Goal: Contribute content: Contribute content

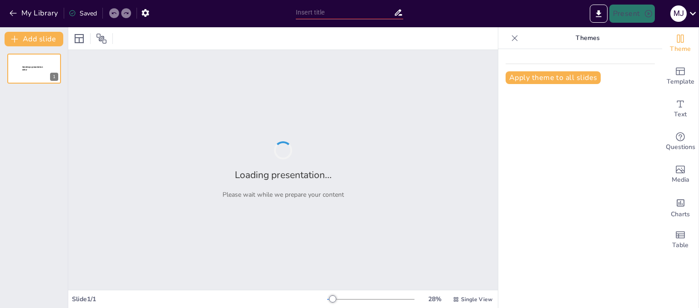
type input "Principios Deontológicos en la Práctica Estética: Normas y Aplicaciones"
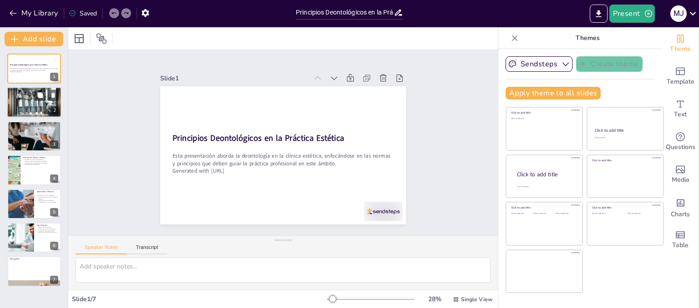
click at [27, 95] on p "Establece confianza entre profesional y paciente." at bounding box center [34, 96] width 49 height 2
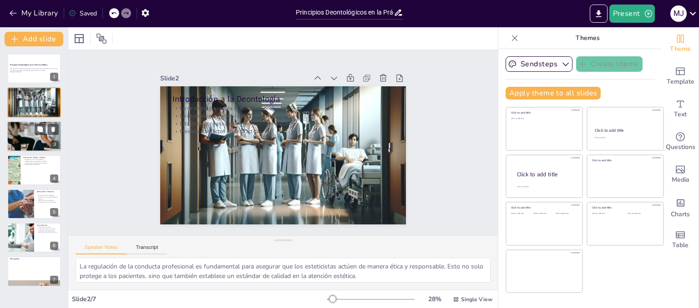
click at [26, 135] on div at bounding box center [34, 136] width 55 height 33
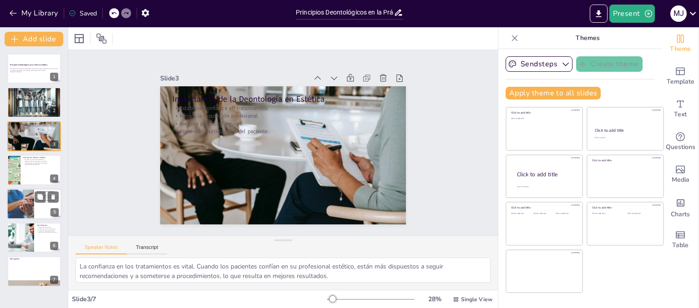
click at [27, 206] on div at bounding box center [20, 204] width 59 height 31
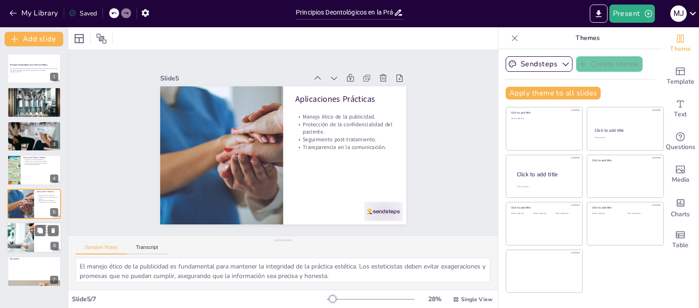
click at [41, 237] on div at bounding box center [34, 237] width 55 height 31
type textarea "La protección del paciente es el objetivo principal de la deontología. Al segui…"
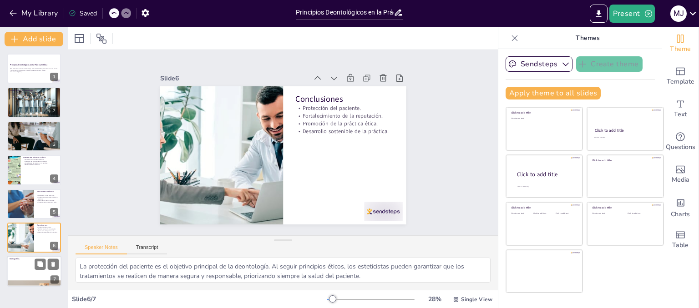
click at [37, 273] on div at bounding box center [34, 272] width 55 height 31
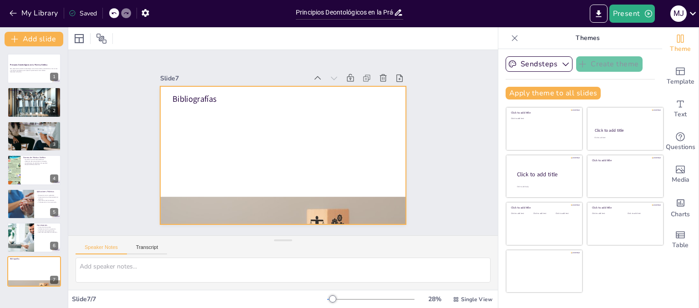
click at [203, 115] on div at bounding box center [279, 154] width 277 height 207
click at [31, 71] on p "Esta presentación aborda la deontología en la clínica estética, enfocándose en …" at bounding box center [34, 69] width 49 height 3
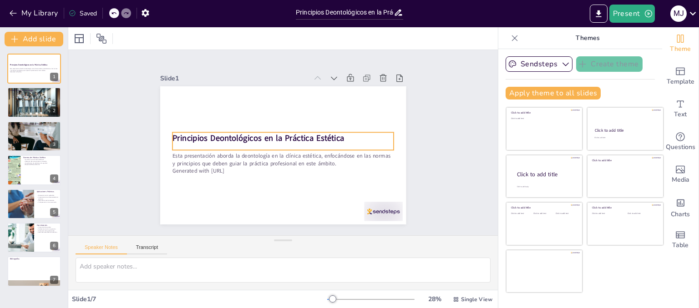
click at [333, 141] on div "Principios Deontológicos en la Práctica Estética" at bounding box center [283, 141] width 209 height 106
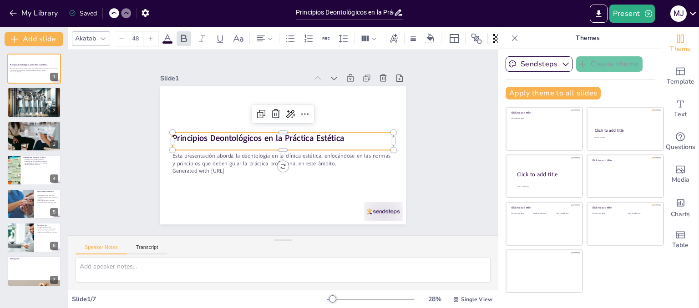
click at [327, 135] on strong "Principios Deontológicos en la Práctica Estética" at bounding box center [260, 133] width 170 height 47
click at [327, 135] on strong "Principios Deontológicos en la Práctica Estética" at bounding box center [259, 135] width 172 height 29
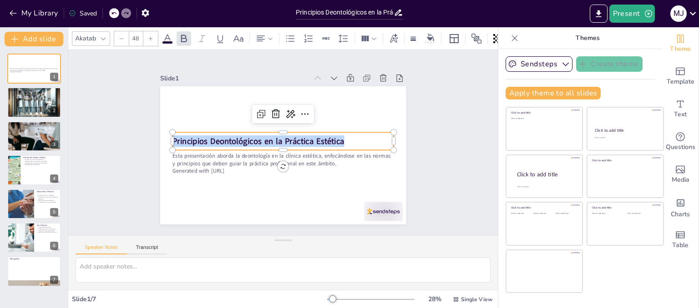
click at [327, 135] on strong "Principios Deontológicos en la Práctica Estética" at bounding box center [259, 134] width 167 height 64
click at [337, 137] on p "Principios Deontológicos en la Práctica Estética" at bounding box center [283, 141] width 219 height 57
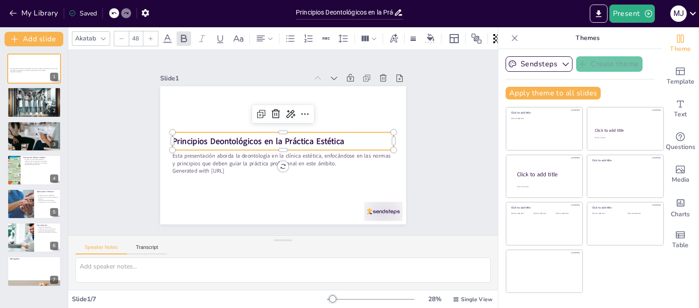
click at [433, 175] on div "Slide 1 Esta presentación aborda la deontología en la clínica estética, enfocán…" at bounding box center [283, 142] width 466 height 309
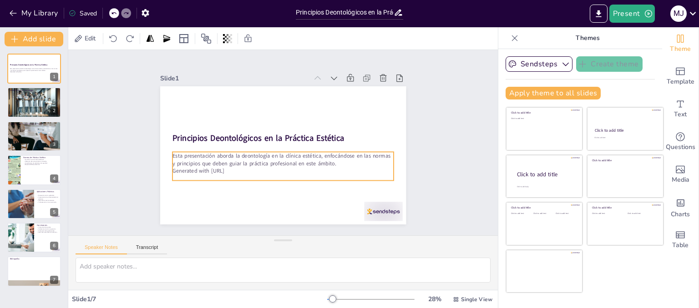
click at [238, 170] on p "Generated with [URL]" at bounding box center [277, 171] width 218 height 54
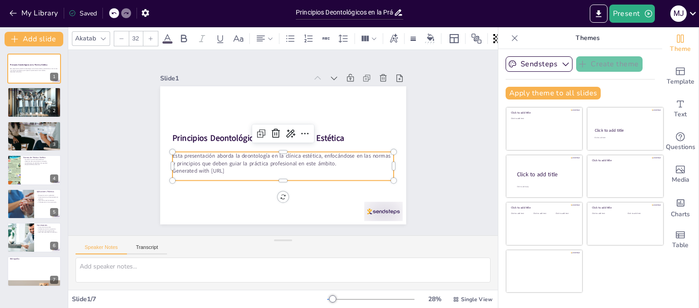
click at [236, 167] on p "Generated with [URL]" at bounding box center [280, 171] width 221 height 31
click at [232, 168] on p "Generated with [URL]" at bounding box center [280, 171] width 221 height 30
click at [232, 168] on p "Generated with [URL]" at bounding box center [277, 170] width 218 height 53
click at [234, 170] on p "Generated with [URL]" at bounding box center [279, 173] width 221 height 31
drag, startPoint x: 232, startPoint y: 170, endPoint x: 167, endPoint y: 171, distance: 65.1
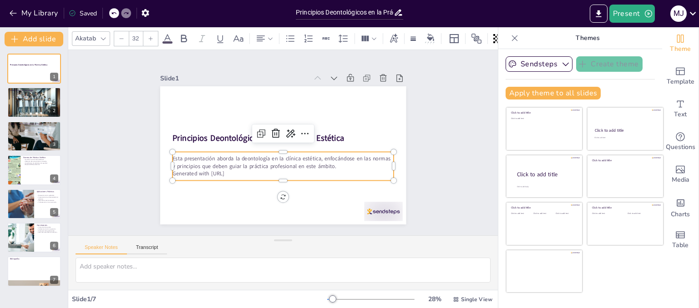
click at [169, 171] on p "Generated with [URL]" at bounding box center [279, 173] width 221 height 31
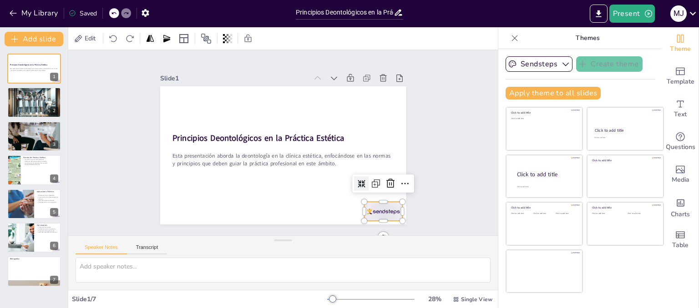
click at [360, 210] on div at bounding box center [375, 221] width 40 height 23
click at [385, 182] on icon at bounding box center [390, 183] width 11 height 11
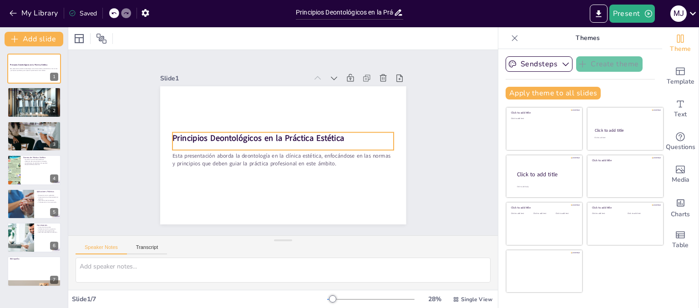
click at [334, 135] on strong "Principios Deontológicos en la Práctica Estética" at bounding box center [259, 135] width 172 height 29
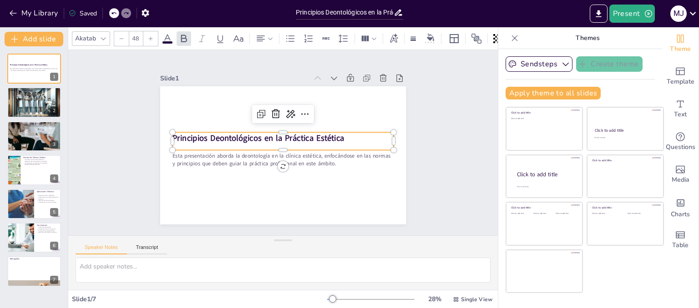
click at [152, 36] on icon at bounding box center [150, 38] width 5 height 5
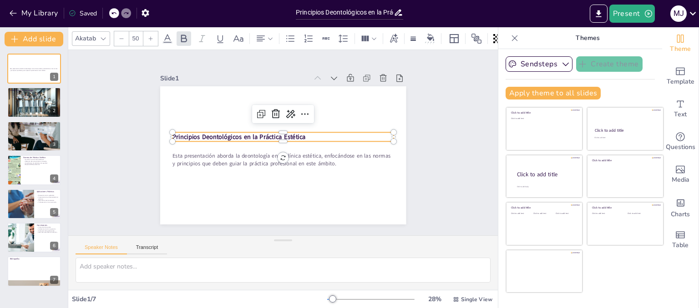
click at [152, 36] on icon at bounding box center [150, 38] width 5 height 5
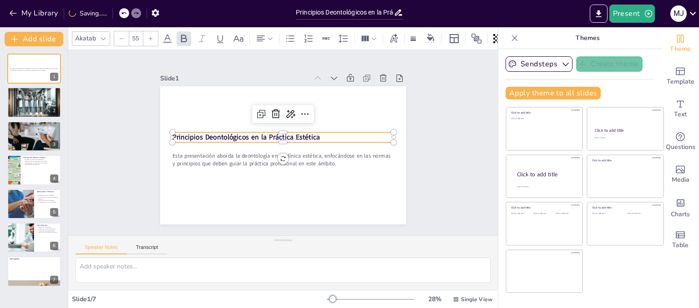
click at [152, 36] on icon at bounding box center [150, 38] width 5 height 5
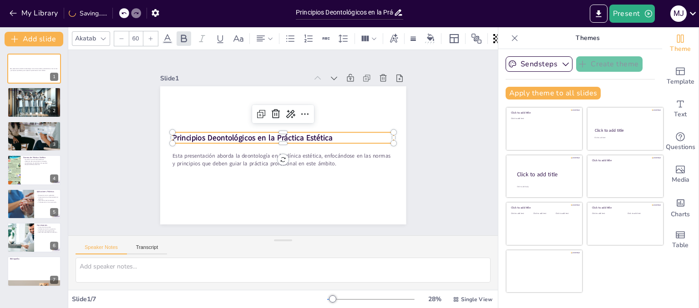
click at [152, 36] on icon at bounding box center [150, 38] width 5 height 5
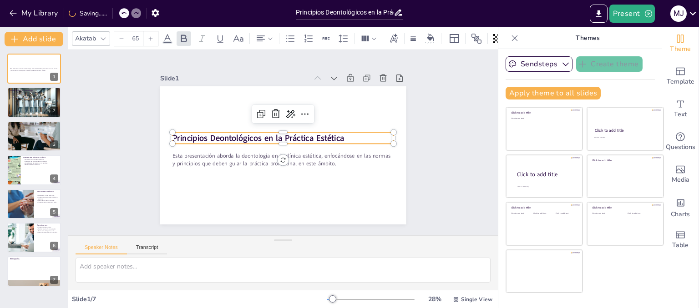
click at [152, 36] on icon at bounding box center [150, 38] width 5 height 5
type input "68"
click at [106, 40] on div at bounding box center [103, 38] width 11 height 11
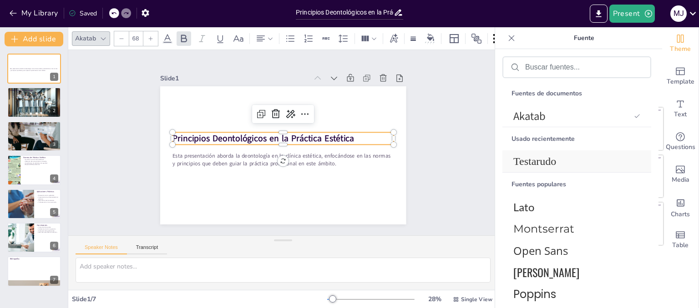
click at [539, 165] on font "Testarudo" at bounding box center [534, 162] width 43 height 12
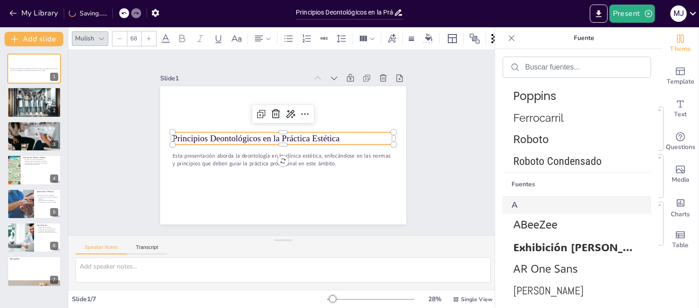
scroll to position [273, 0]
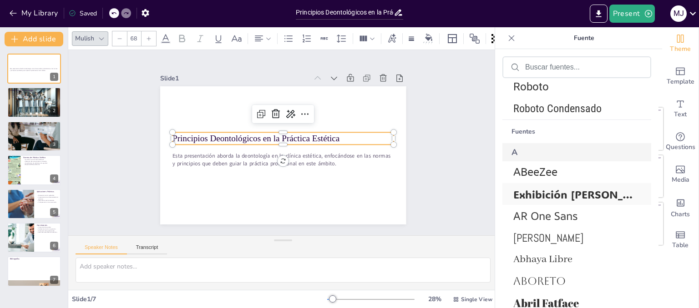
click at [566, 196] on font "Exhibición [PERSON_NAME]" at bounding box center [586, 194] width 146 height 14
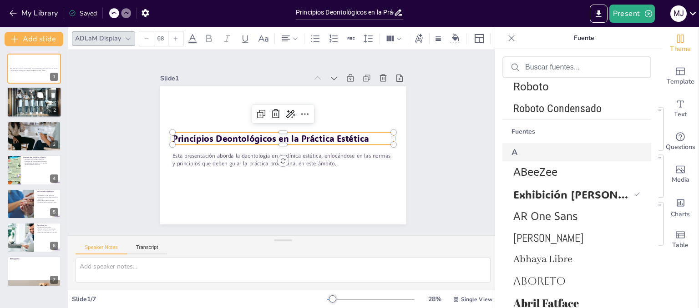
click at [40, 106] on div at bounding box center [34, 102] width 55 height 31
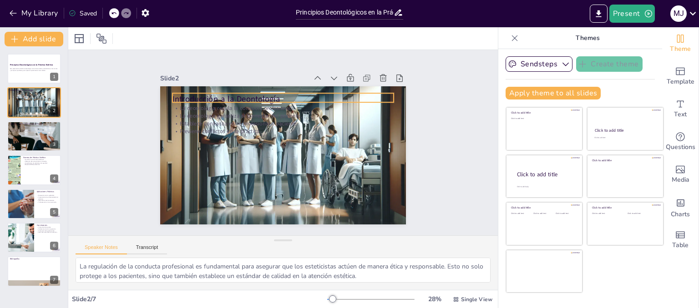
click at [256, 93] on p "Introducción a la Deontología" at bounding box center [292, 99] width 219 height 57
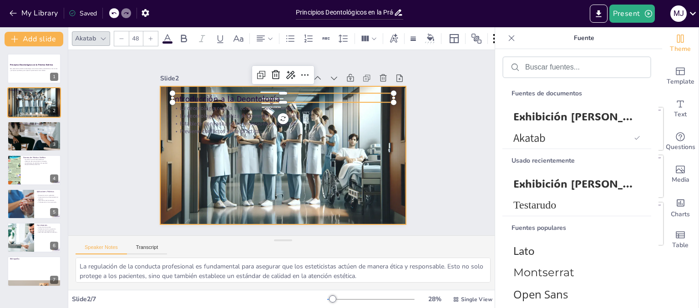
click at [383, 212] on div at bounding box center [279, 155] width 277 height 210
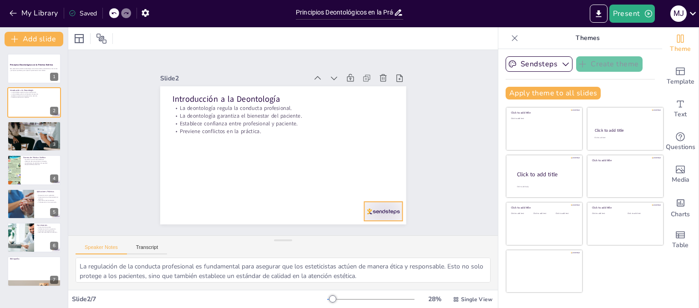
click at [366, 217] on div at bounding box center [366, 230] width 41 height 27
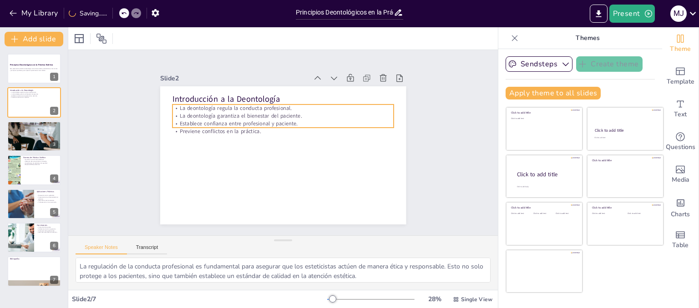
click at [263, 129] on p "Previene conflictos en la práctica." at bounding box center [289, 133] width 183 height 136
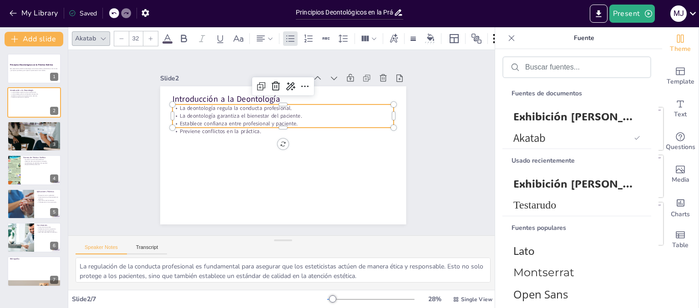
click at [257, 129] on p "Previene conflictos en la práctica." at bounding box center [285, 131] width 218 height 53
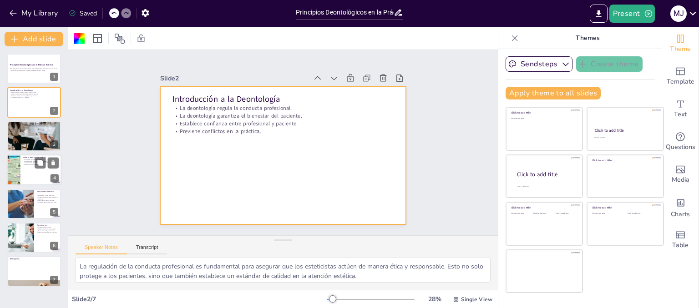
click at [24, 175] on div at bounding box center [34, 170] width 55 height 31
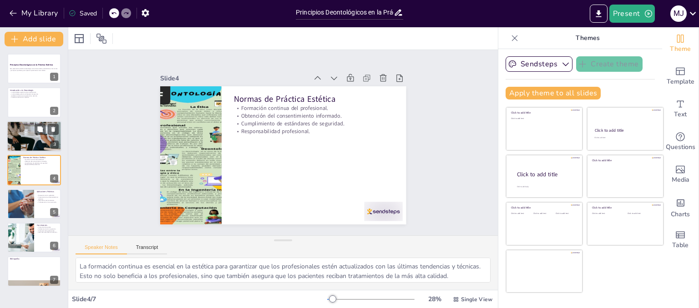
click at [21, 141] on div at bounding box center [34, 136] width 55 height 33
type textarea "La confianza en los tratamientos es vital. Cuando los pacientes confían en su p…"
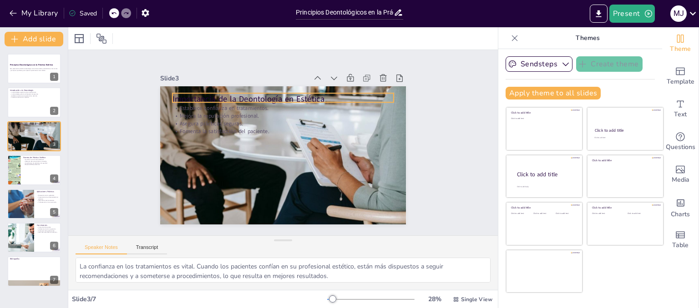
click at [262, 97] on p "Importancia de la Deontología en Estética" at bounding box center [297, 101] width 214 height 80
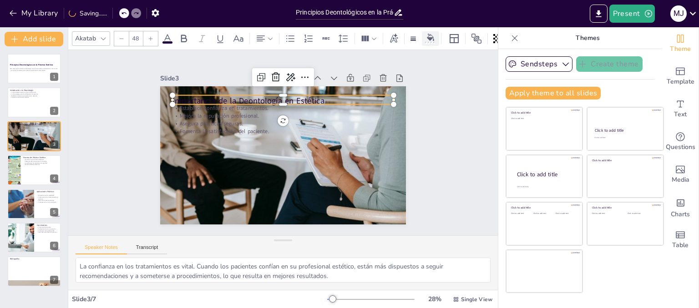
click at [433, 36] on icon at bounding box center [430, 37] width 7 height 7
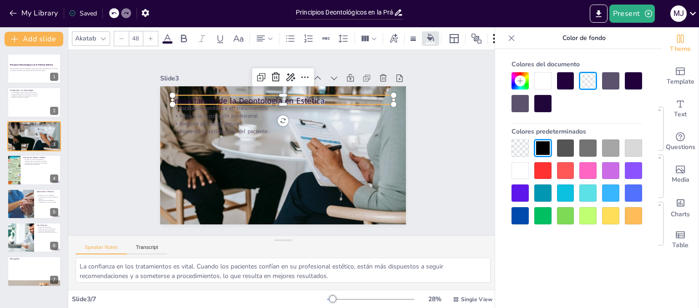
click at [151, 36] on icon at bounding box center [150, 38] width 5 height 5
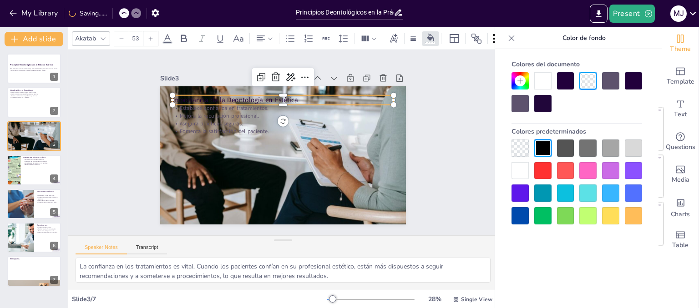
click at [151, 36] on icon at bounding box center [150, 38] width 5 height 5
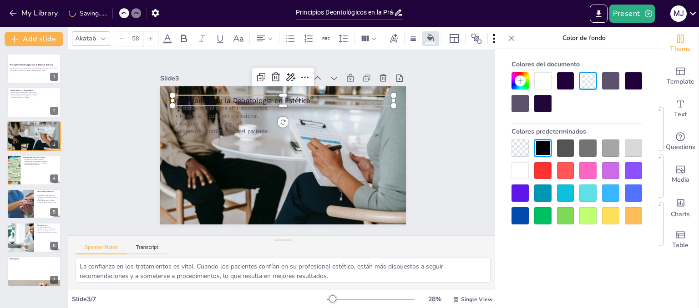
click at [151, 36] on icon at bounding box center [150, 38] width 5 height 5
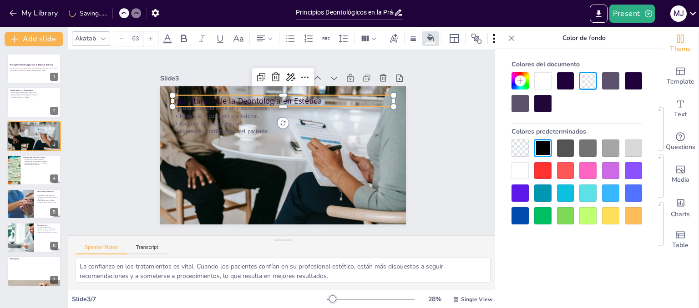
click at [151, 36] on icon at bounding box center [150, 38] width 5 height 5
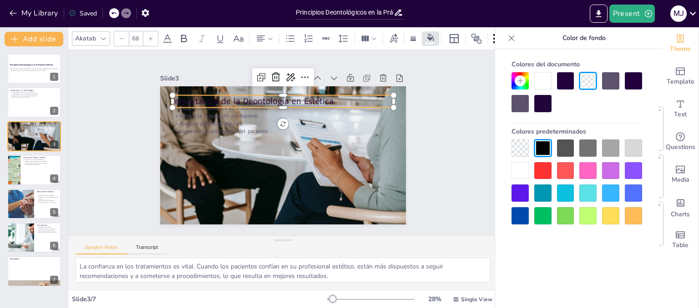
click at [151, 36] on icon at bounding box center [150, 38] width 5 height 5
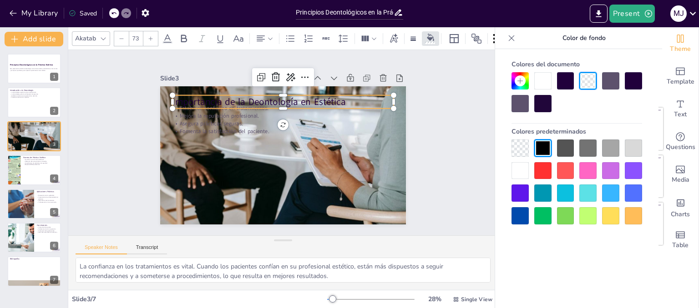
click at [151, 36] on icon at bounding box center [150, 38] width 5 height 5
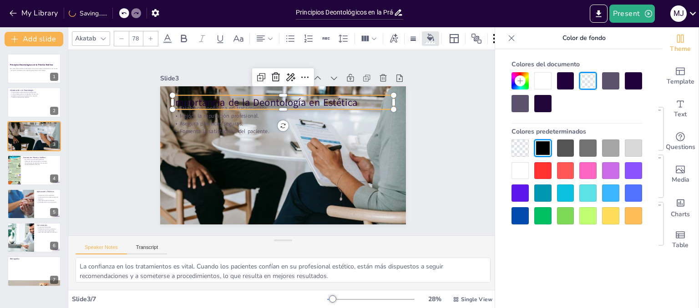
click at [151, 36] on icon at bounding box center [150, 38] width 5 height 5
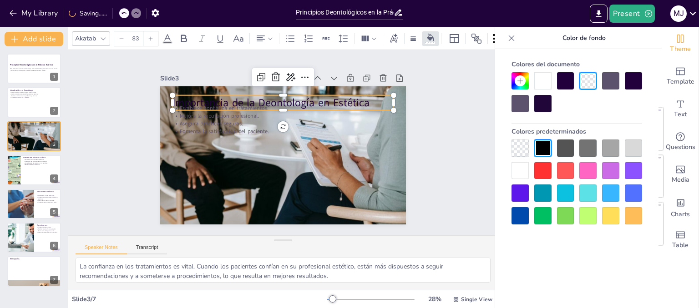
click at [151, 36] on icon at bounding box center [150, 38] width 5 height 5
click at [106, 36] on icon at bounding box center [103, 38] width 7 height 7
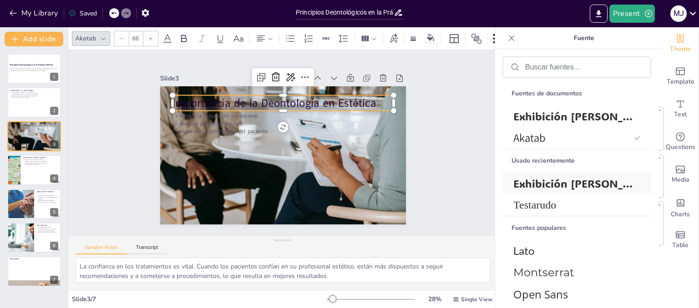
click at [529, 184] on font "Exhibición [PERSON_NAME]" at bounding box center [586, 183] width 146 height 14
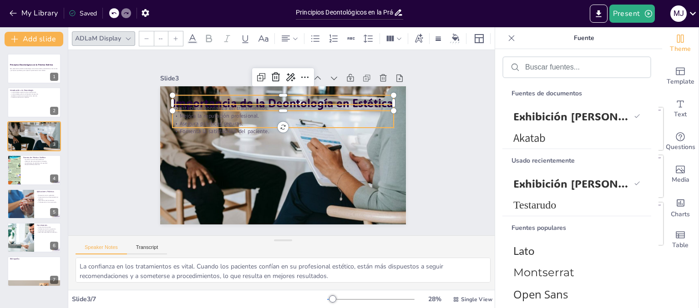
click at [216, 122] on p "Asegura prácticas seguras." at bounding box center [288, 125] width 213 height 76
type input "32"
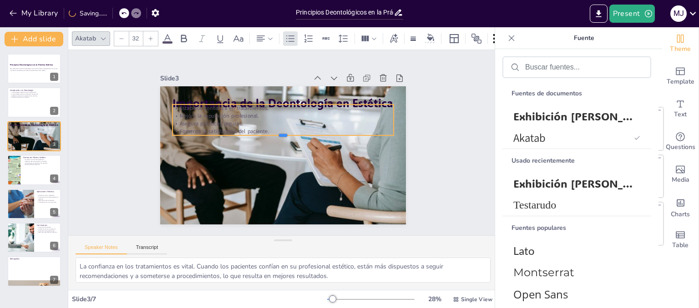
click at [276, 134] on div at bounding box center [284, 138] width 213 height 75
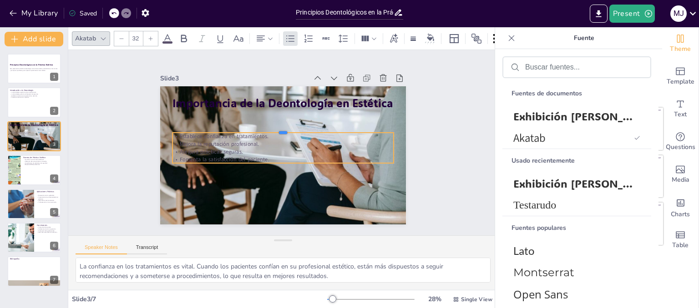
drag, startPoint x: 312, startPoint y: 101, endPoint x: 307, endPoint y: 168, distance: 68.0
click at [307, 168] on div "Importancia de la Deontología en Estética Establece confianza en tratamientos. …" at bounding box center [277, 154] width 281 height 226
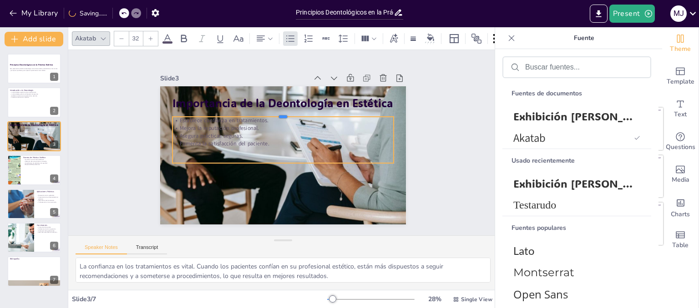
drag, startPoint x: 295, startPoint y: 129, endPoint x: 324, endPoint y: 113, distance: 33.2
click at [324, 113] on div "Importancia de la Deontología en Estética Establece confianza en tratamientos. …" at bounding box center [280, 155] width 269 height 186
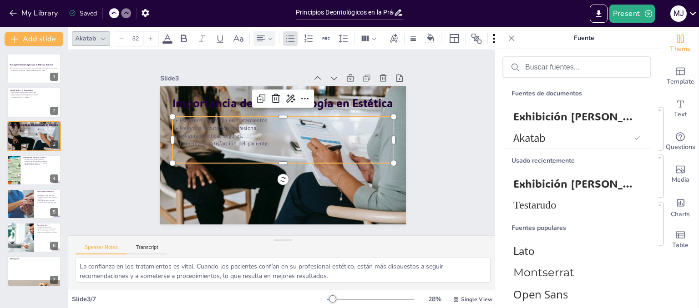
click at [262, 33] on icon at bounding box center [260, 38] width 11 height 11
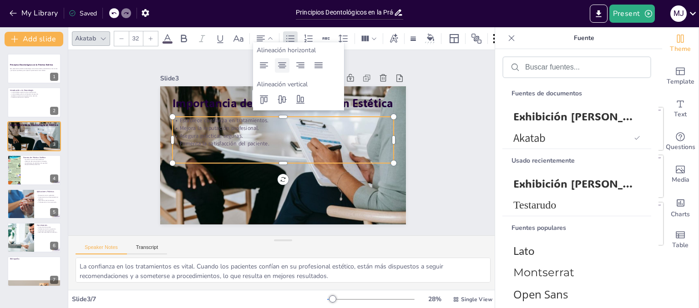
click at [287, 67] on icon at bounding box center [282, 65] width 11 height 11
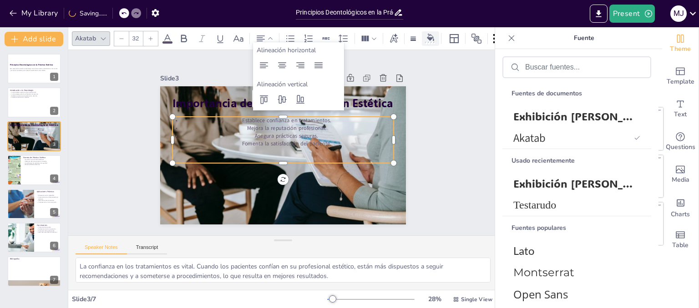
click at [428, 42] on div at bounding box center [430, 43] width 10 height 2
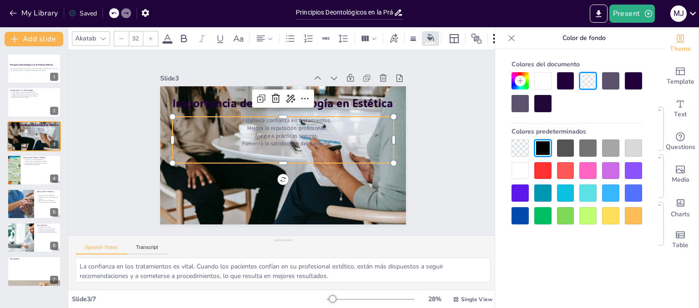
click at [539, 80] on div at bounding box center [542, 80] width 17 height 17
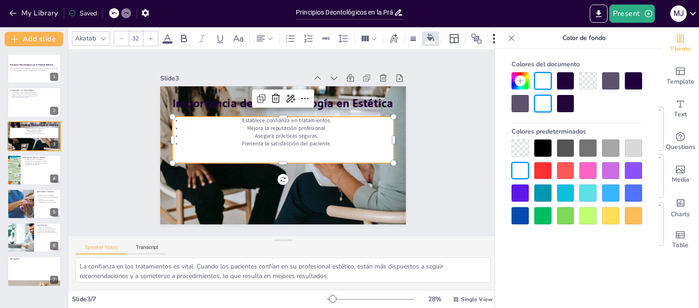
click at [564, 83] on div at bounding box center [565, 80] width 17 height 17
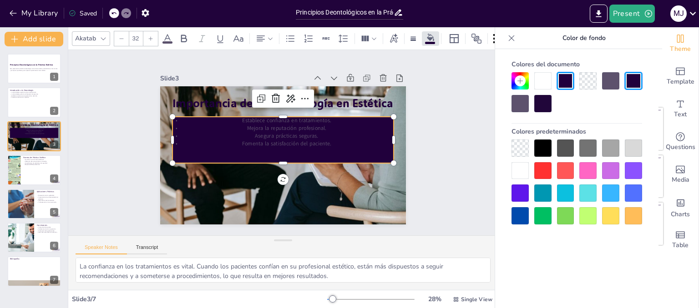
click at [545, 83] on div at bounding box center [542, 80] width 17 height 17
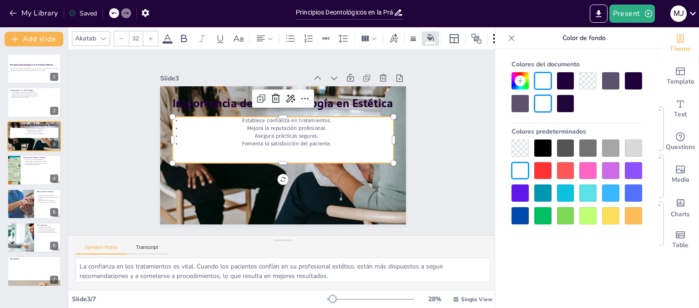
click at [610, 147] on div at bounding box center [610, 148] width 17 height 17
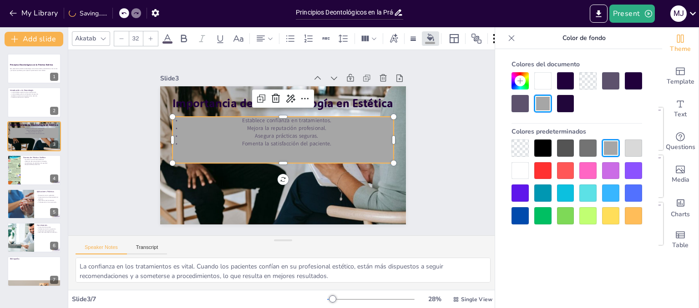
click at [520, 170] on div at bounding box center [519, 170] width 17 height 17
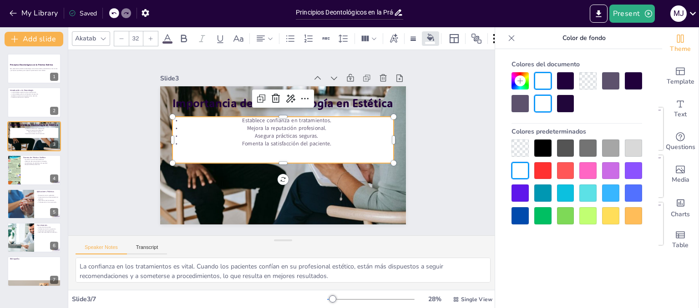
drag, startPoint x: 432, startPoint y: 36, endPoint x: 413, endPoint y: 108, distance: 73.9
click at [413, 108] on div "Slide 1 Principios Deontológicos en la Práctica Estética Esta presentación abor…" at bounding box center [283, 143] width 336 height 307
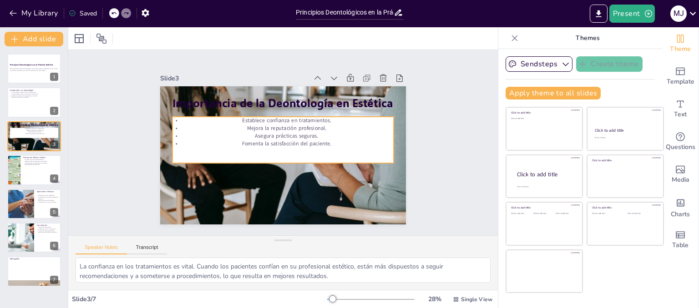
click at [278, 148] on div "Establece confianza en tratamientos. Mejora la reputación profesional. Asegura …" at bounding box center [285, 141] width 151 height 215
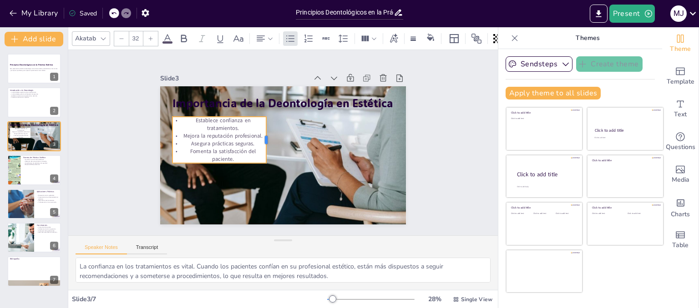
drag, startPoint x: 388, startPoint y: 135, endPoint x: 260, endPoint y: 138, distance: 127.4
click at [262, 138] on div at bounding box center [270, 137] width 17 height 47
drag, startPoint x: 251, startPoint y: 113, endPoint x: 271, endPoint y: 112, distance: 20.0
click at [271, 112] on div "Importancia de la Deontología en Estética Establece confianza en tratamientos. …" at bounding box center [277, 154] width 282 height 242
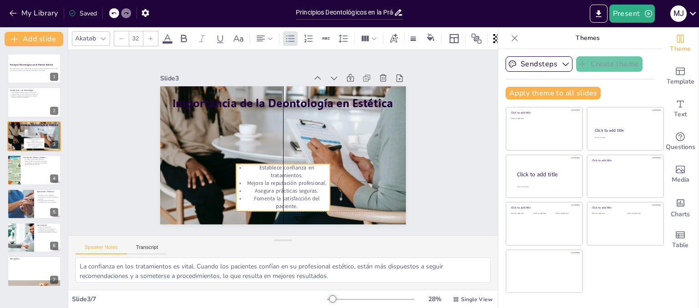
drag, startPoint x: 233, startPoint y: 113, endPoint x: 296, endPoint y: 161, distance: 78.9
click at [296, 161] on p "Establece confianza en tratamientos." at bounding box center [271, 169] width 92 height 52
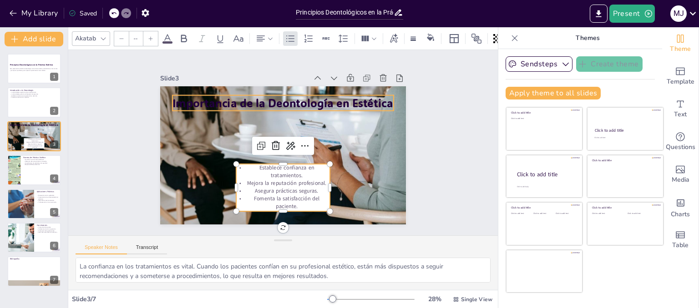
type input "86"
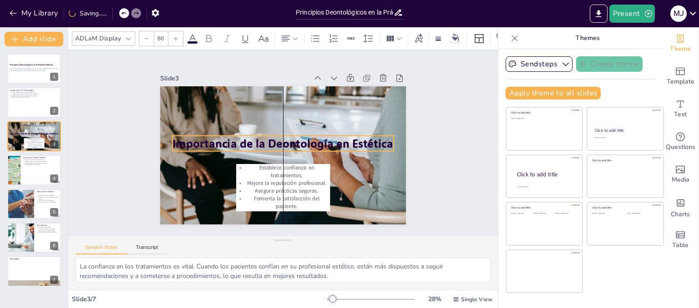
drag, startPoint x: 305, startPoint y: 99, endPoint x: 307, endPoint y: 140, distance: 40.5
click at [307, 140] on p "Importancia de la Deontología en Estética" at bounding box center [282, 143] width 208 height 104
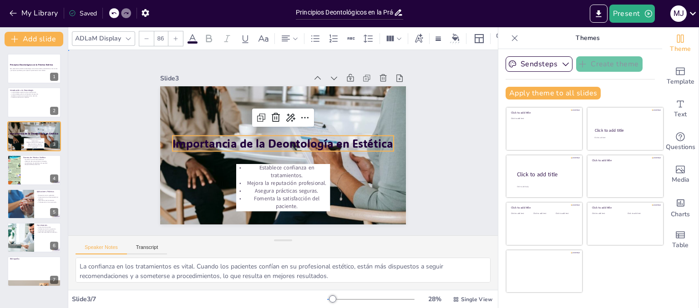
click at [420, 141] on div "Slide 1 Principios Deontológicos en la Práctica Estética Esta presentación abor…" at bounding box center [282, 143] width 339 height 290
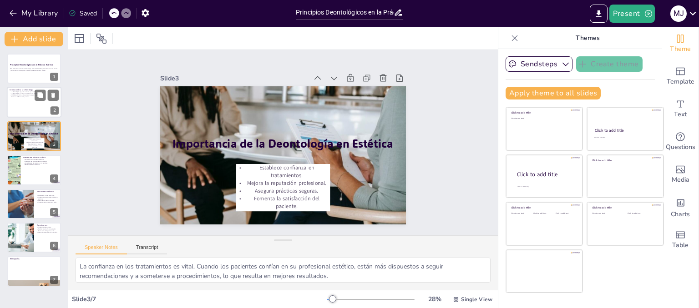
click at [37, 102] on div at bounding box center [34, 102] width 55 height 31
type textarea "La regulación de la conducta profesional es fundamental para asegurar que los e…"
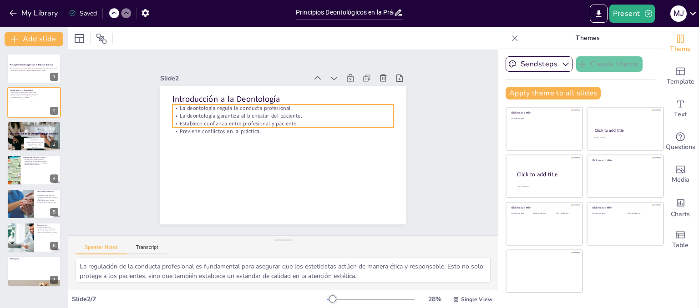
click at [217, 154] on p "La deontología garantiza el bienestar del paciente." at bounding box center [285, 169] width 221 height 31
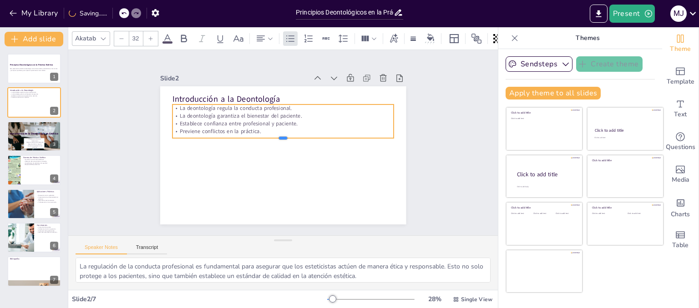
drag, startPoint x: 274, startPoint y: 125, endPoint x: 280, endPoint y: 136, distance: 11.8
click at [280, 136] on div at bounding box center [283, 142] width 205 height 97
click at [149, 39] on div at bounding box center [150, 38] width 15 height 15
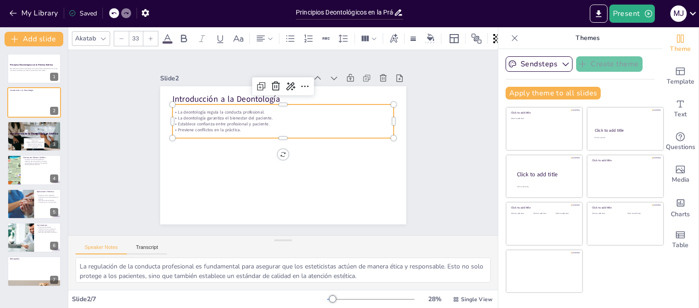
click at [149, 39] on div at bounding box center [150, 38] width 15 height 15
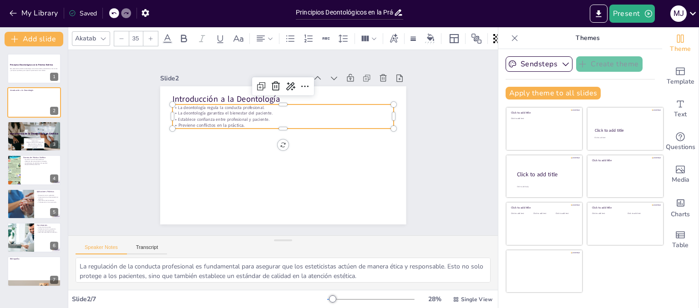
click at [149, 39] on div at bounding box center [150, 38] width 15 height 15
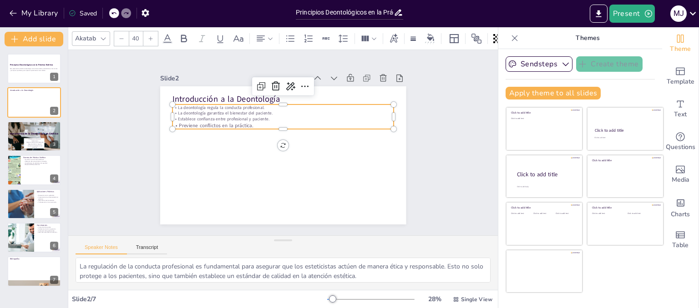
click at [149, 39] on div at bounding box center [150, 38] width 15 height 15
drag, startPoint x: 258, startPoint y: 122, endPoint x: 170, endPoint y: 100, distance: 91.5
click at [170, 100] on div "Introducción a la Deontología La deontología regula la conducta profesional. La…" at bounding box center [277, 154] width 281 height 227
click at [148, 37] on icon at bounding box center [150, 38] width 5 height 5
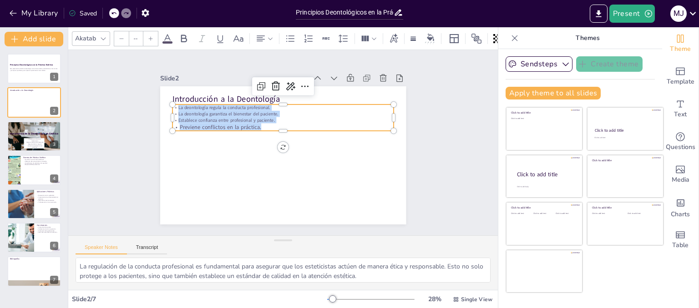
click at [148, 37] on icon at bounding box center [150, 38] width 5 height 5
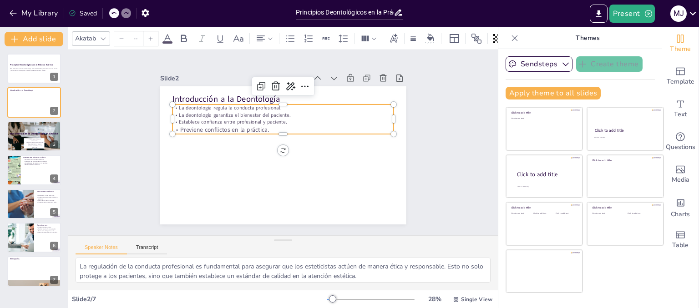
click at [148, 37] on icon at bounding box center [150, 38] width 5 height 5
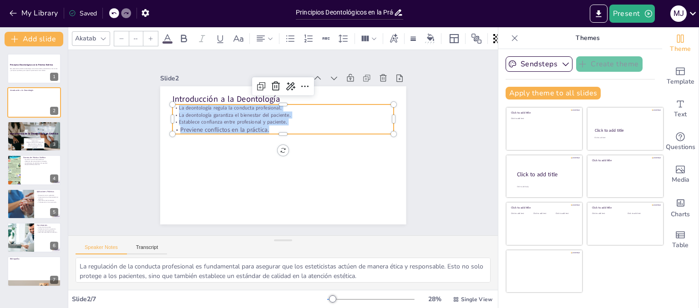
click at [148, 37] on icon at bounding box center [150, 38] width 5 height 5
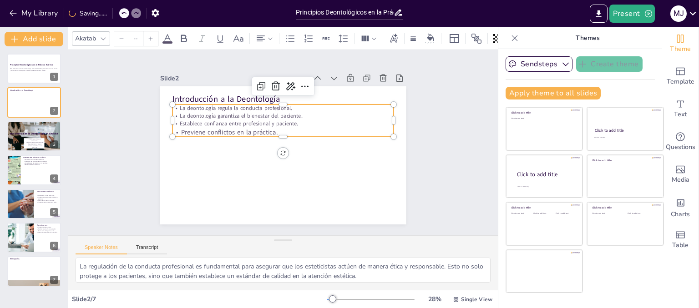
click at [148, 37] on icon at bounding box center [150, 38] width 5 height 5
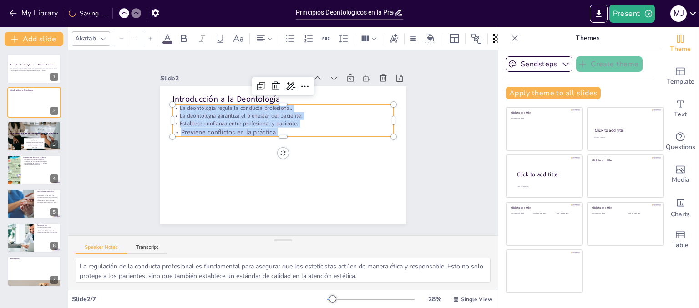
click at [148, 37] on icon at bounding box center [150, 38] width 5 height 5
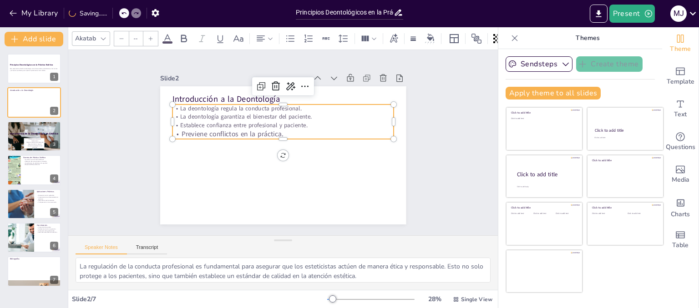
click at [148, 37] on icon at bounding box center [150, 38] width 5 height 5
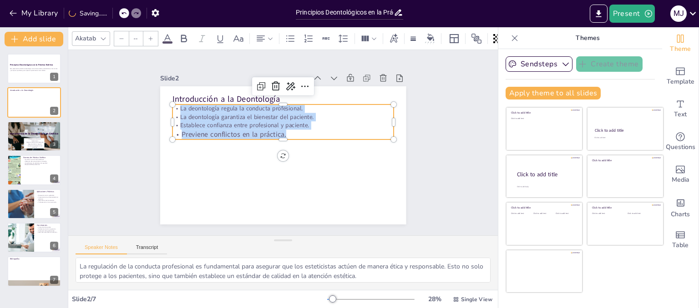
click at [148, 37] on icon at bounding box center [150, 38] width 5 height 5
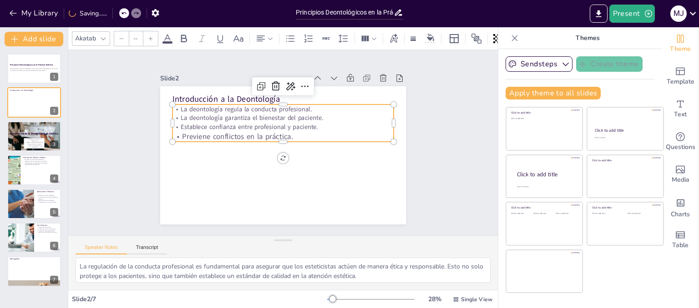
click at [148, 37] on icon at bounding box center [150, 38] width 5 height 5
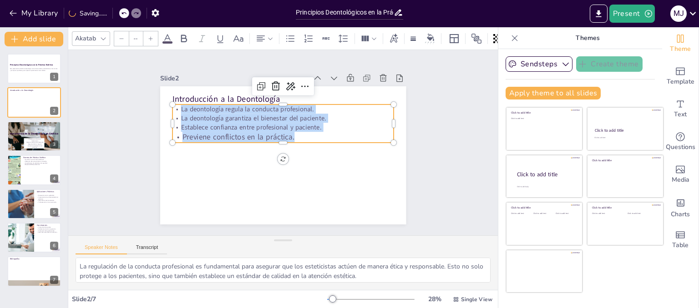
click at [148, 37] on icon at bounding box center [150, 38] width 5 height 5
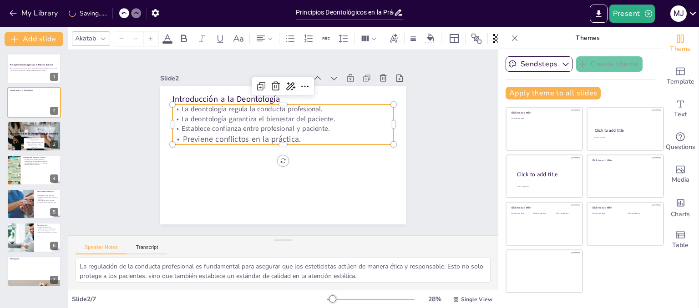
click at [148, 37] on icon at bounding box center [150, 38] width 5 height 5
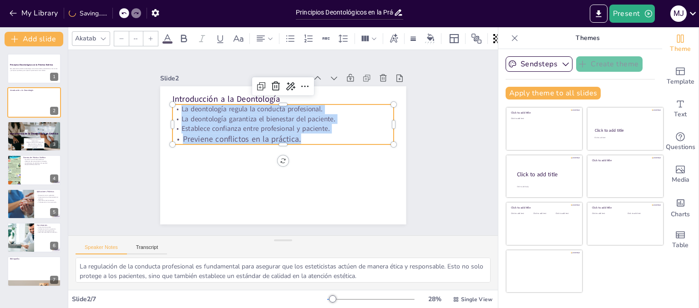
click at [148, 37] on icon at bounding box center [150, 38] width 5 height 5
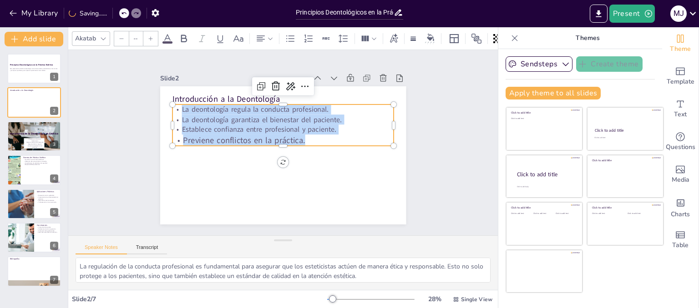
click at [148, 37] on icon at bounding box center [150, 38] width 5 height 5
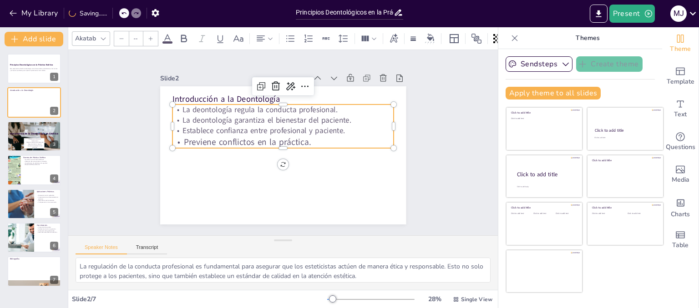
click at [148, 37] on icon at bounding box center [150, 38] width 5 height 5
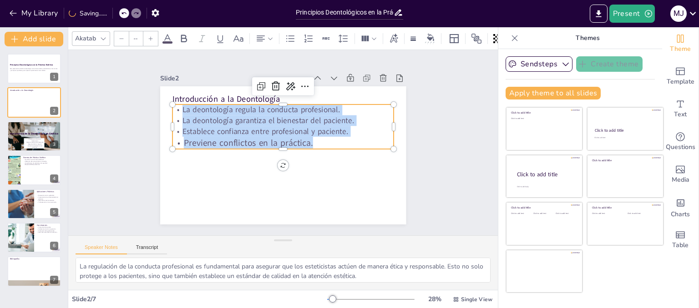
click at [148, 37] on icon at bounding box center [150, 38] width 5 height 5
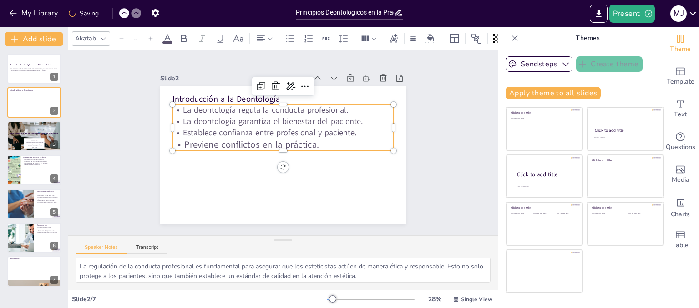
click at [148, 37] on icon at bounding box center [150, 38] width 5 height 5
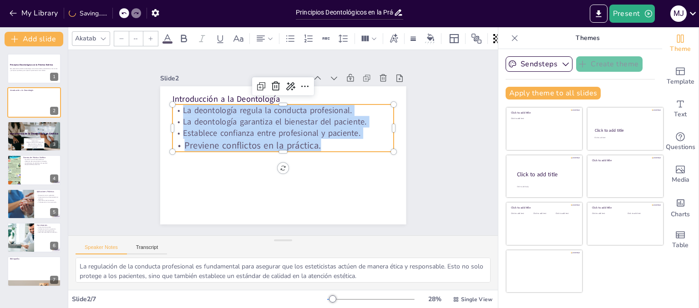
click at [148, 37] on icon at bounding box center [150, 38] width 5 height 5
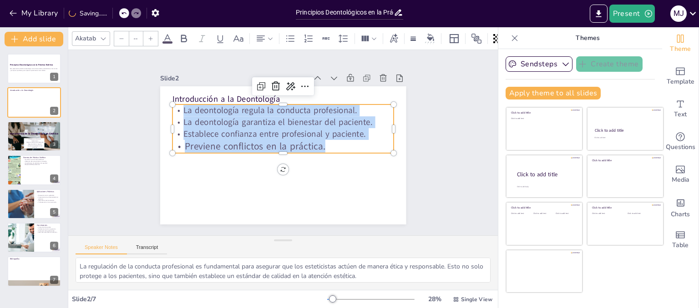
click at [148, 37] on icon at bounding box center [150, 38] width 5 height 5
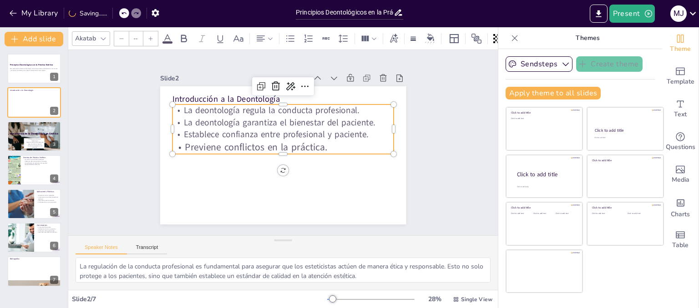
click at [148, 37] on icon at bounding box center [150, 38] width 5 height 5
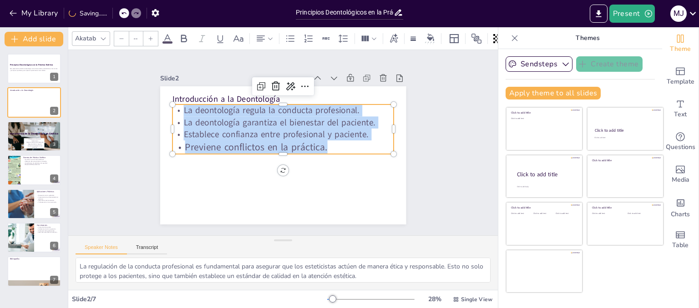
click at [148, 37] on icon at bounding box center [150, 38] width 5 height 5
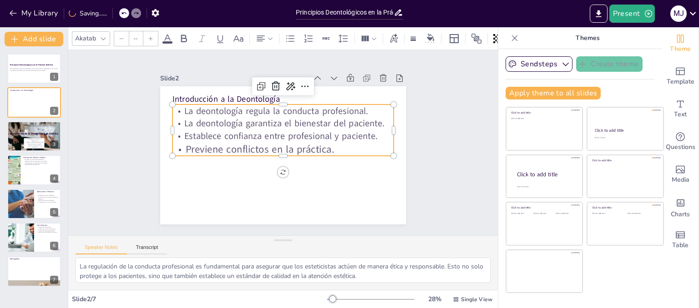
click at [148, 37] on icon at bounding box center [150, 38] width 5 height 5
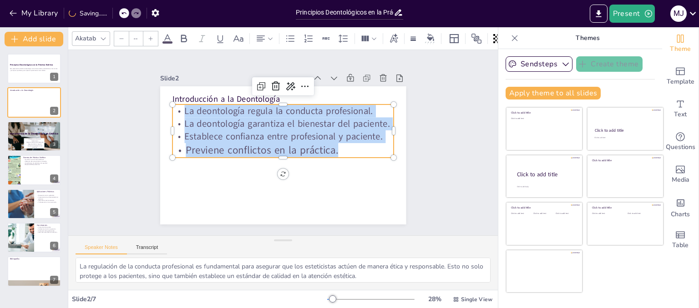
click at [148, 37] on icon at bounding box center [150, 38] width 5 height 5
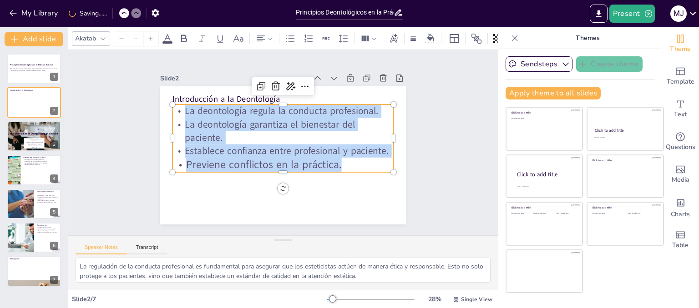
click at [148, 37] on icon at bounding box center [150, 38] width 5 height 5
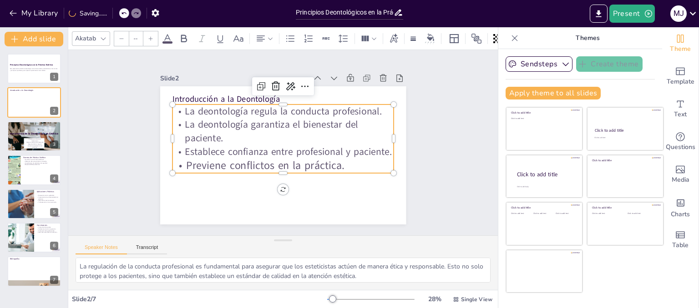
click at [148, 37] on icon at bounding box center [150, 38] width 5 height 5
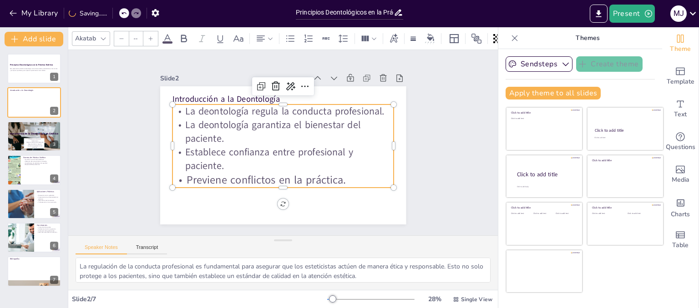
click at [148, 37] on icon at bounding box center [150, 38] width 5 height 5
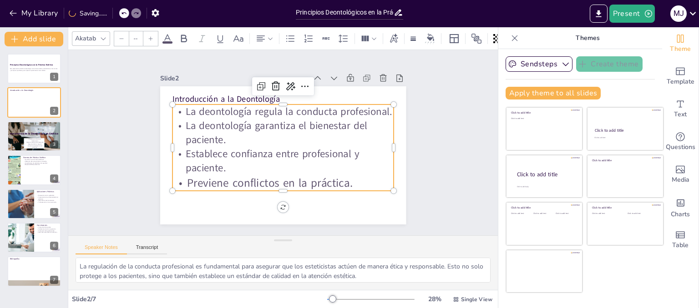
click at [148, 37] on icon at bounding box center [150, 38] width 5 height 5
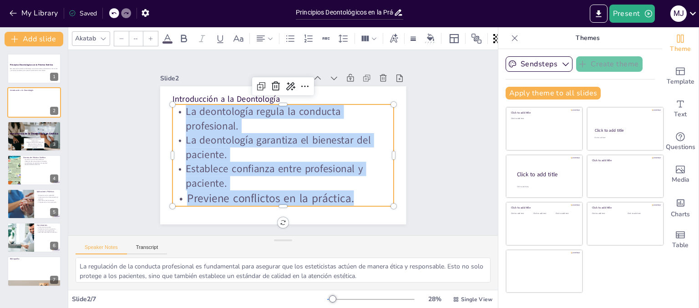
click at [262, 181] on p "Establece confianza entre profesional y paciente." at bounding box center [272, 175] width 219 height 96
type input "80"
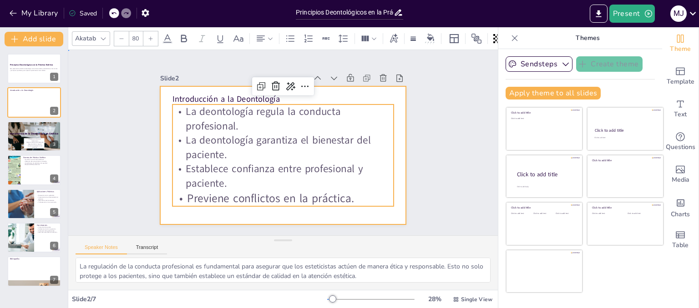
click at [378, 217] on div at bounding box center [280, 155] width 269 height 186
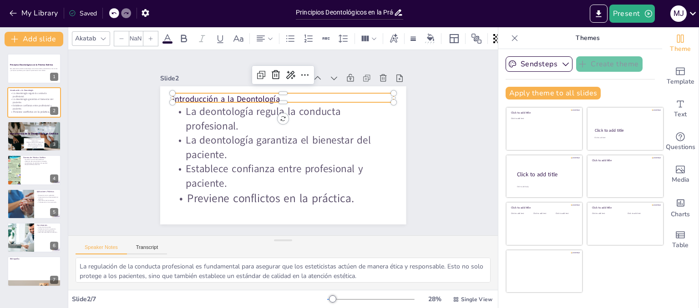
type input "48"
click at [275, 95] on p "Introducción a la Deontología" at bounding box center [297, 100] width 214 height 79
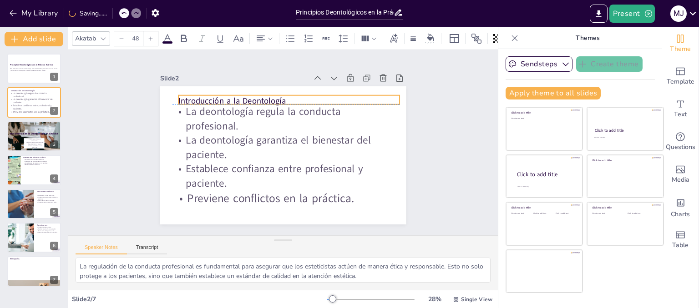
drag, startPoint x: 280, startPoint y: 93, endPoint x: 286, endPoint y: 92, distance: 6.1
click at [286, 92] on p "Introducción a la Deontología" at bounding box center [297, 103] width 219 height 57
click at [293, 98] on p "Introducción a la Deontología" at bounding box center [302, 104] width 214 height 79
click at [275, 98] on p "Introducción a la Deontología" at bounding box center [292, 102] width 221 height 35
click at [275, 98] on p "Introducción a la Deontología" at bounding box center [297, 103] width 219 height 57
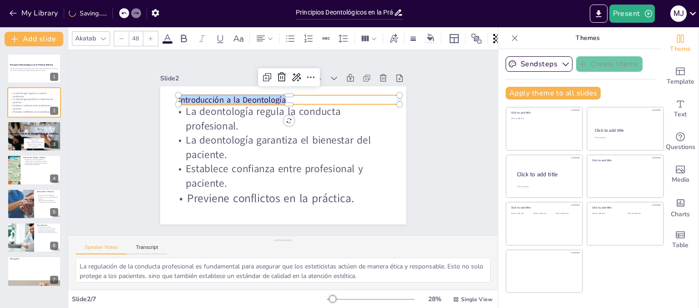
click at [275, 97] on p "Introducción a la Deontología" at bounding box center [293, 101] width 221 height 35
click at [278, 97] on p "Introducción a la Deontología" at bounding box center [293, 101] width 221 height 35
drag, startPoint x: 278, startPoint y: 97, endPoint x: 168, endPoint y: 96, distance: 109.6
click at [168, 96] on div "La deontología regula la conducta profesional. La deontología garantiza el bien…" at bounding box center [280, 155] width 269 height 186
drag, startPoint x: 186, startPoint y: 98, endPoint x: 108, endPoint y: 40, distance: 96.9
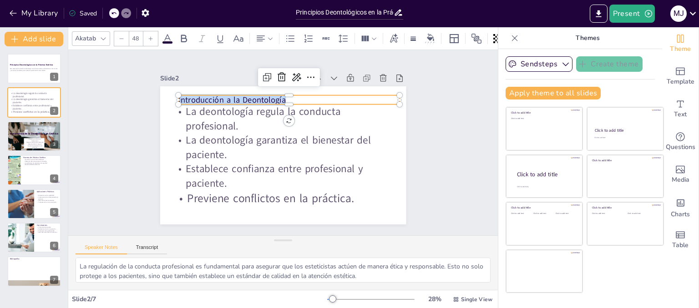
click at [108, 40] on div "Akatab" at bounding box center [91, 38] width 38 height 15
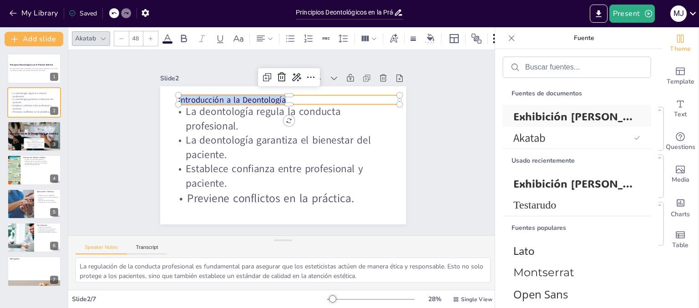
click at [515, 116] on font "Exhibición [PERSON_NAME]" at bounding box center [586, 116] width 146 height 14
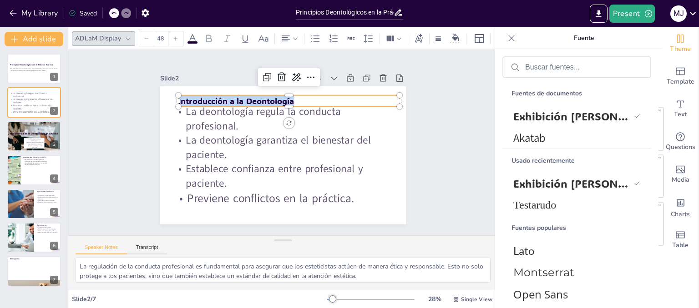
click at [448, 138] on div "Slide 1 Principios Deontológicos en la Práctica Estética Esta presentación abor…" at bounding box center [283, 142] width 466 height 309
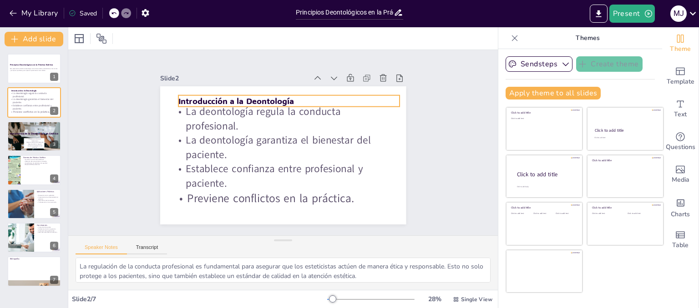
click at [278, 100] on p "Introducción a la Deontología" at bounding box center [301, 104] width 214 height 79
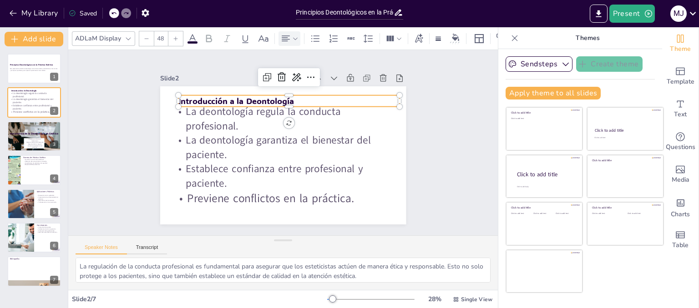
click at [285, 35] on icon at bounding box center [286, 38] width 8 height 6
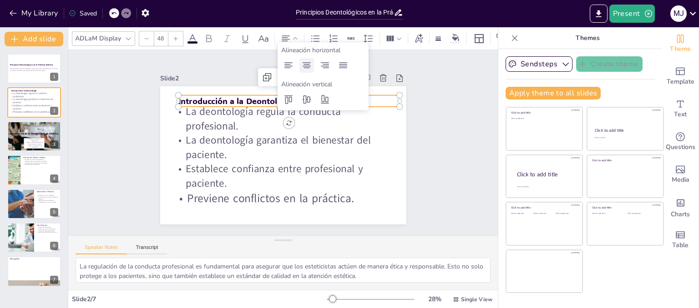
click at [306, 70] on icon at bounding box center [306, 65] width 11 height 11
click at [453, 176] on div "Slide 1 Principios Deontológicos en la Práctica Estética Esta presentación abor…" at bounding box center [283, 142] width 466 height 309
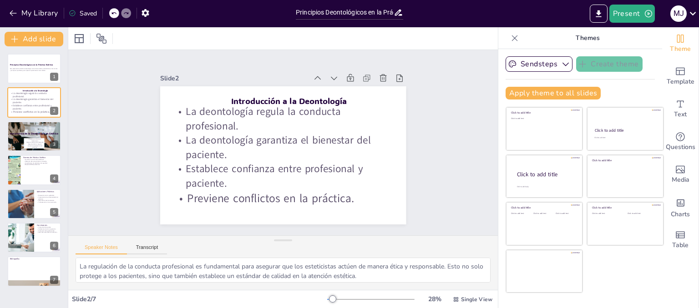
click at [460, 164] on div "Slide 1 Principios Deontológicos en la Práctica Estética Esta presentación abor…" at bounding box center [283, 142] width 458 height 271
click at [20, 141] on div at bounding box center [34, 136] width 55 height 33
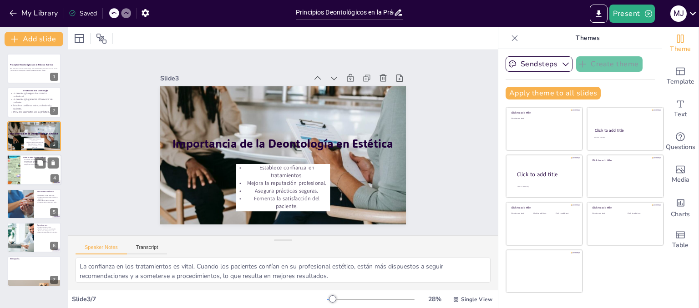
click at [34, 171] on div at bounding box center [34, 170] width 55 height 31
type textarea "La formación continua es esencial en la estética para garantizar que los profes…"
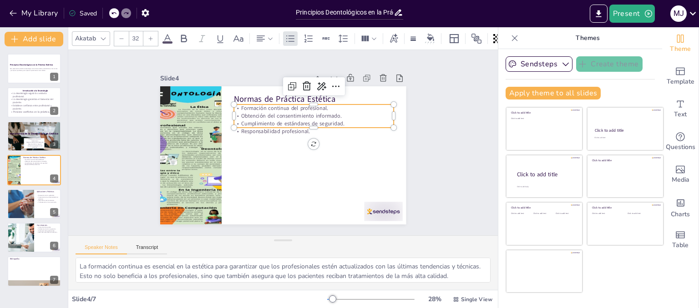
click at [269, 125] on div "Normas de Práctica Estética Formación continua del profesional. Obtención del c…" at bounding box center [270, 147] width 207 height 277
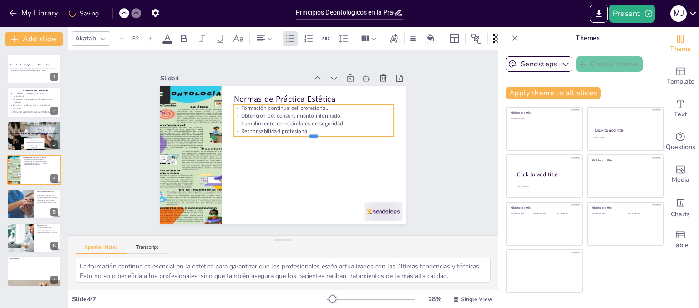
drag, startPoint x: 306, startPoint y: 124, endPoint x: 308, endPoint y: 133, distance: 8.9
click at [308, 133] on div at bounding box center [313, 149] width 154 height 56
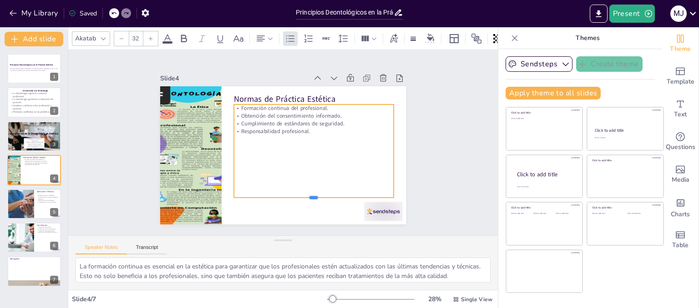
drag, startPoint x: 309, startPoint y: 132, endPoint x: 305, endPoint y: 194, distance: 61.5
click at [305, 194] on div at bounding box center [301, 206] width 158 height 40
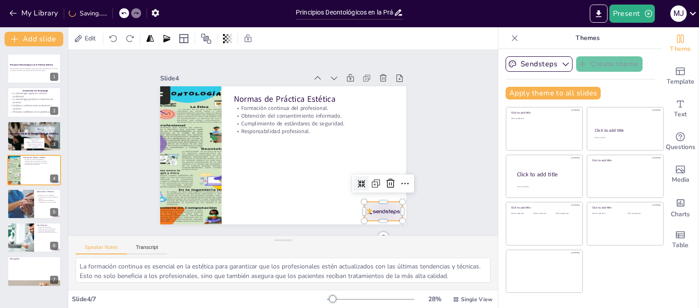
click at [367, 213] on div at bounding box center [375, 221] width 40 height 23
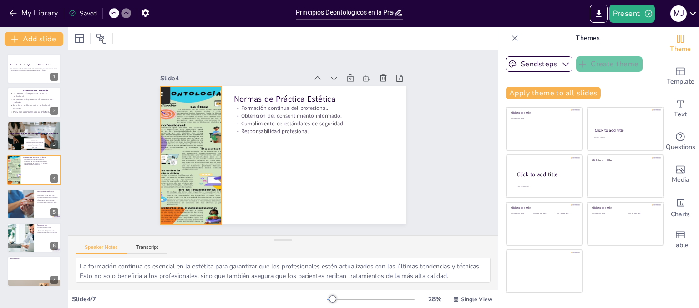
click at [206, 145] on div at bounding box center [193, 117] width 151 height 169
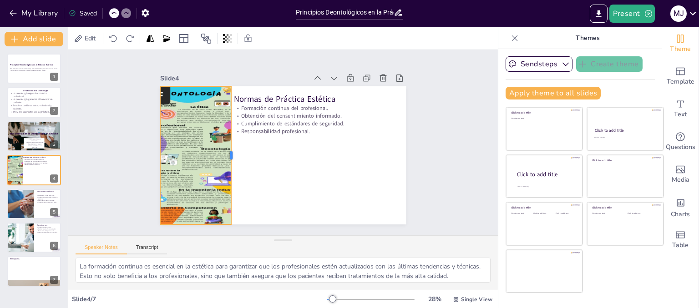
drag, startPoint x: 214, startPoint y: 153, endPoint x: 223, endPoint y: 155, distance: 9.3
click at [223, 155] on div at bounding box center [235, 129] width 76 height 123
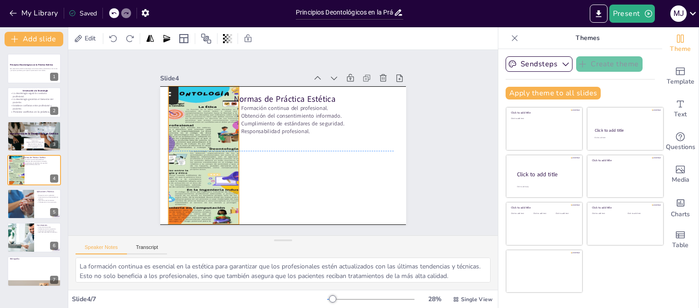
drag, startPoint x: 223, startPoint y: 151, endPoint x: 231, endPoint y: 149, distance: 8.4
click at [231, 141] on div "Normas de Práctica Estética Formación continua del profesional. Obtención del c…" at bounding box center [306, 91] width 225 height 100
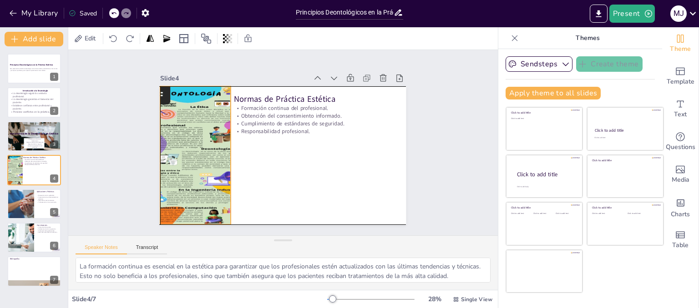
drag, startPoint x: 231, startPoint y: 149, endPoint x: 222, endPoint y: 149, distance: 9.1
click at [222, 149] on div "Normas de Práctica Estética Formación continua del profesional. Obtención del c…" at bounding box center [311, 94] width 213 height 123
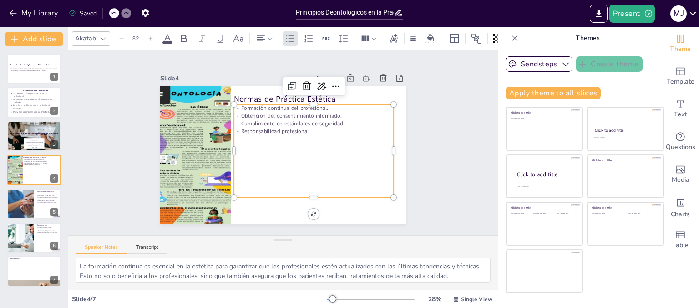
click at [299, 119] on p "Obtención del consentimiento informado." at bounding box center [243, 155] width 149 height 72
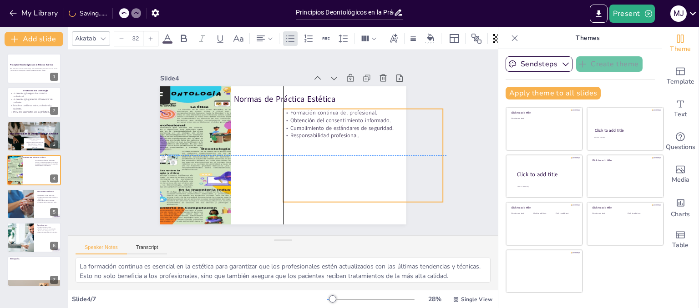
drag, startPoint x: 227, startPoint y: 145, endPoint x: 280, endPoint y: 146, distance: 52.8
click at [280, 146] on div "Formación continua del profesional. Obtención del consentimiento informado. Cum…" at bounding box center [355, 180] width 181 height 138
click at [434, 151] on div "Slide 1 Principios Deontológicos en la Práctica Estética Esta presentación abor…" at bounding box center [283, 143] width 468 height 344
drag, startPoint x: 435, startPoint y: 151, endPoint x: 389, endPoint y: 152, distance: 45.9
click at [389, 152] on div at bounding box center [390, 191] width 35 height 91
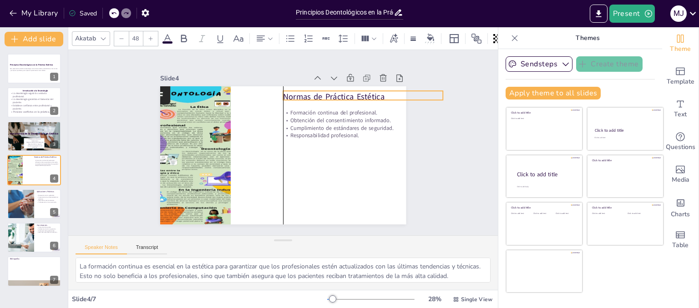
drag, startPoint x: 247, startPoint y: 95, endPoint x: 294, endPoint y: 93, distance: 46.5
click at [297, 94] on p "Normas de Práctica Estética" at bounding box center [373, 124] width 156 height 60
click at [155, 37] on div at bounding box center [150, 38] width 15 height 15
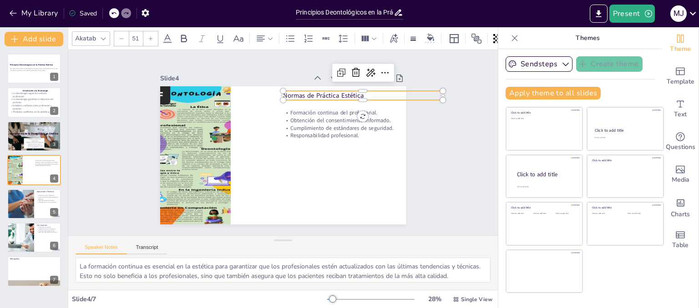
click at [155, 37] on div at bounding box center [150, 38] width 15 height 15
click at [154, 37] on div at bounding box center [150, 38] width 15 height 15
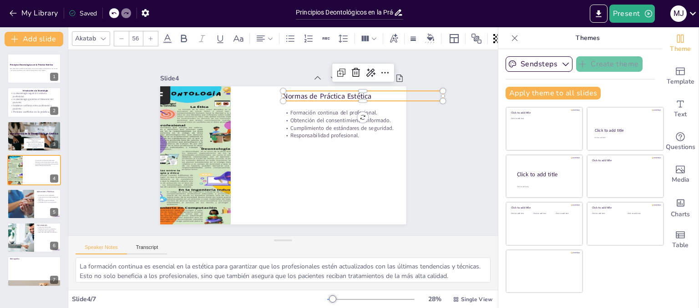
click at [154, 37] on div at bounding box center [150, 38] width 15 height 15
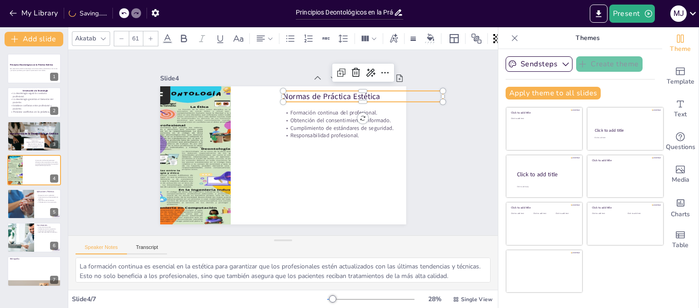
click at [154, 37] on div at bounding box center [150, 38] width 15 height 15
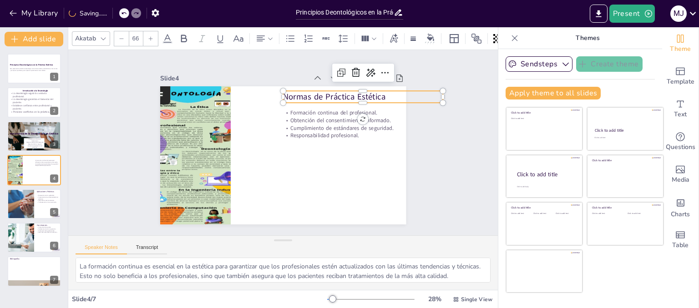
click at [154, 37] on div at bounding box center [150, 38] width 15 height 15
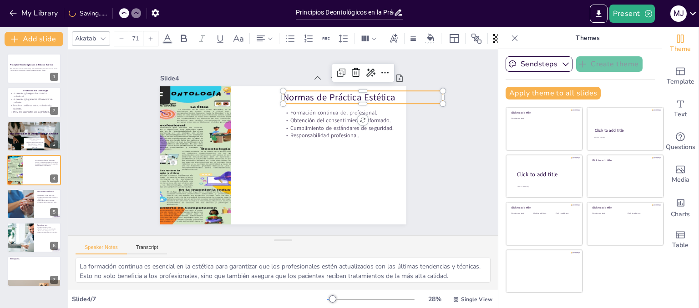
click at [94, 35] on div "Akatab" at bounding box center [85, 38] width 25 height 12
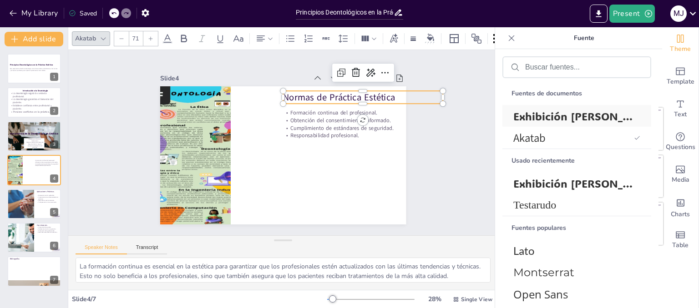
click at [530, 117] on font "Exhibición [PERSON_NAME]" at bounding box center [586, 116] width 146 height 14
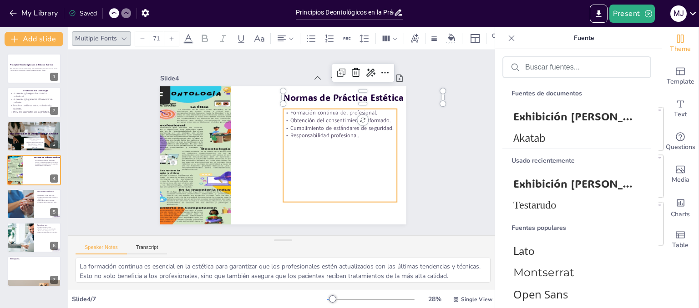
click at [362, 140] on div "Formación continua del profesional. Obtención del consentimiento informado. Cum…" at bounding box center [333, 173] width 137 height 124
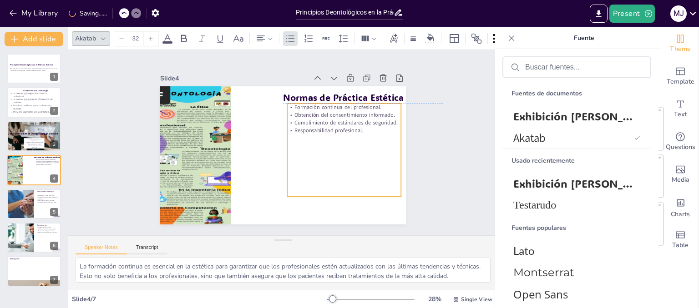
drag, startPoint x: 354, startPoint y: 133, endPoint x: 358, endPoint y: 128, distance: 6.1
click at [358, 128] on p "Responsabilidad profesional." at bounding box center [345, 143] width 113 height 31
click at [366, 130] on p "Responsabilidad profesional." at bounding box center [343, 156] width 107 height 53
click at [353, 129] on p "Responsabilidad profesional." at bounding box center [344, 150] width 111 height 42
click at [357, 130] on p "Responsabilidad profesional." at bounding box center [343, 156] width 107 height 53
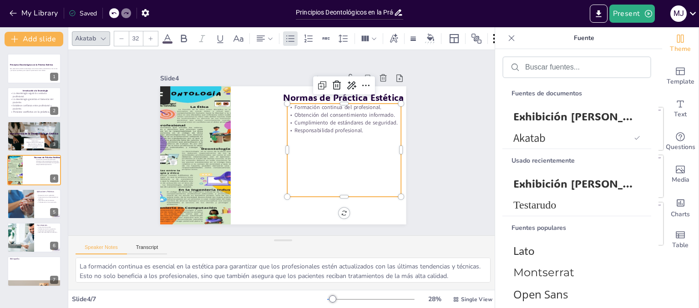
click at [356, 129] on p "Responsabilidad profesional." at bounding box center [344, 150] width 111 height 42
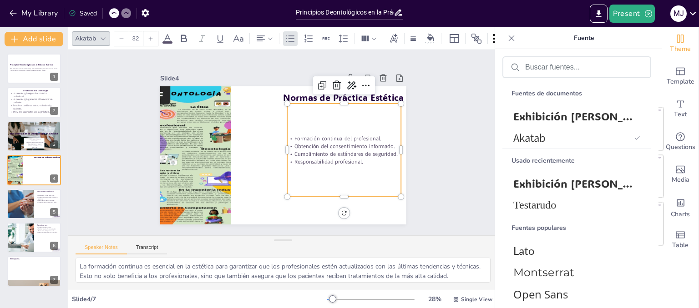
click at [351, 127] on div "Formación continua del profesional. Obtención del consentimiento informado. Cum…" at bounding box center [331, 179] width 145 height 137
click at [348, 146] on p "Obtención del consentimiento informado." at bounding box center [339, 165] width 111 height 42
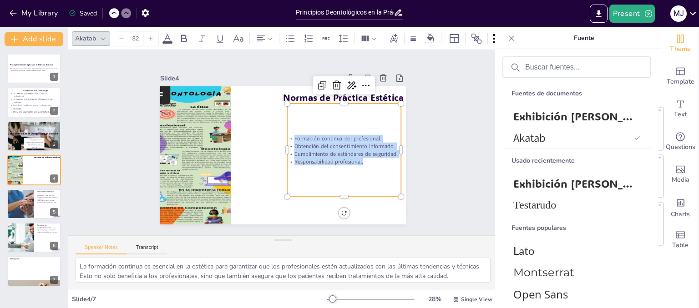
drag, startPoint x: 359, startPoint y: 158, endPoint x: 284, endPoint y: 136, distance: 78.3
click at [284, 136] on div "Formación continua del profesional. Obtención del consentimiento informado. Cum…" at bounding box center [339, 168] width 118 height 64
click at [148, 37] on icon at bounding box center [150, 38] width 5 height 5
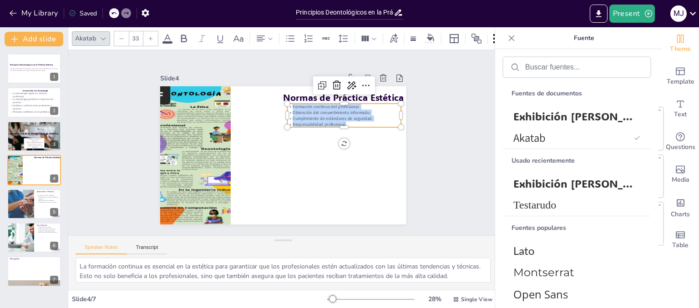
click at [148, 37] on icon at bounding box center [150, 38] width 5 height 5
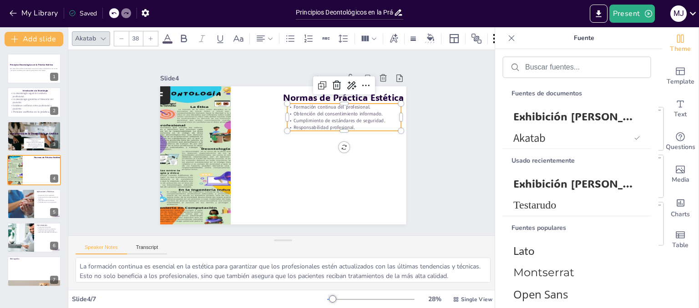
click at [148, 37] on icon at bounding box center [150, 38] width 5 height 5
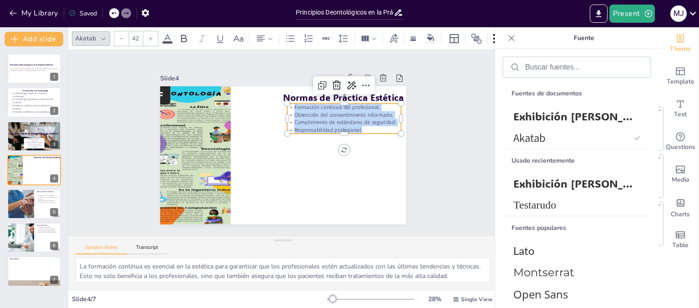
click at [148, 37] on icon at bounding box center [150, 38] width 5 height 5
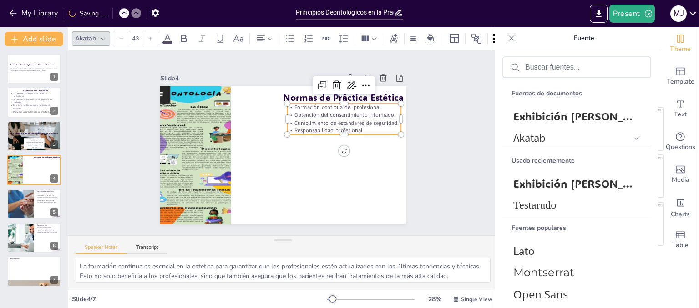
click at [148, 37] on icon at bounding box center [150, 38] width 5 height 5
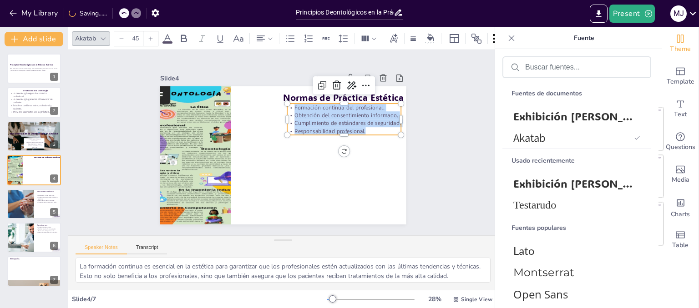
click at [148, 37] on icon at bounding box center [150, 38] width 5 height 5
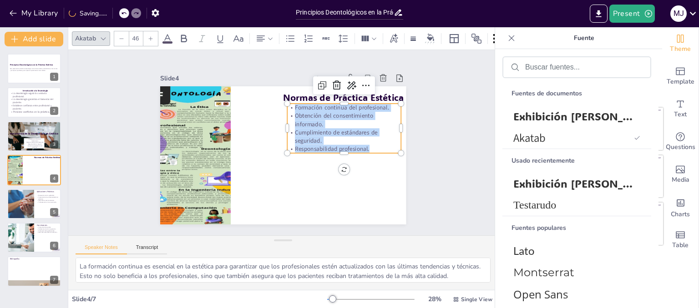
click at [148, 37] on icon at bounding box center [150, 38] width 5 height 5
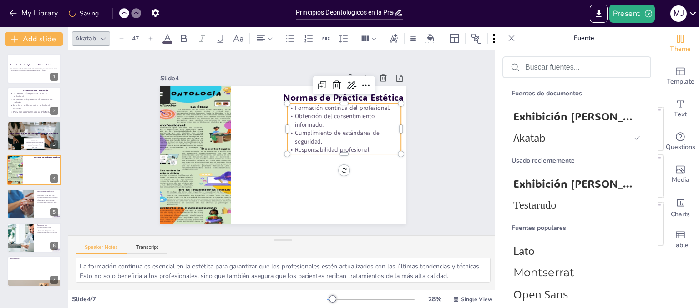
click at [148, 37] on icon at bounding box center [150, 38] width 5 height 5
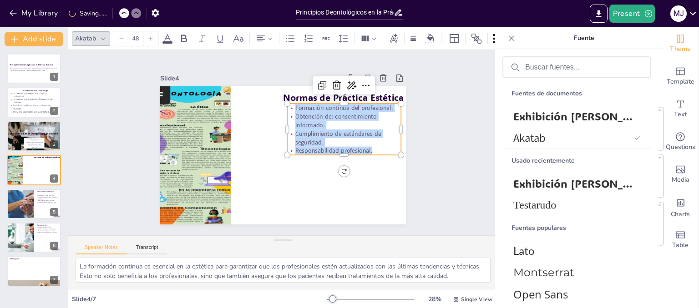
click at [148, 37] on icon at bounding box center [150, 38] width 5 height 5
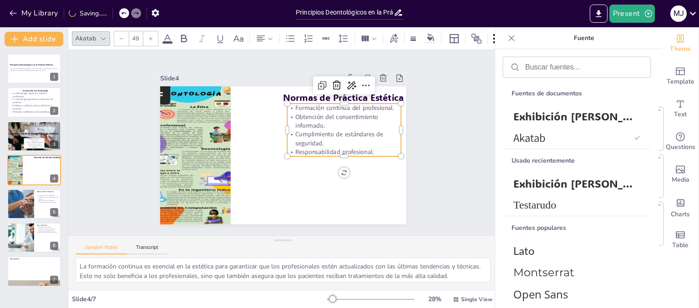
click at [148, 37] on icon at bounding box center [150, 38] width 5 height 5
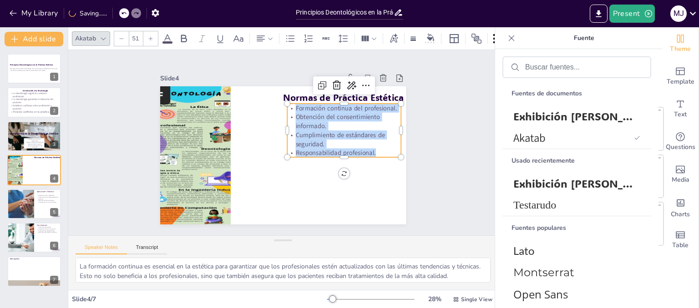
click at [148, 37] on icon at bounding box center [150, 38] width 5 height 5
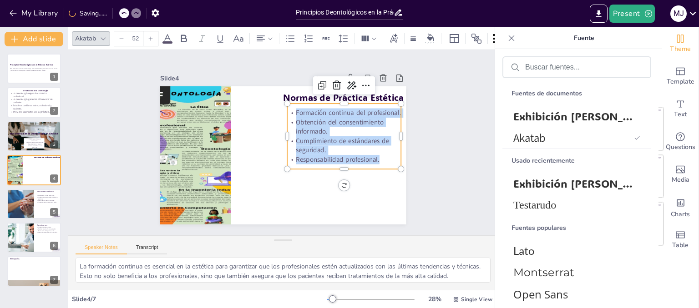
click at [148, 37] on icon at bounding box center [150, 38] width 5 height 5
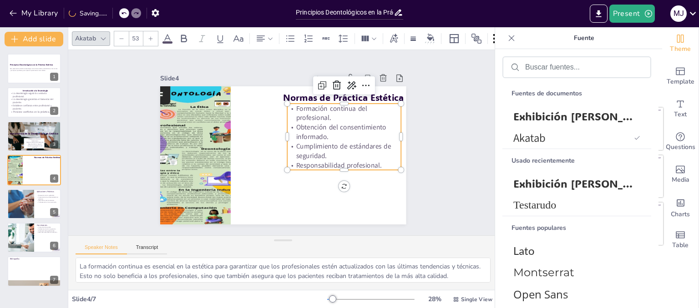
click at [148, 37] on icon at bounding box center [150, 38] width 5 height 5
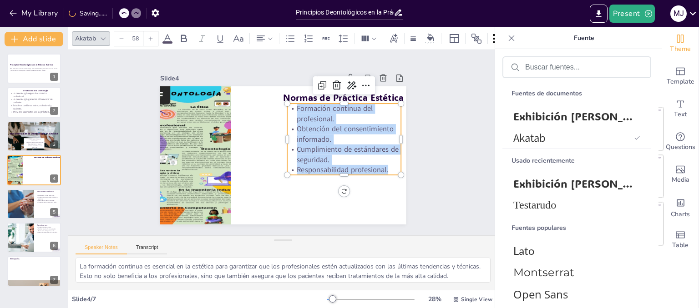
click at [148, 37] on icon at bounding box center [150, 38] width 5 height 5
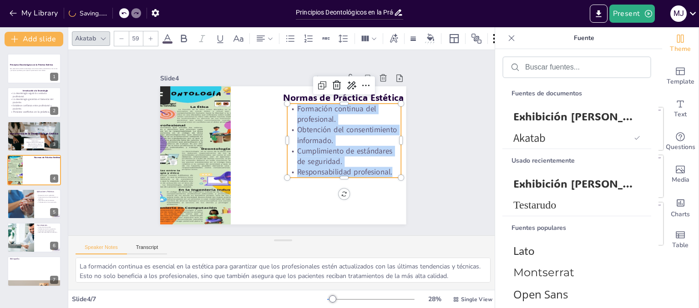
click at [148, 37] on icon at bounding box center [150, 38] width 5 height 5
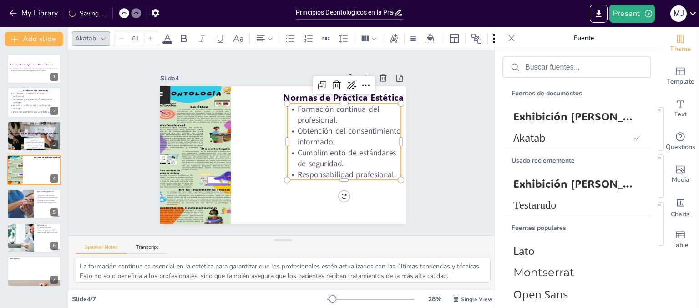
click at [148, 37] on icon at bounding box center [150, 38] width 5 height 5
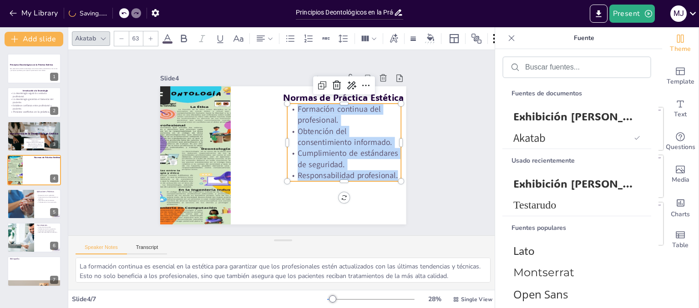
click at [148, 37] on icon at bounding box center [150, 38] width 5 height 5
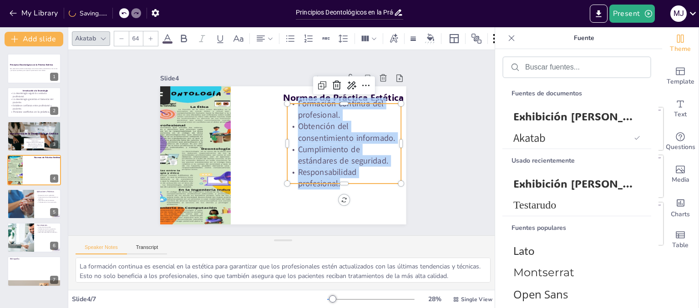
click at [148, 37] on icon at bounding box center [150, 38] width 5 height 5
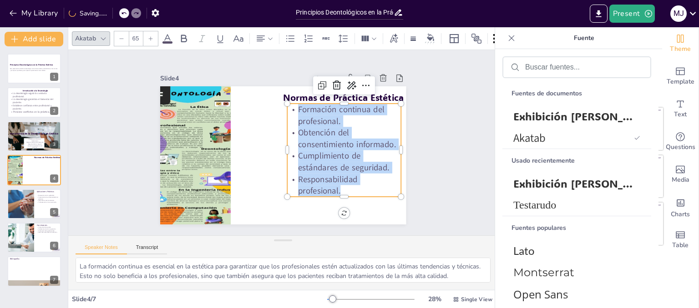
click at [148, 37] on icon at bounding box center [150, 38] width 5 height 5
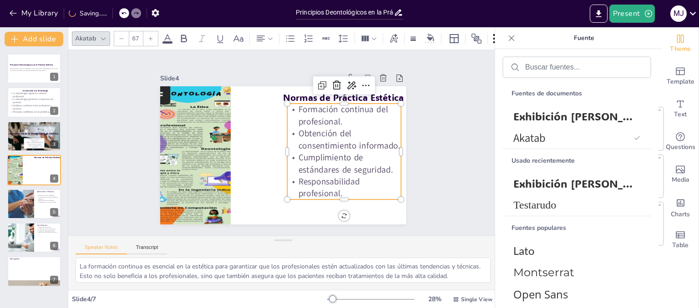
click at [148, 37] on icon at bounding box center [150, 38] width 5 height 5
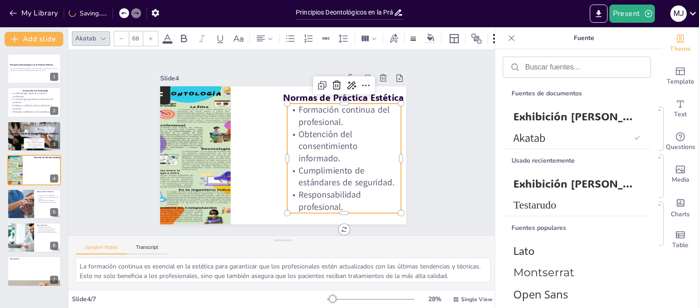
click at [148, 37] on icon at bounding box center [150, 38] width 5 height 5
type input "69"
click at [449, 153] on div "Slide 1 Principios Deontológicos en la Práctica Estética Esta presentación abor…" at bounding box center [283, 142] width 458 height 271
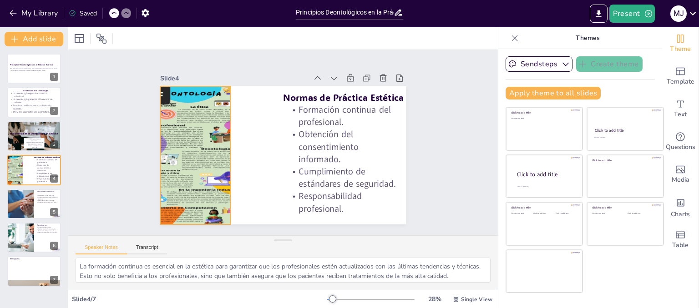
click at [193, 151] on div at bounding box center [191, 127] width 141 height 164
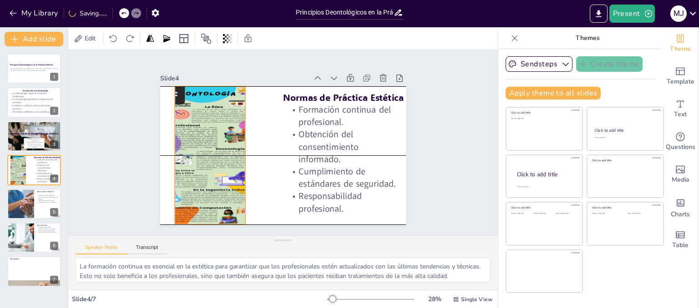
drag, startPoint x: 223, startPoint y: 151, endPoint x: 237, endPoint y: 151, distance: 14.6
click at [237, 151] on div at bounding box center [204, 138] width 131 height 157
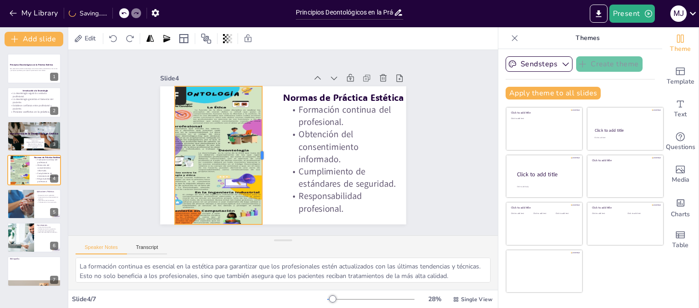
drag, startPoint x: 238, startPoint y: 151, endPoint x: 255, endPoint y: 151, distance: 16.8
click at [255, 151] on div at bounding box center [261, 141] width 98 height 108
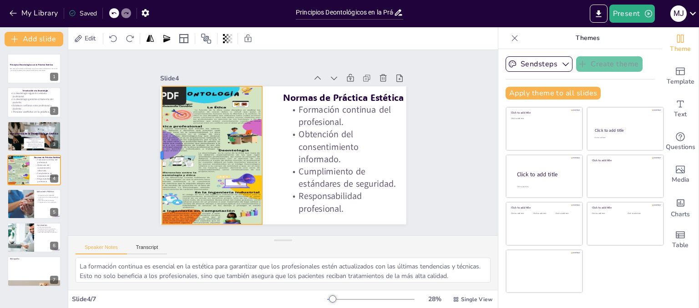
drag, startPoint x: 167, startPoint y: 150, endPoint x: 154, endPoint y: 151, distance: 12.8
click at [154, 151] on div at bounding box center [158, 142] width 22 height 138
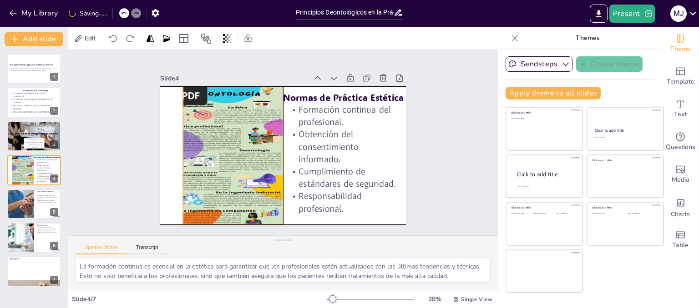
drag, startPoint x: 253, startPoint y: 150, endPoint x: 272, endPoint y: 150, distance: 18.2
click at [272, 150] on div at bounding box center [227, 145] width 136 height 161
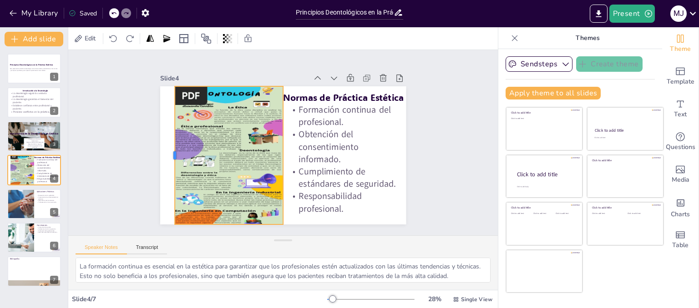
drag, startPoint x: 176, startPoint y: 151, endPoint x: 167, endPoint y: 138, distance: 15.9
click at [167, 138] on div at bounding box center [173, 121] width 50 height 134
click at [275, 110] on div at bounding box center [283, 155] width 36 height 137
click at [257, 81] on div at bounding box center [234, 77] width 107 height 18
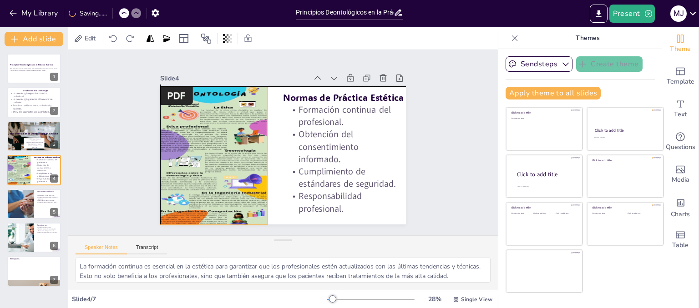
drag, startPoint x: 262, startPoint y: 83, endPoint x: 247, endPoint y: 82, distance: 14.6
click at [247, 82] on div "Slide 4 Normas de Práctica Estética Formación continua del profesional. Obtenci…" at bounding box center [282, 149] width 261 height 178
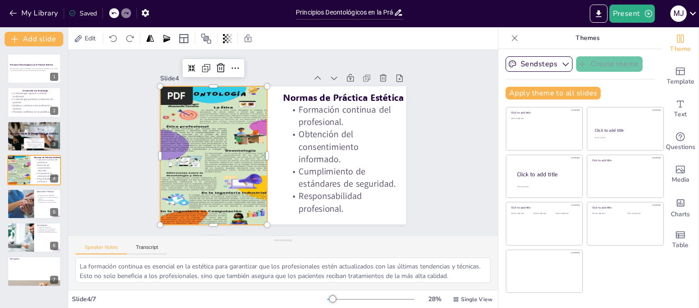
click at [427, 178] on div "Slide 1 Principios Deontológicos en la Práctica Estética Esta presentación abor…" at bounding box center [283, 142] width 458 height 271
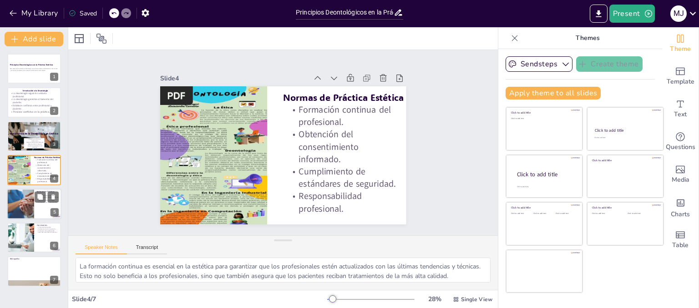
click at [22, 205] on div at bounding box center [20, 204] width 59 height 31
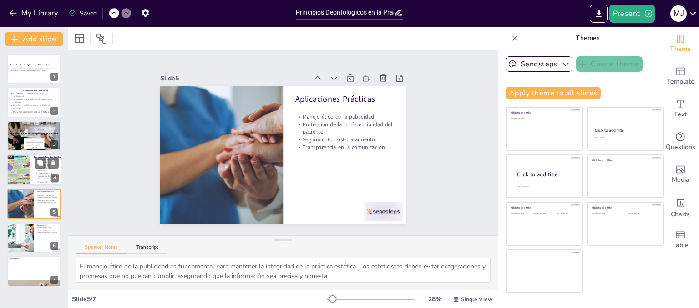
click at [23, 177] on div at bounding box center [19, 171] width 25 height 32
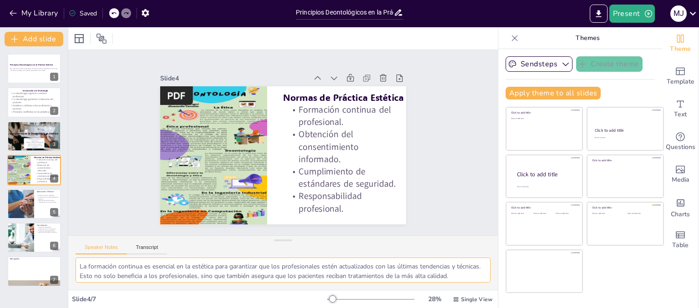
click at [244, 273] on textarea "La formación continua es esencial en la estética para garantizar que los profes…" at bounding box center [283, 270] width 415 height 25
click at [255, 272] on textarea "La formación continua es esencial en la estética para garantizar que los profes…" at bounding box center [283, 270] width 415 height 25
click at [20, 204] on div at bounding box center [20, 204] width 59 height 31
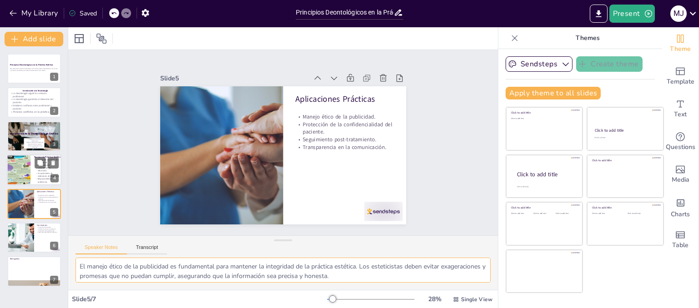
click at [27, 163] on div at bounding box center [19, 171] width 25 height 32
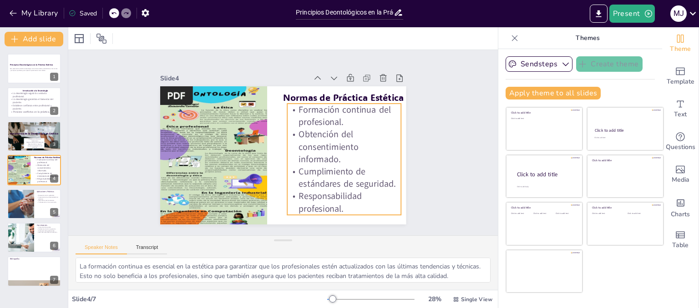
click at [338, 131] on p "Obtención del consentimiento informado." at bounding box center [343, 153] width 117 height 49
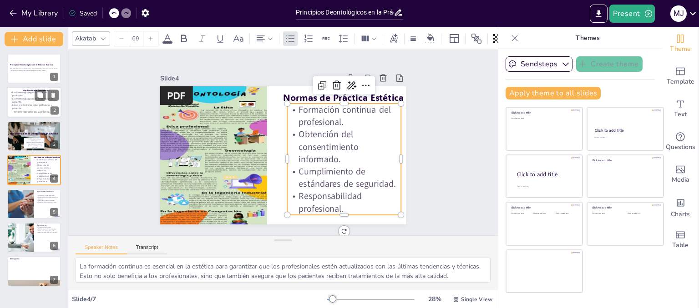
click at [33, 107] on p "Establece confianza entre profesional y paciente." at bounding box center [34, 107] width 49 height 6
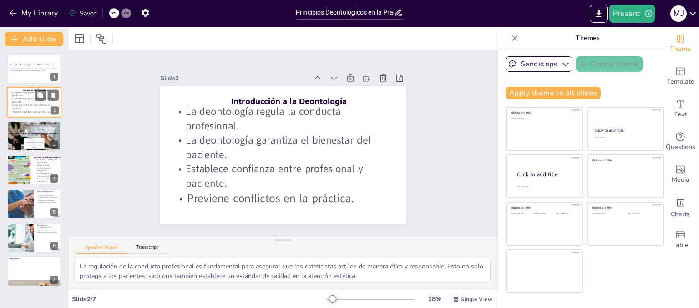
click at [22, 106] on p "Establece confianza entre profesional y paciente." at bounding box center [34, 107] width 49 height 6
click at [28, 201] on div at bounding box center [20, 204] width 59 height 31
type textarea "El manejo ético de la publicidad es fundamental para mantener la integridad de …"
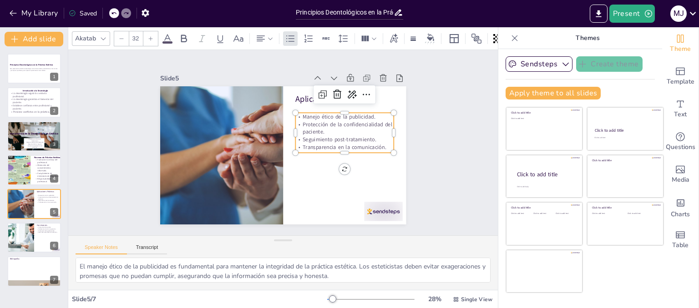
click at [383, 145] on p "Transparencia en la comunicación." at bounding box center [343, 154] width 99 height 18
click at [379, 146] on p "Transparencia en la comunicación." at bounding box center [342, 160] width 98 height 28
click at [378, 146] on p "Transparencia en la comunicación." at bounding box center [342, 160] width 98 height 28
click at [378, 151] on p "Transparencia en la comunicación." at bounding box center [339, 170] width 96 height 38
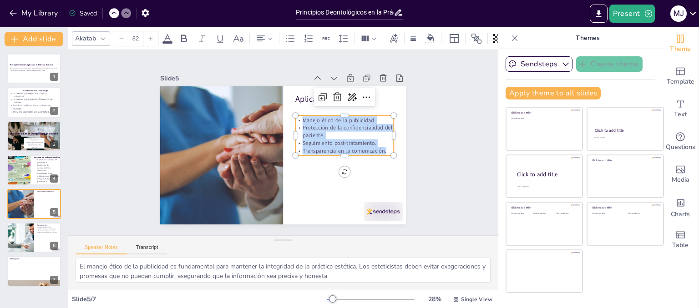
drag, startPoint x: 378, startPoint y: 146, endPoint x: 288, endPoint y: 119, distance: 94.2
click at [292, 120] on div "Manejo ético de la publicidad. Protección de la confidencialidad del paciente. …" at bounding box center [344, 149] width 104 height 58
click at [146, 37] on div at bounding box center [150, 38] width 15 height 15
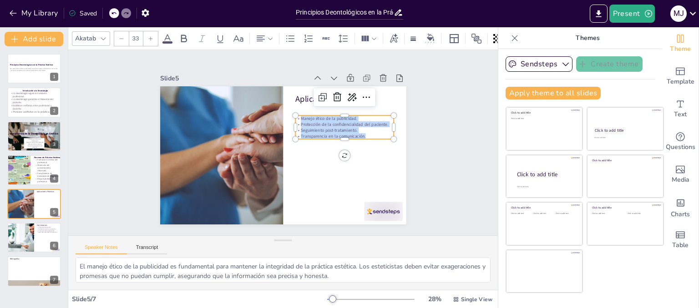
click at [148, 36] on icon at bounding box center [150, 38] width 5 height 5
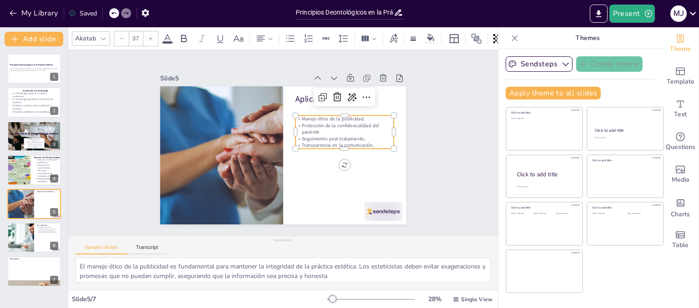
click at [148, 36] on icon at bounding box center [150, 38] width 5 height 5
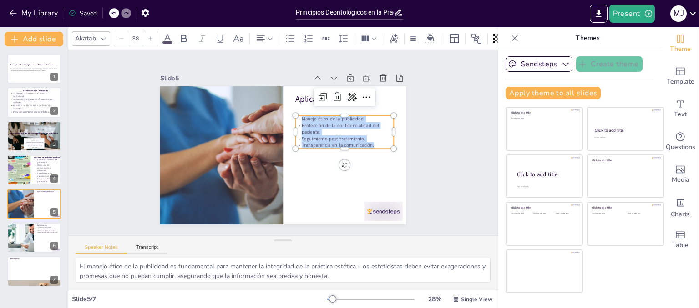
click at [148, 36] on icon at bounding box center [150, 38] width 5 height 5
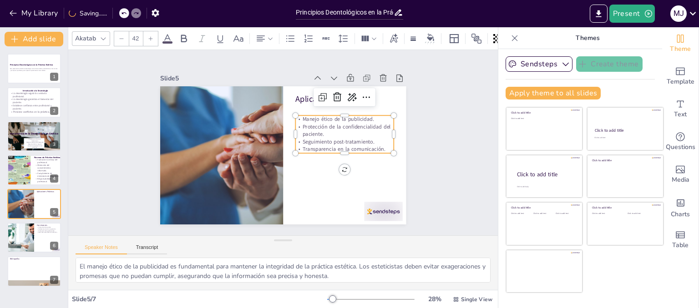
click at [148, 36] on icon at bounding box center [150, 38] width 5 height 5
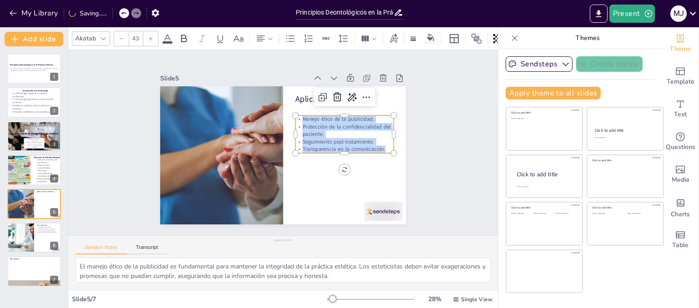
click at [148, 36] on icon at bounding box center [150, 38] width 5 height 5
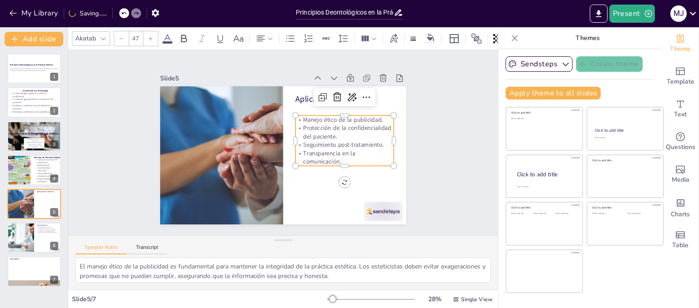
click at [148, 36] on icon at bounding box center [150, 38] width 5 height 5
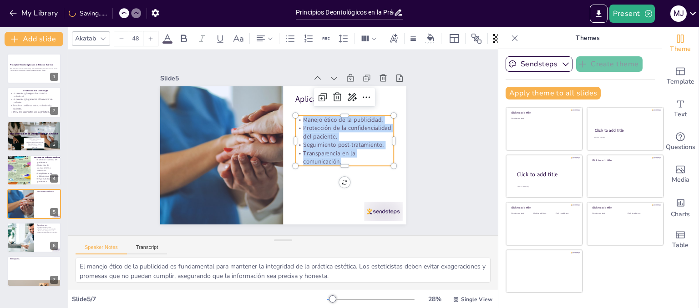
click at [148, 36] on icon at bounding box center [150, 38] width 5 height 5
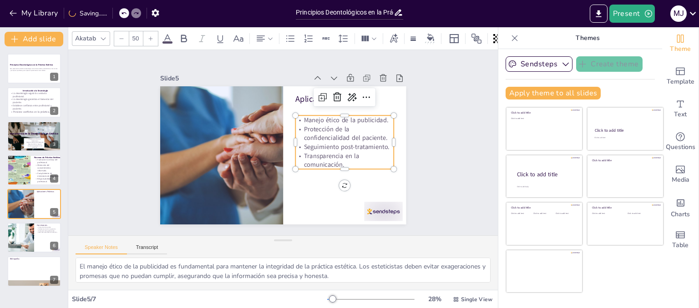
click at [148, 36] on icon at bounding box center [150, 38] width 5 height 5
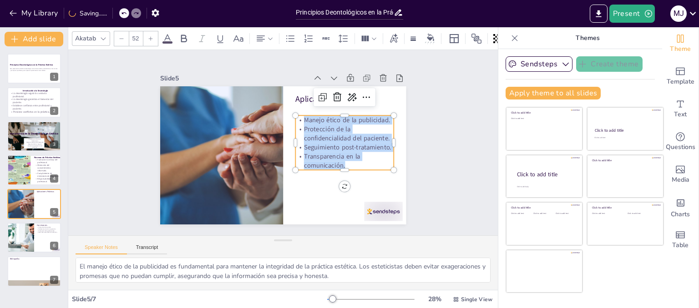
click at [148, 36] on icon at bounding box center [150, 38] width 5 height 5
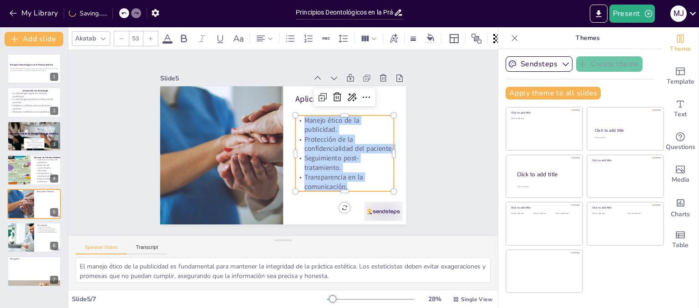
click at [148, 36] on icon at bounding box center [150, 38] width 5 height 5
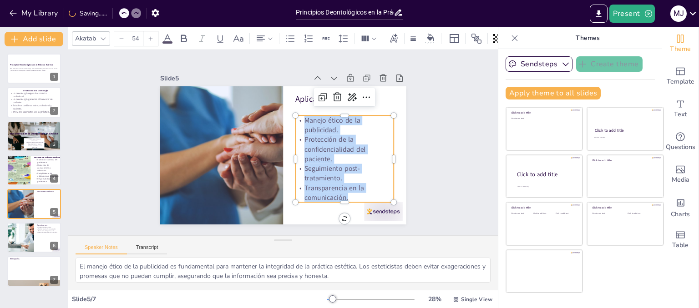
click at [148, 36] on icon at bounding box center [150, 38] width 5 height 5
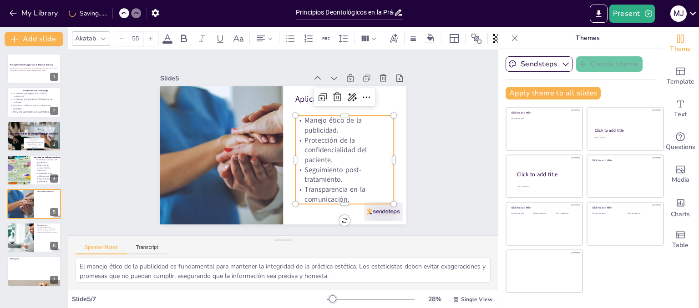
click at [148, 36] on icon at bounding box center [150, 38] width 5 height 5
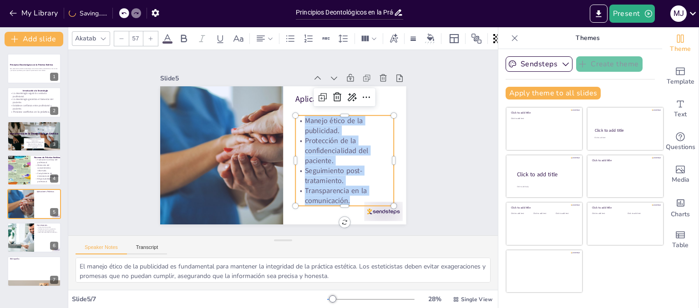
click at [148, 36] on icon at bounding box center [150, 38] width 5 height 5
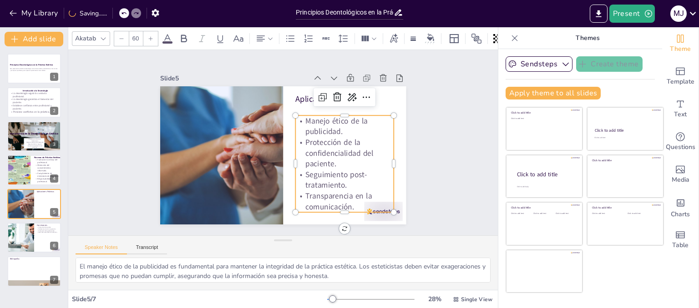
click at [148, 36] on icon at bounding box center [150, 38] width 5 height 5
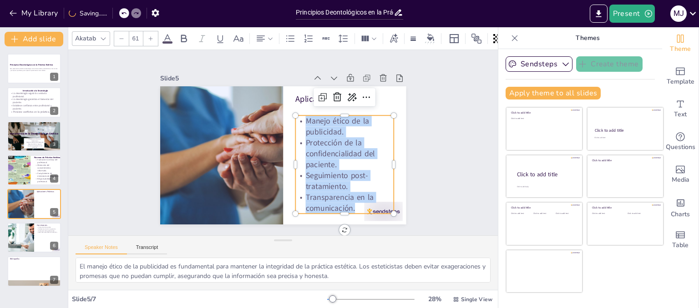
click at [148, 36] on icon at bounding box center [150, 38] width 5 height 5
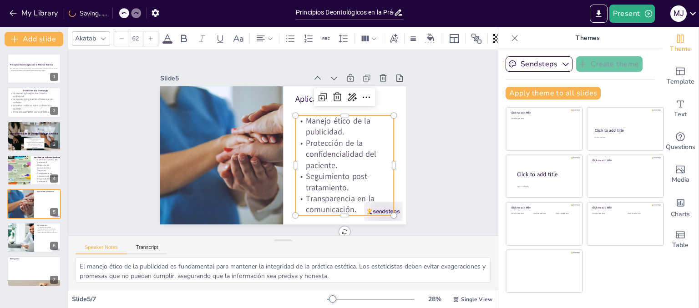
click at [148, 36] on icon at bounding box center [150, 38] width 5 height 5
type input "63"
click at [455, 144] on div "Slide 1 Principios Deontológicos en la Práctica Estética Esta presentación abor…" at bounding box center [283, 142] width 458 height 271
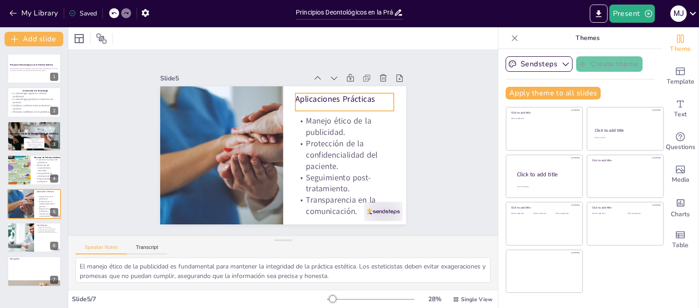
click at [346, 98] on p "Aplicaciones Prácticas" at bounding box center [352, 113] width 99 height 32
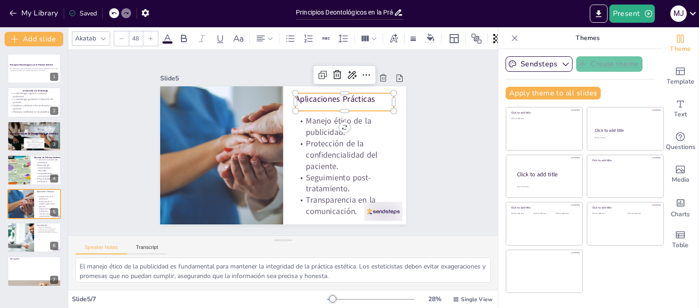
click at [103, 35] on icon at bounding box center [103, 38] width 7 height 7
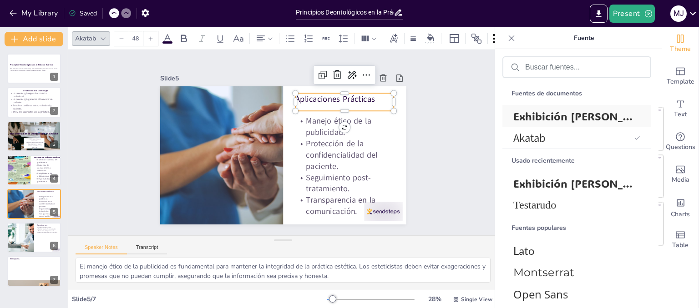
click at [547, 115] on font "Exhibición [PERSON_NAME]" at bounding box center [586, 116] width 146 height 14
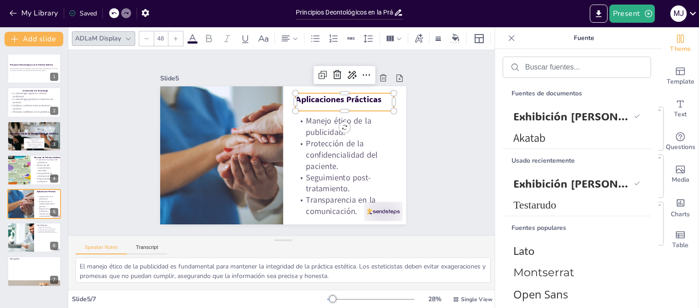
click at [173, 36] on icon at bounding box center [175, 38] width 5 height 5
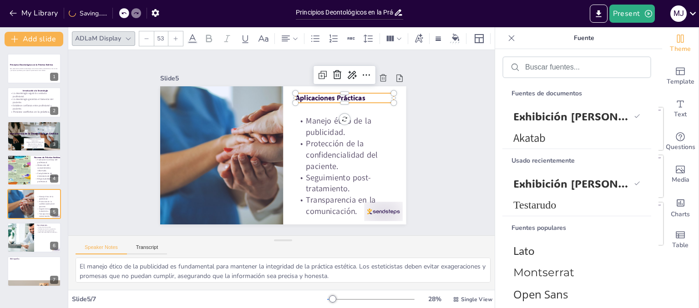
click at [173, 36] on icon at bounding box center [175, 38] width 5 height 5
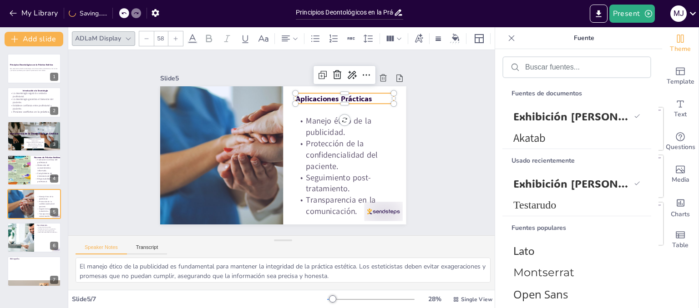
click at [173, 36] on icon at bounding box center [175, 38] width 5 height 5
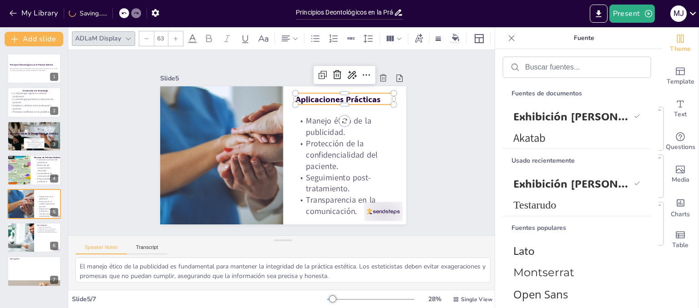
click at [173, 36] on icon at bounding box center [175, 38] width 5 height 5
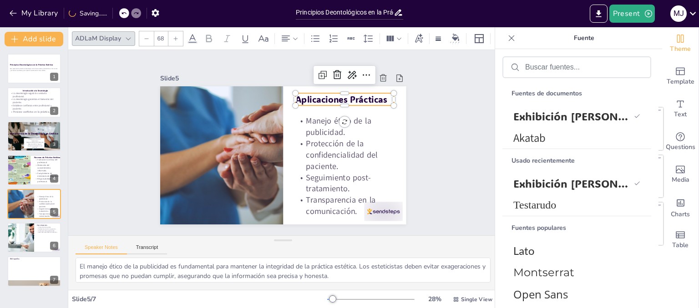
click at [173, 36] on icon at bounding box center [175, 38] width 5 height 5
click at [171, 31] on div at bounding box center [175, 38] width 15 height 15
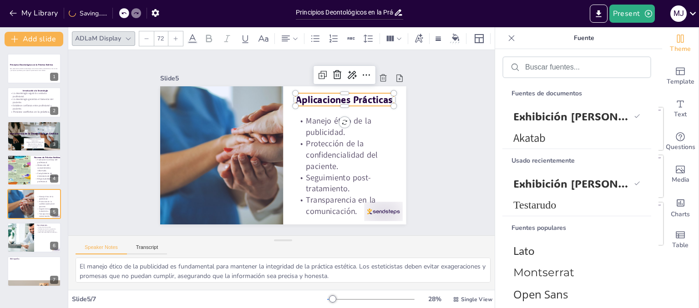
type input "73"
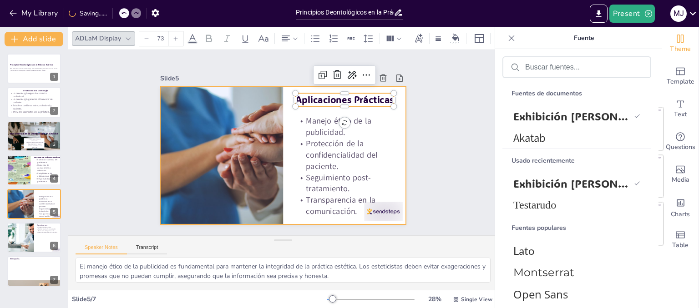
click at [418, 110] on div "Slide 1 Principios Deontológicos en la Práctica Estética Esta presentación abor…" at bounding box center [283, 143] width 324 height 222
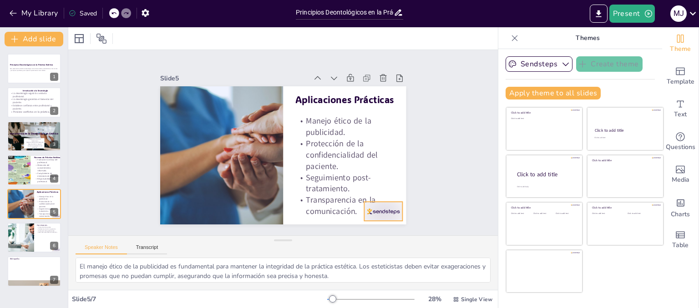
click at [378, 224] on div at bounding box center [357, 239] width 42 height 30
click at [30, 241] on div at bounding box center [20, 237] width 77 height 31
type textarea "La protección del paciente es el objetivo principal de la deontología. Al segui…"
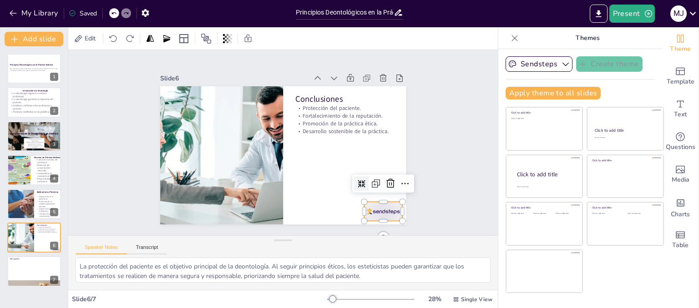
click at [357, 235] on div at bounding box center [335, 253] width 43 height 36
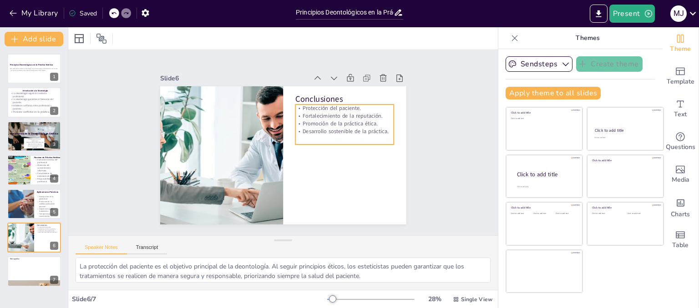
click at [384, 136] on p "Desarrollo sostenible de la práctica." at bounding box center [341, 164] width 89 height 56
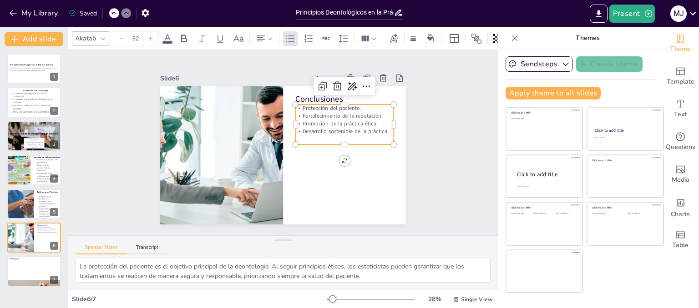
click at [352, 146] on p "Desarrollo sostenible de la práctica." at bounding box center [324, 190] width 56 height 89
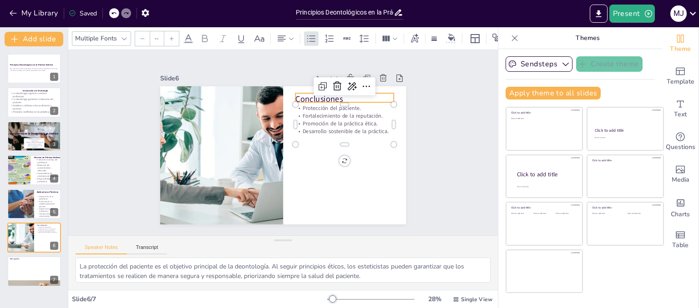
click at [355, 106] on p "Conclusiones" at bounding box center [357, 135] width 91 height 59
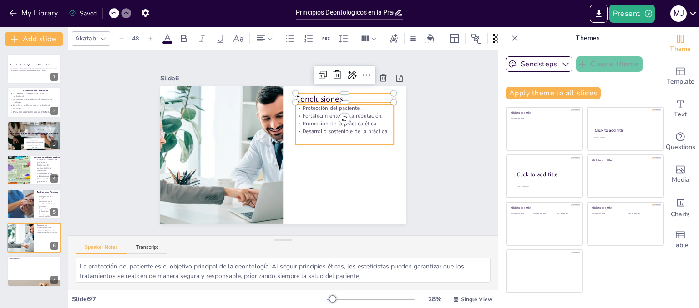
click at [376, 136] on p "Desarrollo sostenible de la práctica." at bounding box center [341, 164] width 89 height 56
click at [383, 132] on p "Desarrollo sostenible de la práctica." at bounding box center [345, 151] width 96 height 38
click at [382, 131] on p "Desarrollo sostenible de la práctica." at bounding box center [346, 145] width 98 height 28
click at [379, 129] on p "Desarrollo sostenible de la práctica." at bounding box center [345, 138] width 99 height 18
click at [380, 132] on p "Desarrollo sostenible de la práctica." at bounding box center [345, 151] width 96 height 38
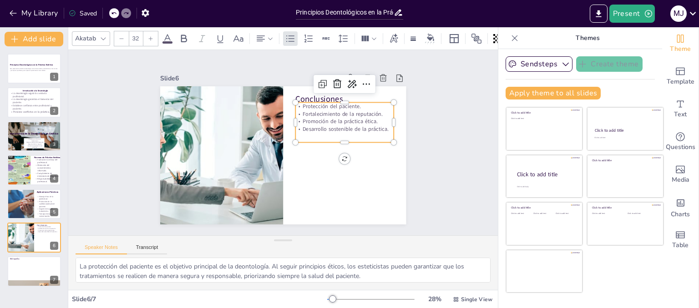
click at [380, 132] on p "Desarrollo sostenible de la práctica." at bounding box center [344, 155] width 93 height 47
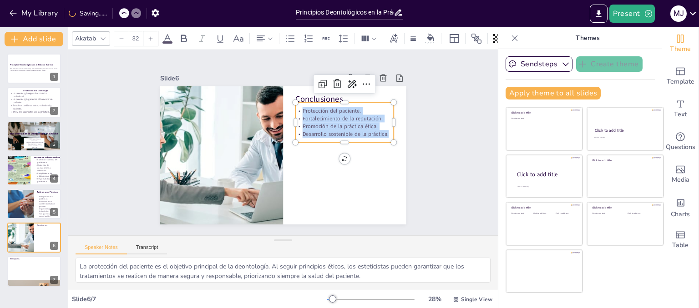
drag, startPoint x: 382, startPoint y: 131, endPoint x: 287, endPoint y: 107, distance: 97.3
click at [287, 107] on div "Conclusiones Protección del paciente. Fortalecimiento de la reputación. Promoci…" at bounding box center [274, 152] width 275 height 267
click at [156, 33] on div at bounding box center [150, 38] width 15 height 15
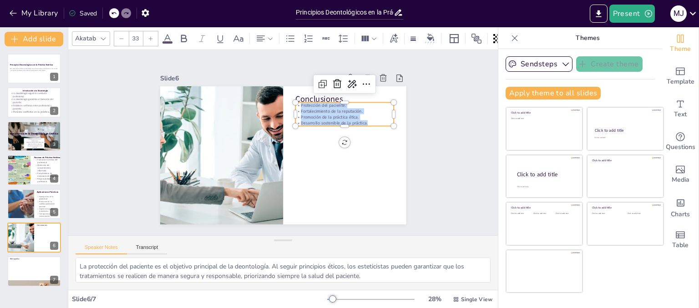
click at [156, 33] on div at bounding box center [150, 38] width 15 height 15
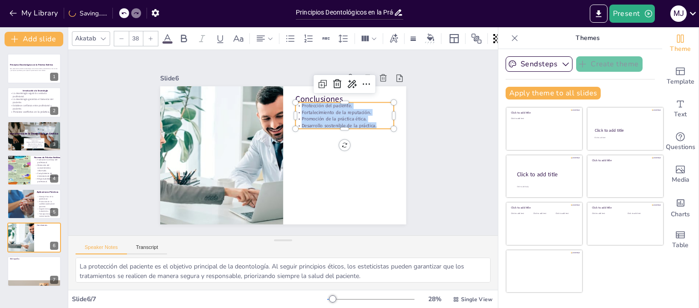
click at [156, 33] on div at bounding box center [150, 38] width 15 height 15
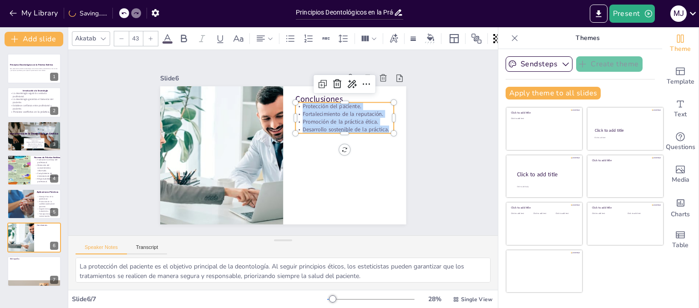
click at [156, 33] on div at bounding box center [150, 38] width 15 height 15
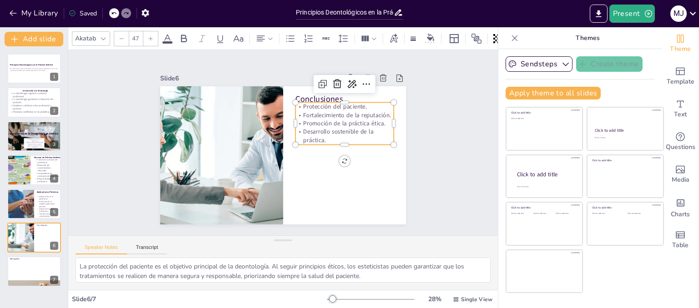
click at [156, 33] on div at bounding box center [150, 38] width 15 height 15
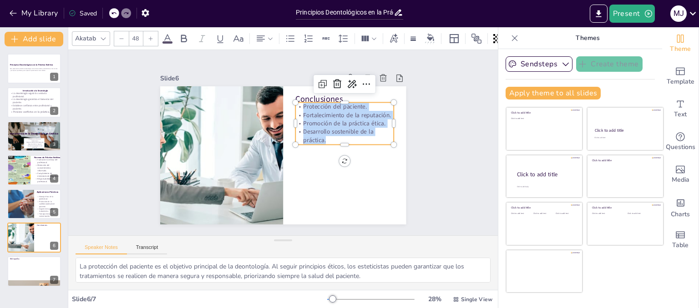
click at [156, 33] on div at bounding box center [150, 38] width 15 height 15
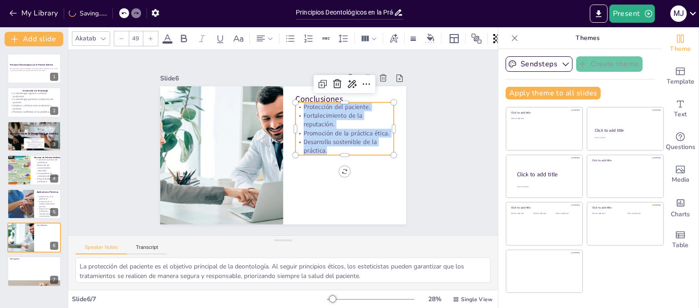
click at [156, 33] on div at bounding box center [150, 38] width 15 height 15
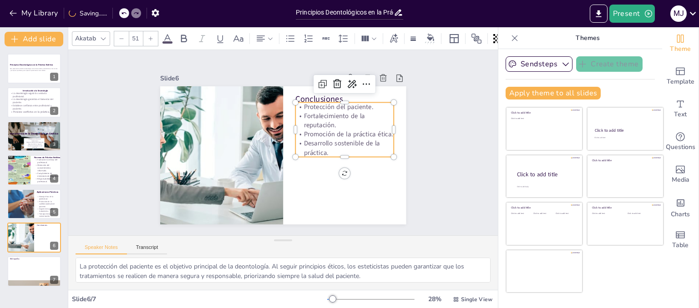
click at [156, 33] on div at bounding box center [150, 38] width 15 height 15
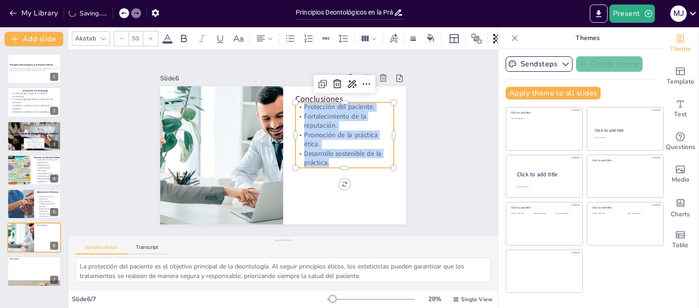
click at [156, 33] on div at bounding box center [150, 38] width 15 height 15
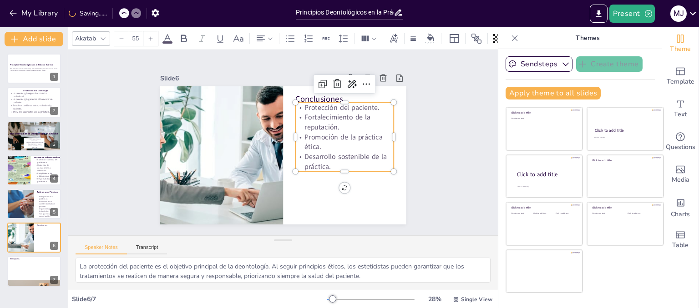
click at [156, 33] on div at bounding box center [150, 38] width 15 height 15
click at [156, 32] on div at bounding box center [150, 38] width 15 height 15
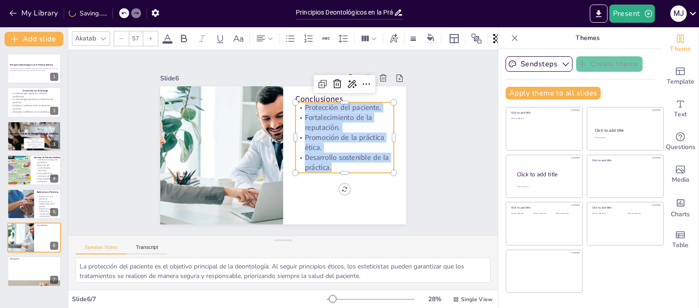
click at [156, 32] on div at bounding box center [150, 38] width 15 height 15
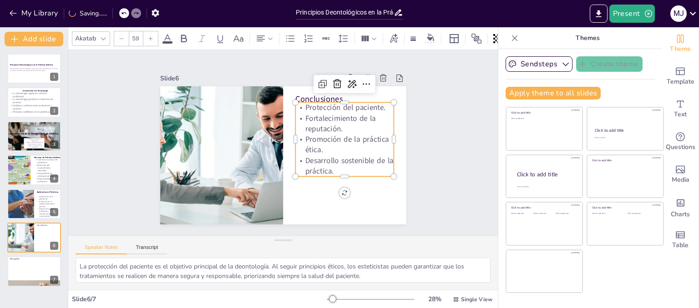
click at [156, 32] on div at bounding box center [150, 38] width 15 height 15
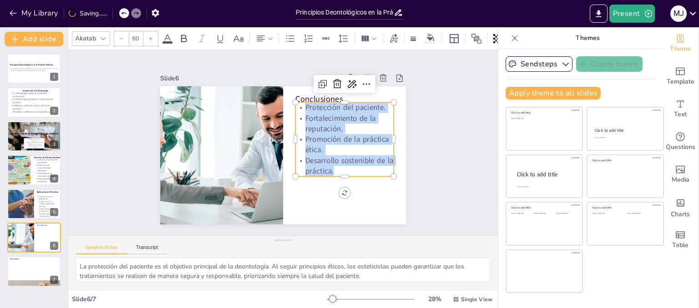
click at [156, 32] on div at bounding box center [150, 38] width 15 height 15
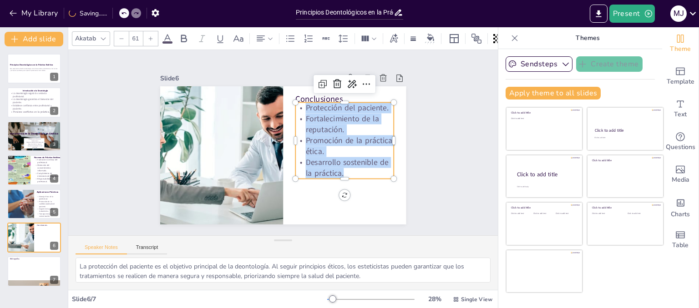
click at [156, 32] on div at bounding box center [150, 38] width 15 height 15
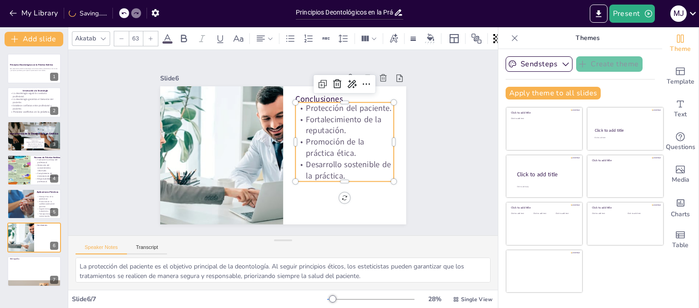
click at [156, 32] on div at bounding box center [150, 38] width 15 height 15
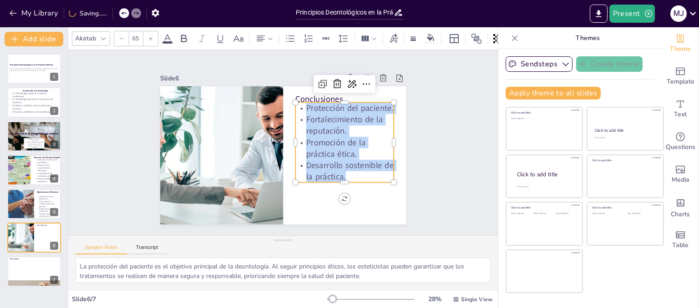
click at [156, 32] on div at bounding box center [150, 38] width 15 height 15
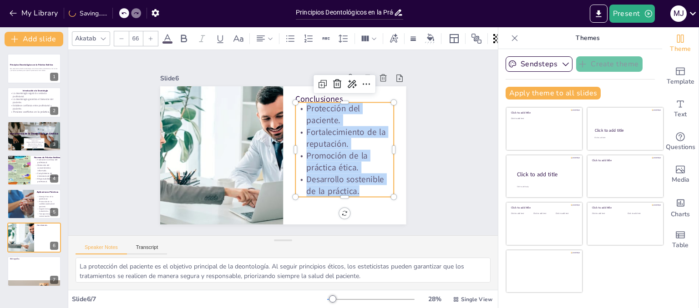
click at [156, 32] on div at bounding box center [150, 38] width 15 height 15
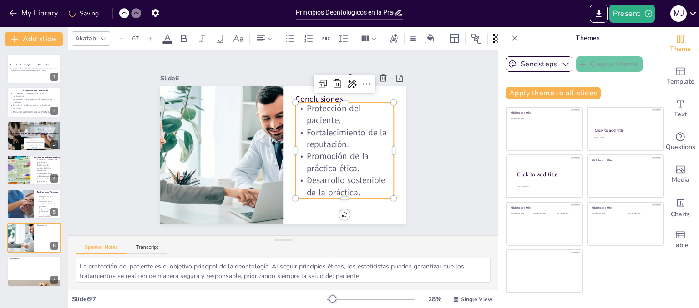
click at [156, 32] on div at bounding box center [150, 38] width 15 height 15
type input "69"
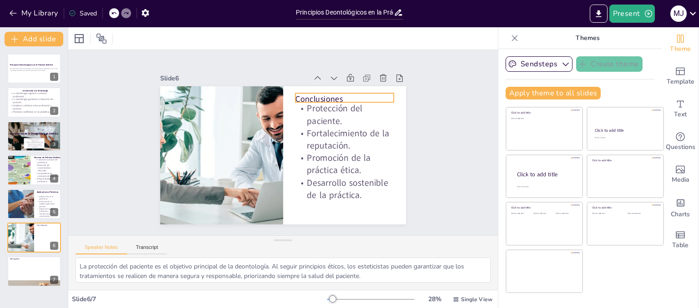
click at [333, 98] on p "Conclusiones" at bounding box center [352, 113] width 99 height 32
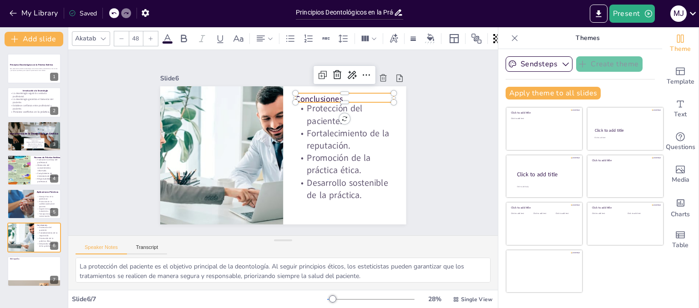
click at [340, 97] on p "Conclusiones" at bounding box center [352, 113] width 99 height 32
click at [343, 100] on p "Conclusiones" at bounding box center [355, 120] width 97 height 41
click at [343, 97] on p "Conclusiones" at bounding box center [352, 113] width 99 height 32
click at [343, 95] on p "Conclusiones" at bounding box center [348, 105] width 99 height 22
drag, startPoint x: 343, startPoint y: 95, endPoint x: 321, endPoint y: 95, distance: 21.4
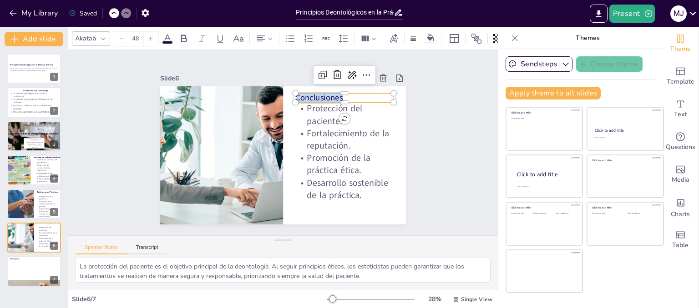
click at [321, 96] on p "Conclusiones" at bounding box center [352, 112] width 99 height 32
click at [105, 36] on icon at bounding box center [103, 38] width 7 height 7
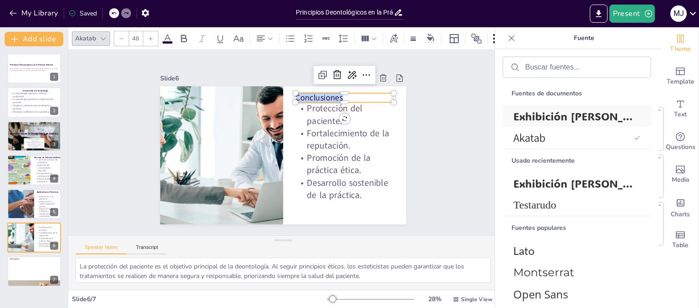
click at [580, 111] on font "Exhibición [PERSON_NAME]" at bounding box center [586, 116] width 146 height 14
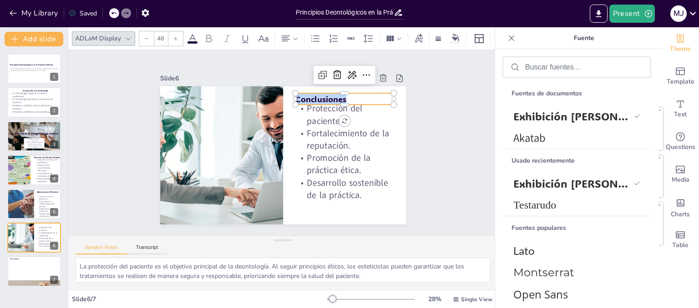
click at [173, 36] on icon at bounding box center [175, 38] width 5 height 5
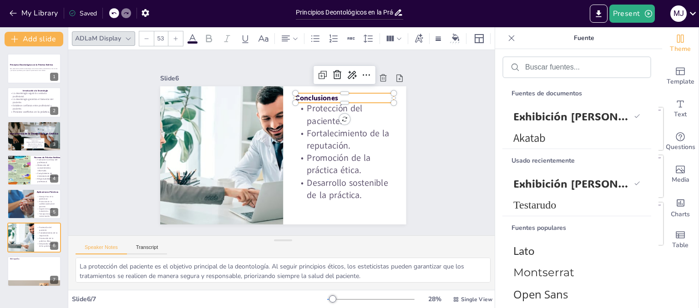
click at [173, 36] on icon at bounding box center [175, 38] width 5 height 5
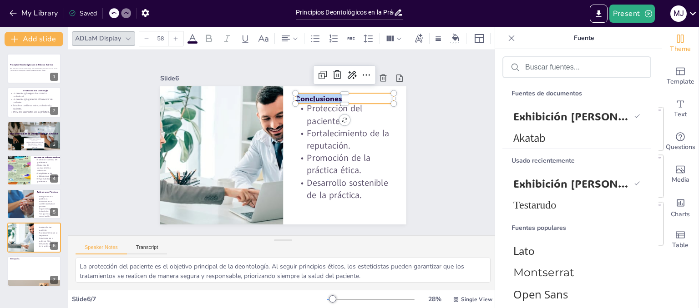
click at [173, 36] on icon at bounding box center [175, 38] width 5 height 5
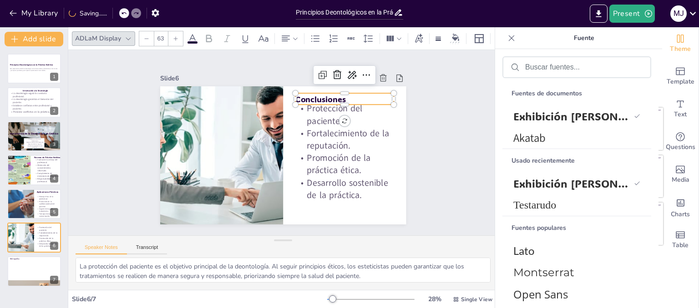
click at [173, 36] on icon at bounding box center [175, 38] width 5 height 5
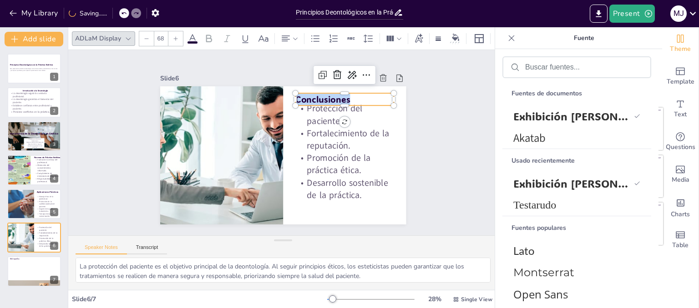
click at [173, 36] on icon at bounding box center [175, 38] width 5 height 5
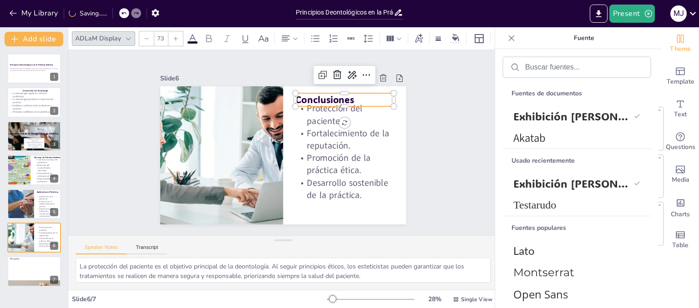
click at [173, 36] on icon at bounding box center [175, 38] width 5 height 5
type input "74"
click at [455, 173] on div "Slide 1 Principios Deontológicos en la Práctica Estética Esta presentación abor…" at bounding box center [283, 143] width 468 height 344
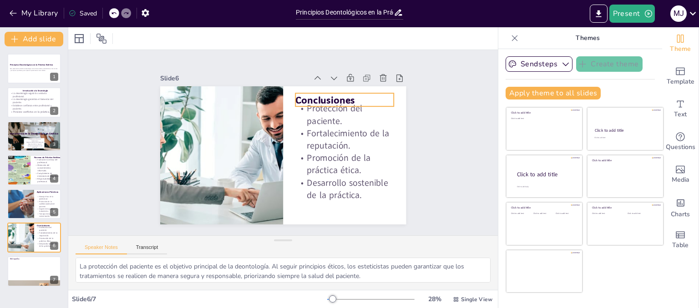
click at [322, 97] on p "Conclusiones" at bounding box center [351, 113] width 99 height 33
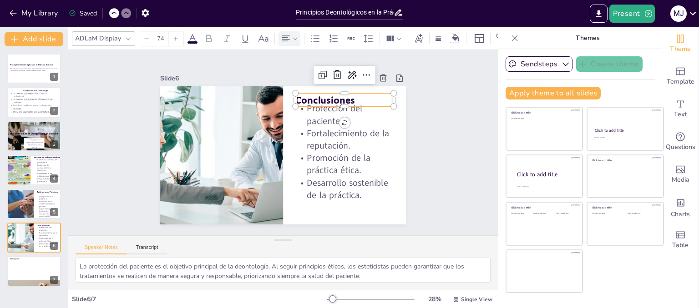
click at [286, 33] on icon at bounding box center [285, 38] width 11 height 11
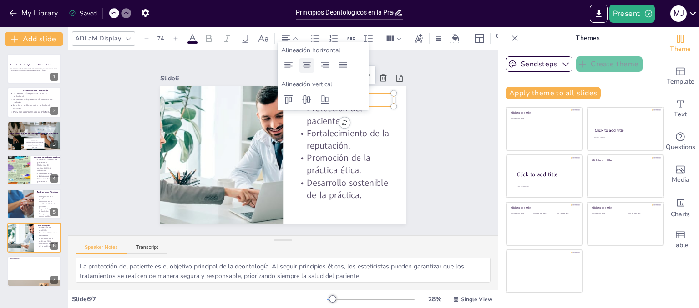
click at [311, 62] on icon at bounding box center [306, 65] width 11 height 11
click at [448, 153] on div "Slide 1 Principios Deontológicos en la Práctica Estética Esta presentación abor…" at bounding box center [283, 143] width 468 height 344
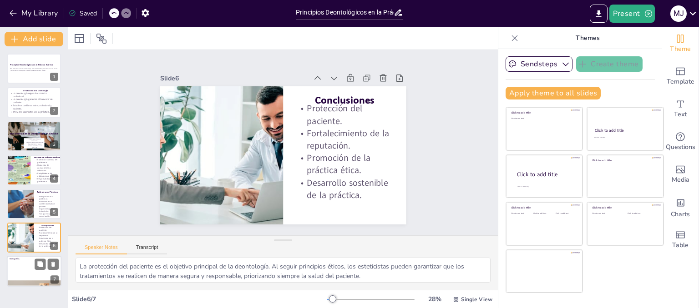
click at [35, 273] on div at bounding box center [34, 272] width 55 height 31
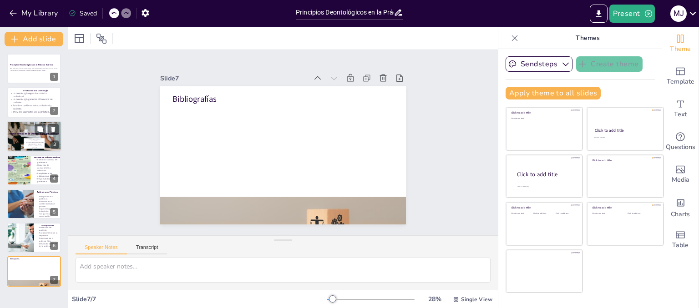
click at [18, 136] on div at bounding box center [34, 136] width 55 height 33
type textarea "La confianza en los tratamientos es vital. Cuando los pacientes confían en su p…"
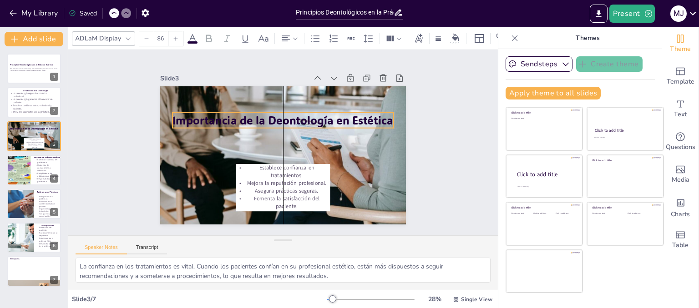
drag, startPoint x: 278, startPoint y: 141, endPoint x: 277, endPoint y: 118, distance: 23.2
click at [277, 118] on p "Importancia de la Deontología en Estética" at bounding box center [289, 121] width 215 height 83
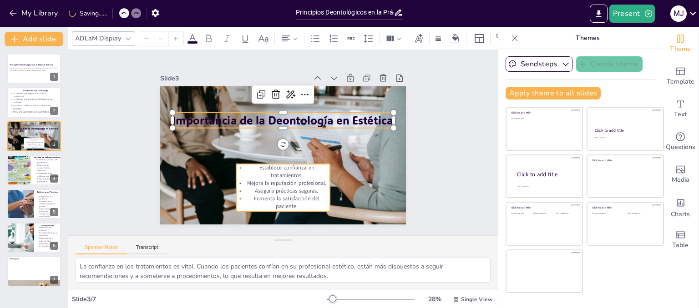
type input "32"
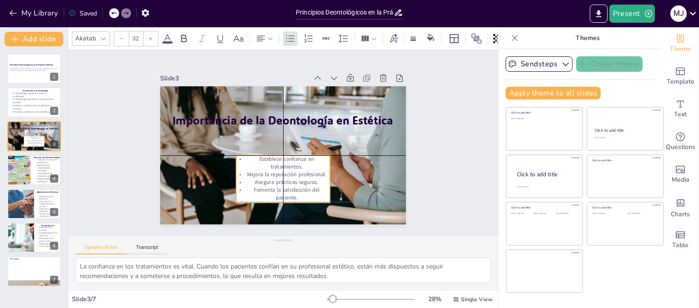
drag, startPoint x: 287, startPoint y: 175, endPoint x: 286, endPoint y: 164, distance: 10.5
click at [286, 164] on p "Establece confianza en tratamientos." at bounding box center [280, 163] width 95 height 25
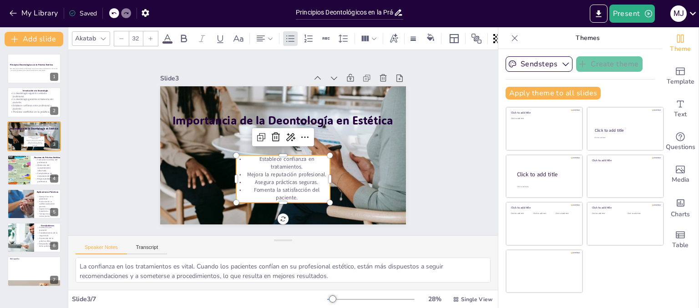
click at [434, 154] on div "Slide 1 Principios Deontológicos en la Práctica Estética Esta presentación abor…" at bounding box center [283, 142] width 466 height 309
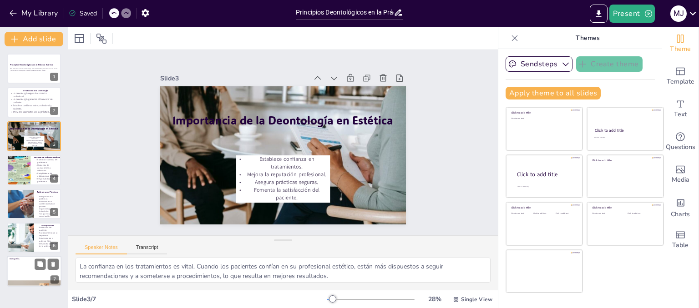
click at [18, 276] on div at bounding box center [34, 272] width 55 height 31
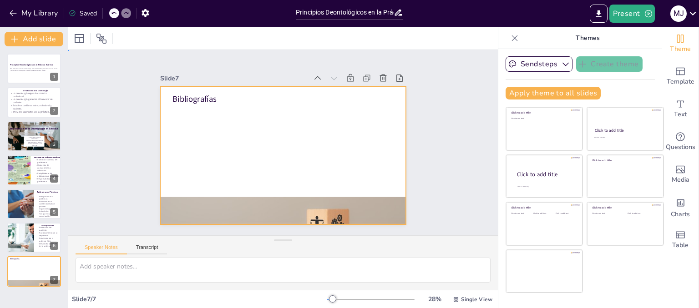
click at [244, 130] on div at bounding box center [279, 154] width 277 height 207
click at [246, 129] on div at bounding box center [273, 151] width 267 height 275
click at [246, 129] on div at bounding box center [277, 154] width 281 height 227
click at [246, 129] on div at bounding box center [273, 150] width 257 height 280
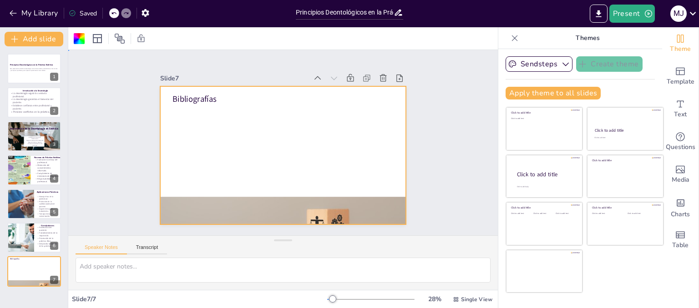
click at [246, 129] on div at bounding box center [277, 154] width 281 height 227
click at [246, 129] on div at bounding box center [281, 155] width 259 height 163
click at [246, 129] on div at bounding box center [280, 155] width 269 height 186
click at [235, 128] on div at bounding box center [272, 149] width 243 height 282
click at [235, 128] on div at bounding box center [280, 155] width 269 height 186
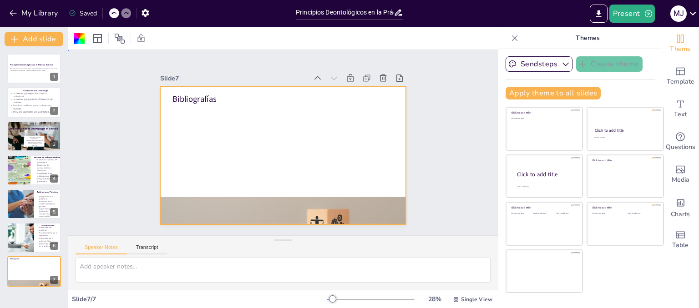
click at [234, 127] on div at bounding box center [280, 155] width 269 height 186
click at [214, 103] on div at bounding box center [277, 154] width 282 height 242
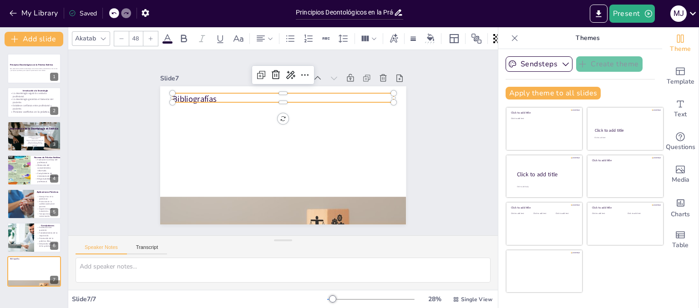
drag, startPoint x: 215, startPoint y: 98, endPoint x: 208, endPoint y: 94, distance: 7.6
click at [214, 98] on p "Bibliografías" at bounding box center [304, 105] width 197 height 121
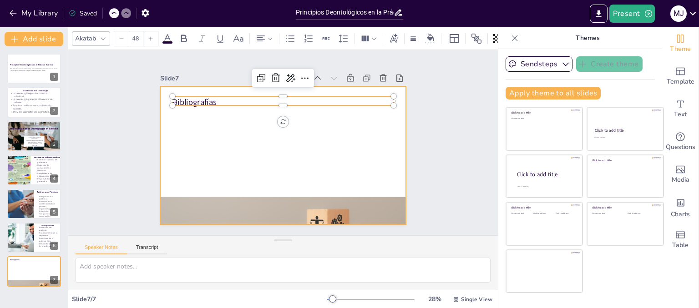
click at [237, 138] on div at bounding box center [277, 154] width 281 height 227
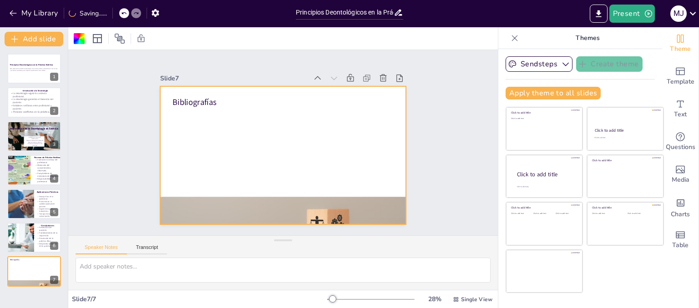
click at [235, 127] on div at bounding box center [281, 155] width 259 height 163
click at [235, 127] on div at bounding box center [280, 155] width 269 height 186
click at [235, 127] on div at bounding box center [279, 154] width 277 height 207
click at [140, 268] on textarea at bounding box center [283, 270] width 415 height 25
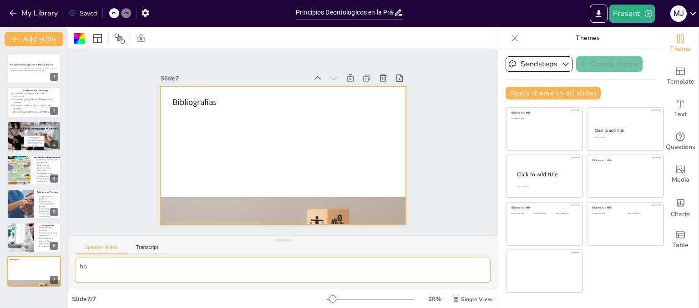
type textarea "h"
click at [103, 266] on textarea "elavoras bobliografias verdaderas en donde saastes esta informacion" at bounding box center [283, 270] width 415 height 25
click at [210, 266] on textarea "elavora bobliografias verdaderas en donde saastes esta informacion" at bounding box center [283, 270] width 415 height 25
click at [353, 270] on textarea "elavora bobliografias verdaderas en donde sacastes esta informacion" at bounding box center [283, 270] width 415 height 25
type textarea "elavora bobliografias verdaderas en donde sacastes esta informacion"
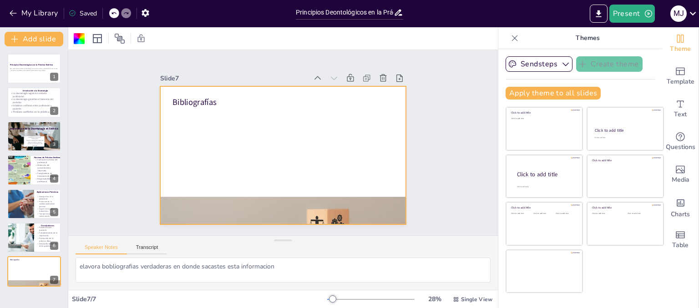
click at [243, 110] on div at bounding box center [279, 154] width 277 height 207
click at [282, 267] on textarea "elavora bobliografias verdaderas en donde sacastes esta informacion" at bounding box center [283, 270] width 415 height 25
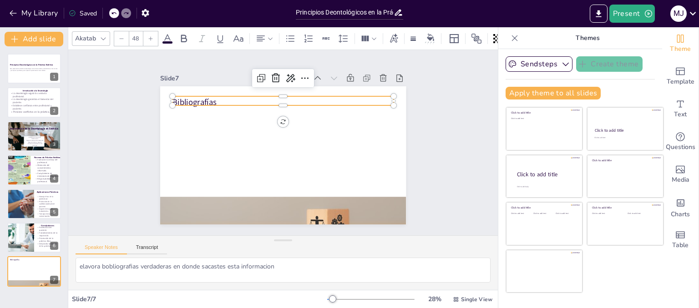
click at [226, 100] on p "Bibliografías" at bounding box center [299, 105] width 207 height 101
click at [226, 100] on p "Bibliografías" at bounding box center [286, 102] width 221 height 35
drag, startPoint x: 277, startPoint y: 101, endPoint x: 277, endPoint y: 119, distance: 17.7
click at [277, 119] on div "Bibliografías" at bounding box center [280, 155] width 269 height 186
click at [255, 99] on p "Bibliografías" at bounding box center [291, 101] width 219 height 57
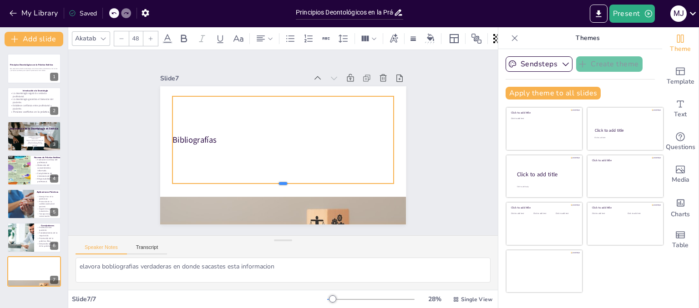
drag, startPoint x: 276, startPoint y: 103, endPoint x: 284, endPoint y: 181, distance: 78.7
click at [284, 181] on div at bounding box center [274, 186] width 218 height 53
click at [195, 120] on div "Bibliografías" at bounding box center [283, 140] width 229 height 110
click at [236, 148] on div "Bibliografías" at bounding box center [282, 145] width 221 height 87
click at [232, 140] on p "Bibliografías" at bounding box center [282, 140] width 221 height 35
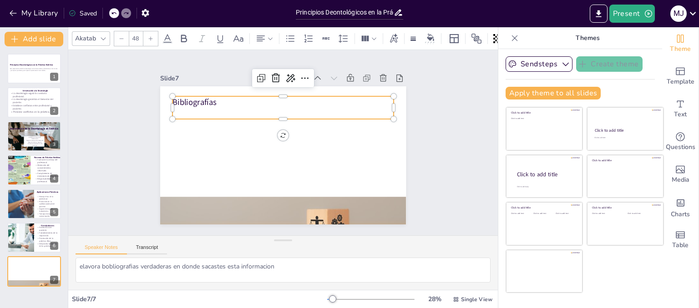
click at [225, 108] on p at bounding box center [286, 113] width 221 height 35
click at [300, 33] on div "Akatab 48" at bounding box center [303, 38] width 462 height 15
click at [292, 33] on icon at bounding box center [290, 38] width 11 height 11
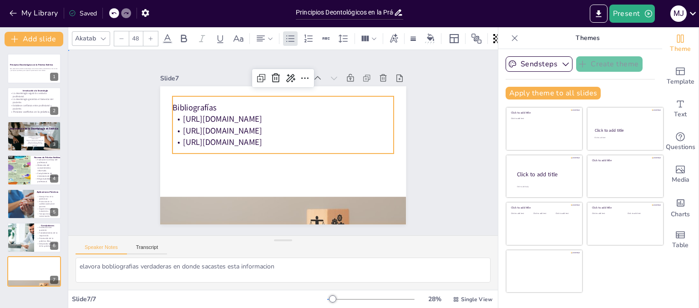
click at [408, 145] on div "Slide 1 Principios Deontológicos en la Práctica Estética Esta presentación abor…" at bounding box center [283, 143] width 324 height 222
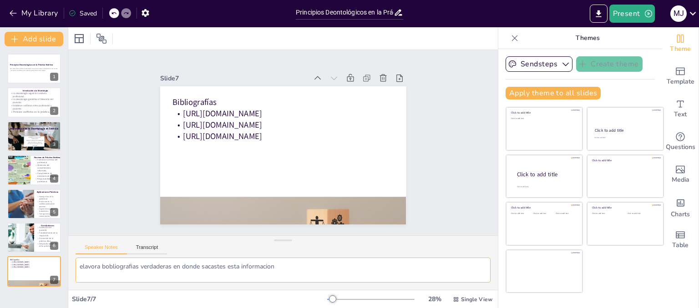
scroll to position [2, 0]
drag, startPoint x: 280, startPoint y: 267, endPoint x: 79, endPoint y: 269, distance: 201.1
click at [79, 269] on textarea "elavora bobliografias verdaderas en donde sacastes esta informacion" at bounding box center [283, 270] width 415 height 25
type textarea "e"
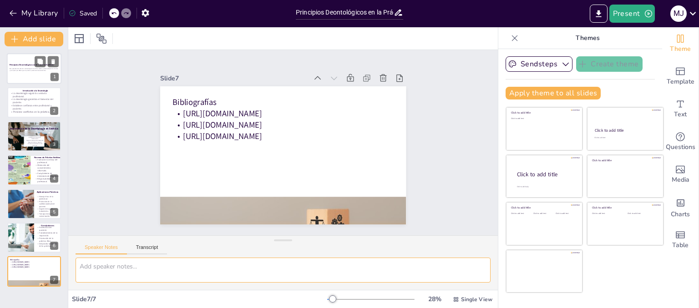
click at [21, 71] on p at bounding box center [34, 72] width 49 height 2
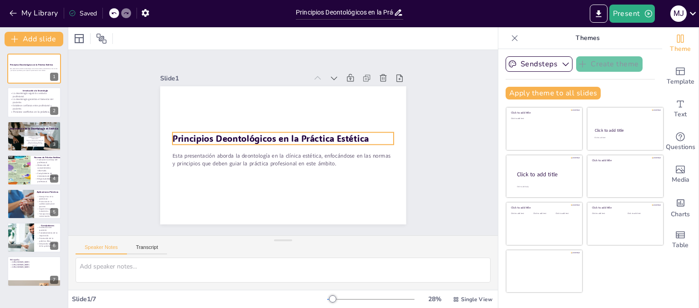
click at [363, 139] on p "Principios Deontológicos en la Práctica Estética" at bounding box center [283, 139] width 219 height 58
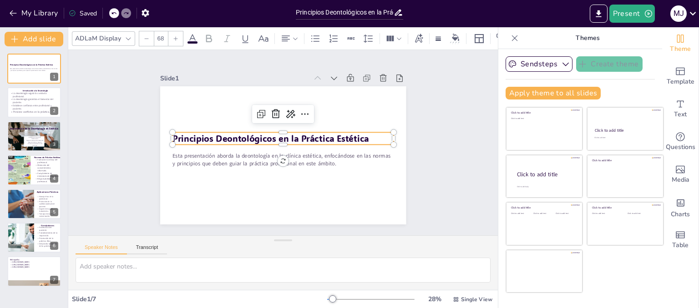
click at [127, 37] on icon at bounding box center [128, 38] width 7 height 7
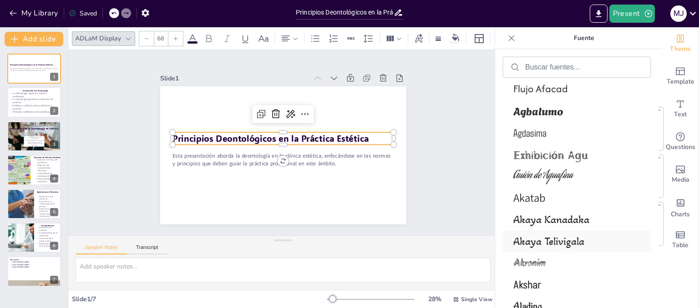
scroll to position [728, 0]
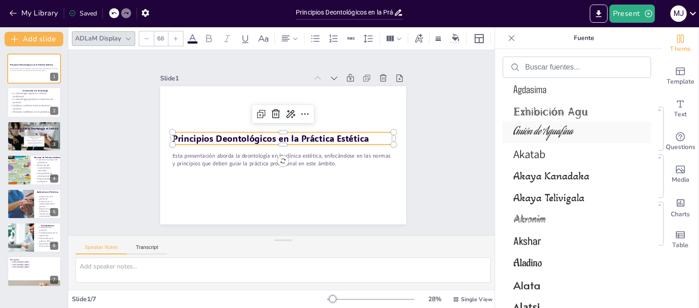
click at [533, 135] on font "Guión de Aguafina" at bounding box center [543, 132] width 60 height 17
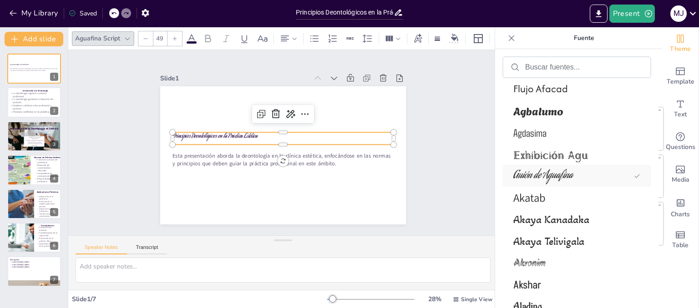
scroll to position [771, 0]
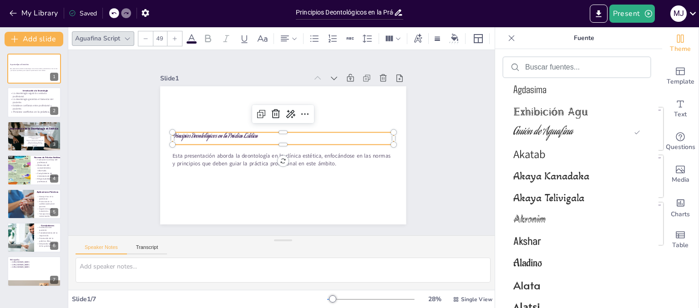
click at [171, 38] on div at bounding box center [174, 38] width 15 height 15
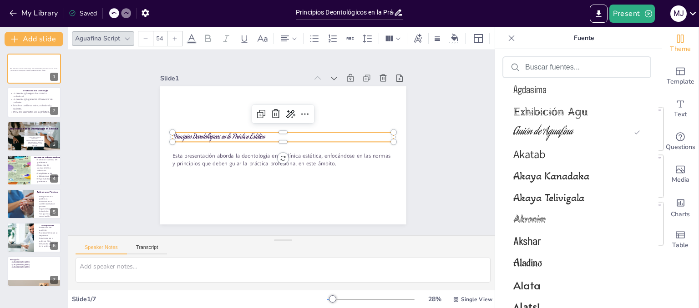
click at [171, 38] on div at bounding box center [174, 38] width 15 height 15
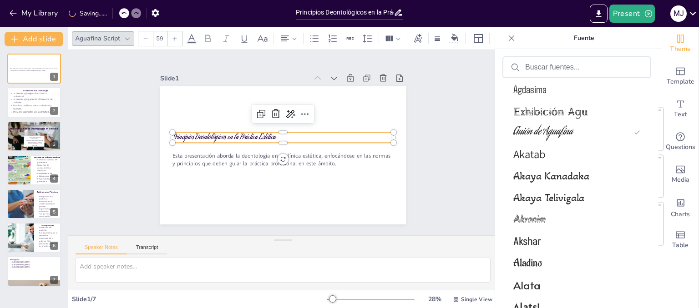
click at [171, 38] on div at bounding box center [174, 38] width 15 height 15
click at [171, 36] on div at bounding box center [174, 38] width 15 height 15
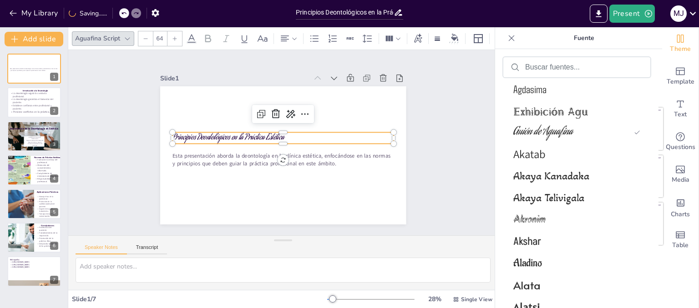
click at [171, 36] on div at bounding box center [174, 38] width 15 height 15
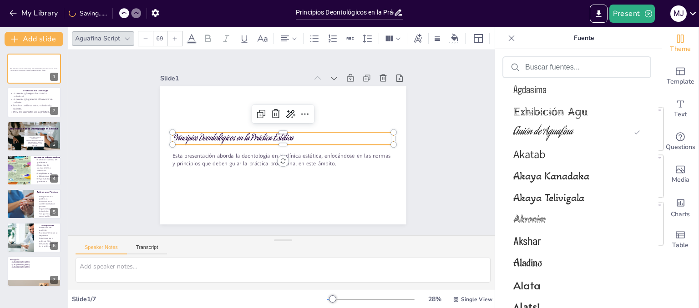
click at [171, 36] on div at bounding box center [174, 38] width 15 height 15
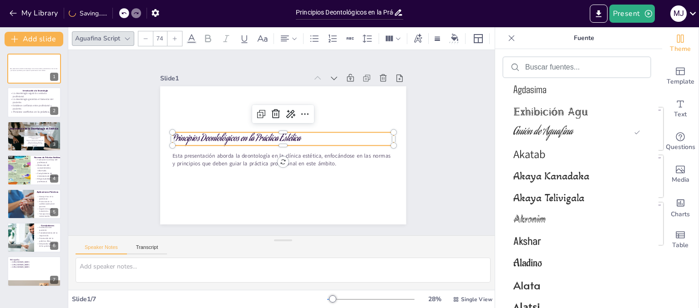
click at [171, 36] on div at bounding box center [174, 38] width 15 height 15
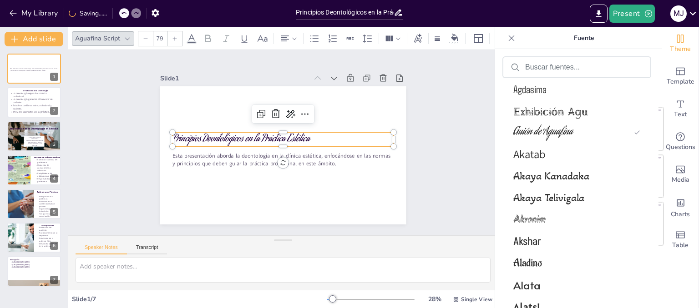
click at [171, 36] on div at bounding box center [174, 38] width 15 height 15
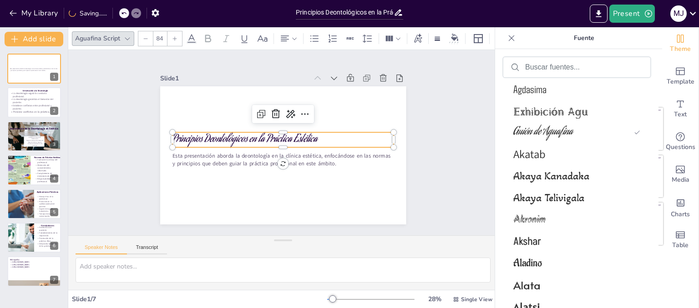
click at [171, 36] on div at bounding box center [174, 38] width 15 height 15
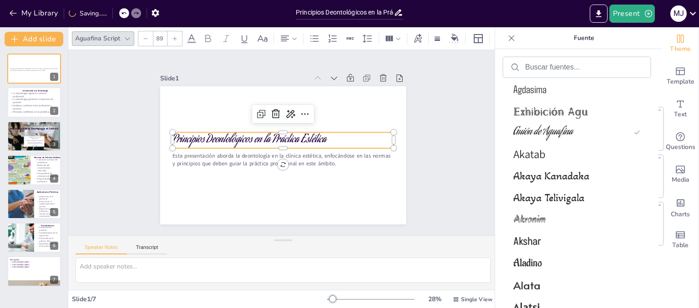
click at [171, 36] on div at bounding box center [174, 38] width 15 height 15
click at [171, 35] on div at bounding box center [174, 38] width 15 height 15
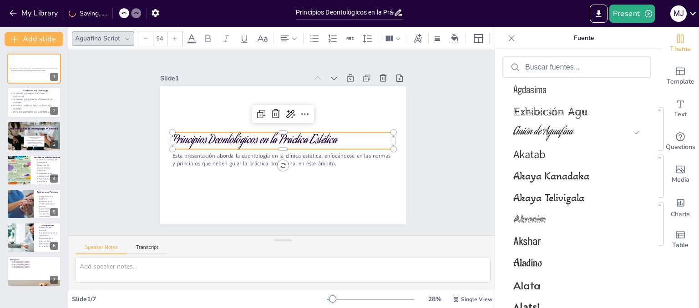
drag, startPoint x: 171, startPoint y: 35, endPoint x: 169, endPoint y: 30, distance: 4.7
click at [170, 34] on div at bounding box center [174, 38] width 15 height 15
click at [169, 31] on div at bounding box center [174, 38] width 15 height 15
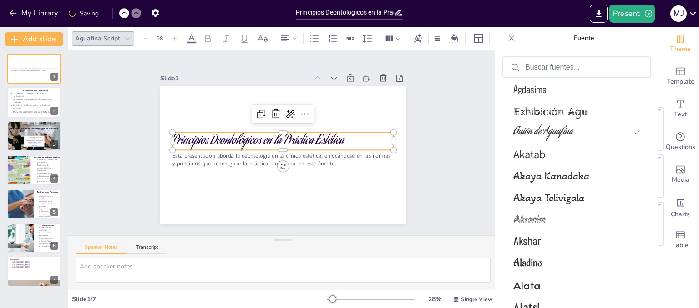
click at [169, 31] on div at bounding box center [174, 38] width 15 height 15
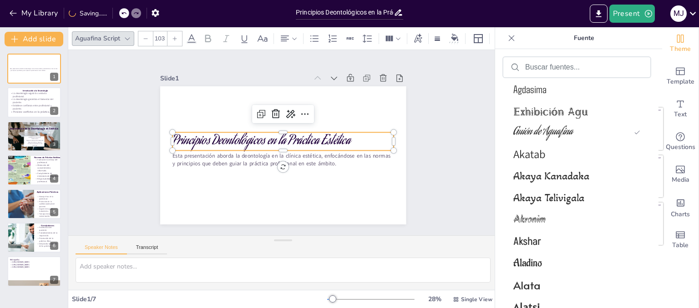
click at [169, 31] on div at bounding box center [174, 38] width 15 height 15
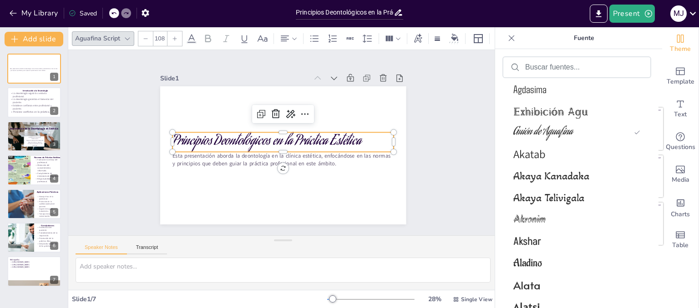
click at [169, 31] on div at bounding box center [174, 38] width 15 height 15
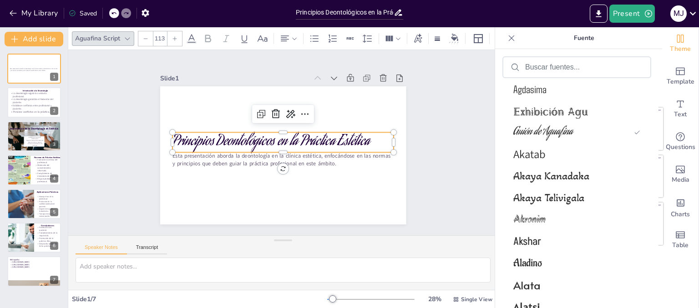
click at [169, 31] on div at bounding box center [174, 38] width 15 height 15
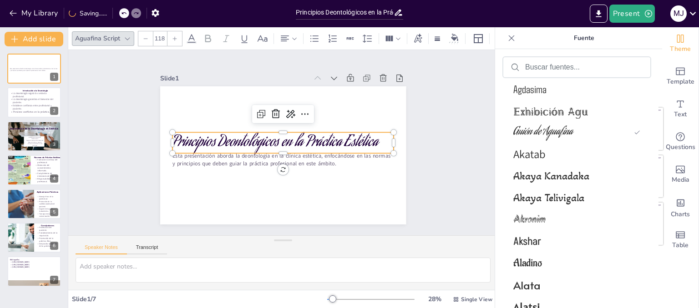
click at [169, 31] on div at bounding box center [174, 38] width 15 height 15
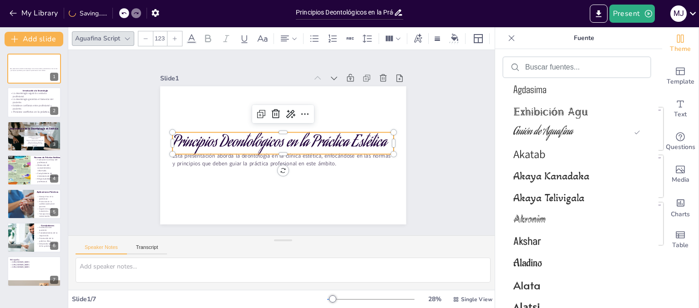
click at [169, 31] on div at bounding box center [174, 38] width 15 height 15
type input "125"
click at [426, 149] on div "Slide 1 Esta presentación aborda la deontología en la clínica estética, enfocán…" at bounding box center [283, 142] width 466 height 309
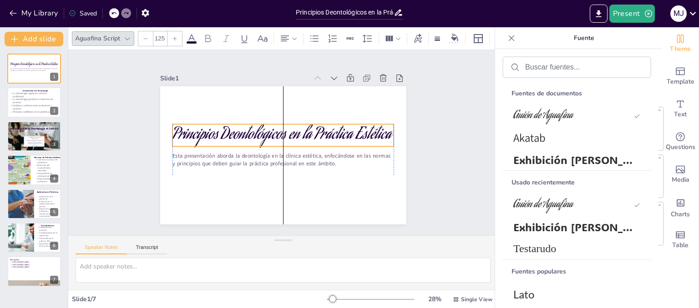
drag, startPoint x: 302, startPoint y: 141, endPoint x: 302, endPoint y: 132, distance: 8.2
click at [302, 132] on p "Principios Deontológicos en la Práctica Estética" at bounding box center [284, 136] width 217 height 90
click at [420, 138] on div "Slide 1 Principios Deontológicos en la Práctica Estética Esta presentación abor…" at bounding box center [283, 143] width 324 height 222
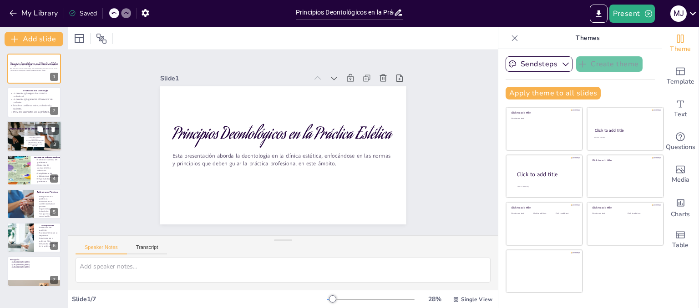
click at [35, 142] on p "Asegura prácticas seguras." at bounding box center [34, 142] width 21 height 2
type textarea "La confianza en los tratamientos es vital. Cuando los pacientes confían en su p…"
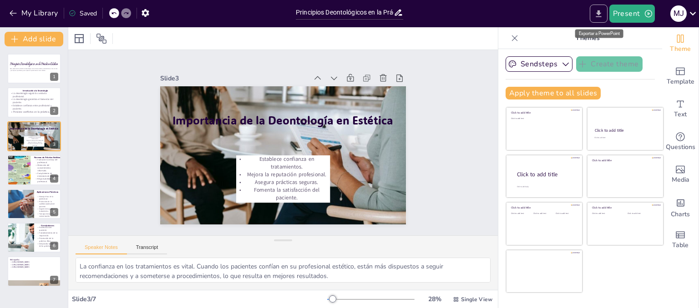
click at [596, 13] on icon "Export to PowerPoint" at bounding box center [599, 14] width 10 height 10
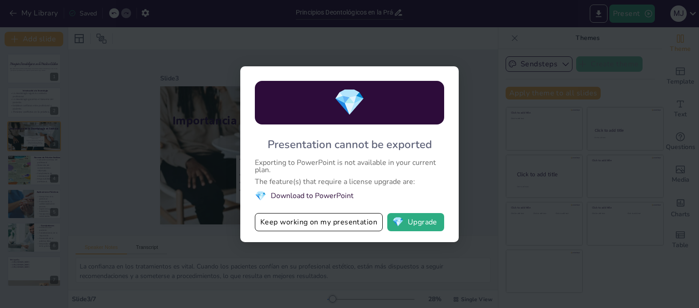
click at [474, 166] on div "💎 Presentation cannot be exported Exporting to PowerPoint is not available in y…" at bounding box center [349, 154] width 699 height 308
click at [421, 224] on button "💎 Upgrade" at bounding box center [415, 222] width 57 height 18
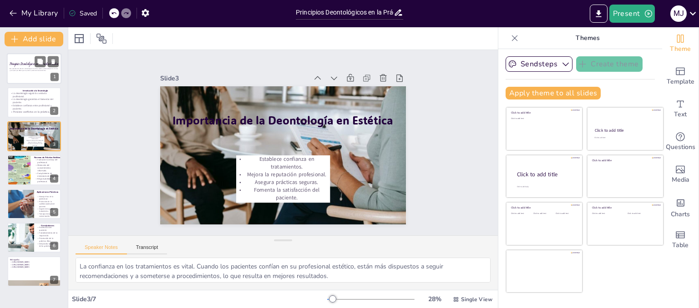
click at [25, 68] on p "Esta presentación aborda la deontología en la clínica estética, enfocándose en …" at bounding box center [34, 69] width 49 height 3
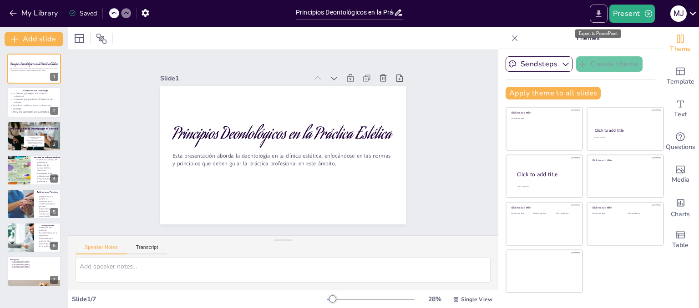
click at [601, 19] on button "Export to PowerPoint" at bounding box center [598, 14] width 18 height 18
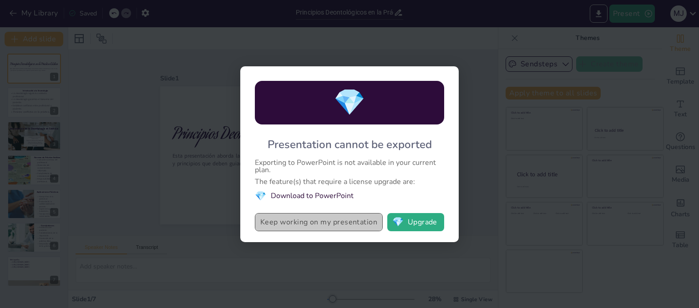
click at [338, 221] on button "Keep working on my presentation" at bounding box center [319, 222] width 128 height 18
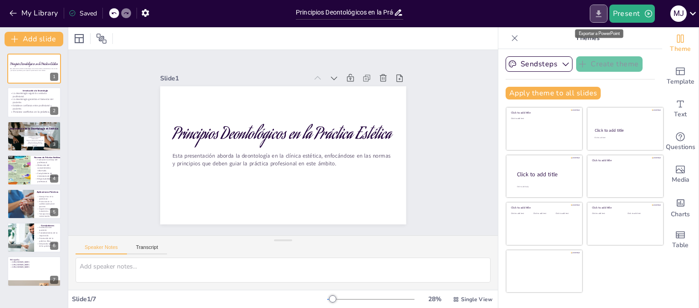
click at [602, 9] on icon "Export to PowerPoint" at bounding box center [599, 14] width 10 height 10
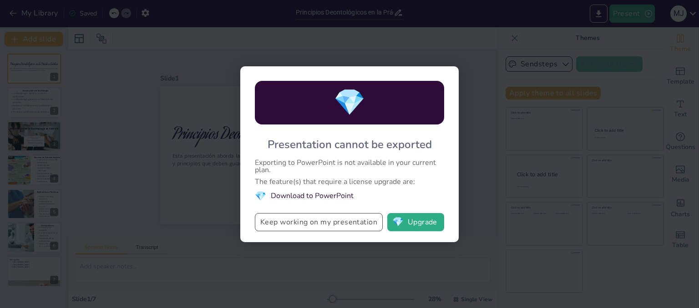
click at [357, 224] on button "Keep working on my presentation" at bounding box center [319, 222] width 128 height 18
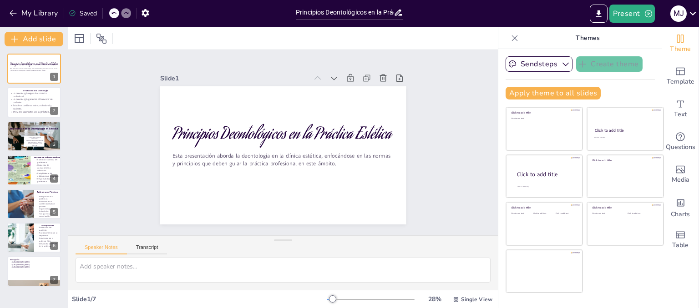
click at [79, 13] on div "Saved" at bounding box center [83, 13] width 28 height 9
click at [364, 13] on input "Principios Deontológicos en la Práctica Estética: Normas y Aplicaciones" at bounding box center [345, 12] width 98 height 13
drag, startPoint x: 382, startPoint y: 11, endPoint x: 399, endPoint y: 15, distance: 18.2
click at [399, 15] on div "Principios Deontológicos en la Práctica Estética: Normas y Aplicaciones" at bounding box center [349, 12] width 107 height 13
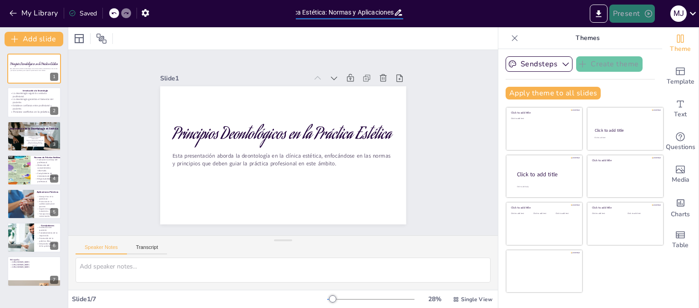
scroll to position [0, 0]
click at [622, 16] on button "Present" at bounding box center [631, 14] width 45 height 18
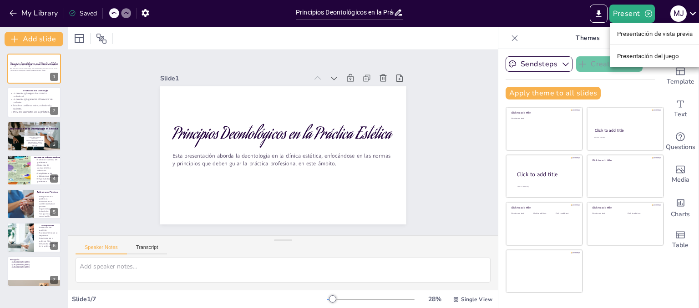
click at [630, 36] on font "Presentación de vista previa" at bounding box center [655, 33] width 76 height 7
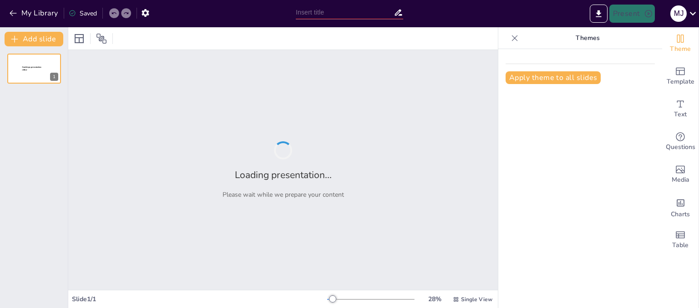
type input "Principios Deontológicos en la Práctica Estética: Normas y Aplicaciones"
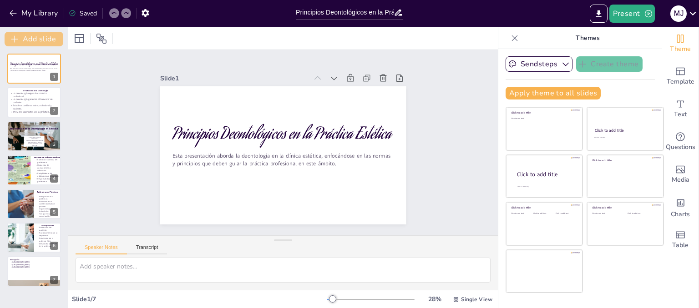
click at [36, 41] on button "Add slide" at bounding box center [34, 39] width 59 height 15
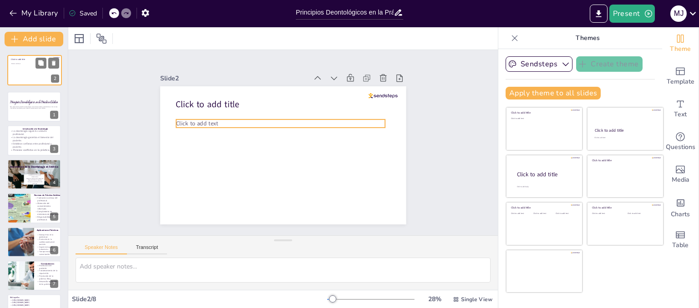
drag, startPoint x: 23, startPoint y: 99, endPoint x: 20, endPoint y: 64, distance: 35.2
click at [20, 64] on div at bounding box center [35, 70] width 54 height 30
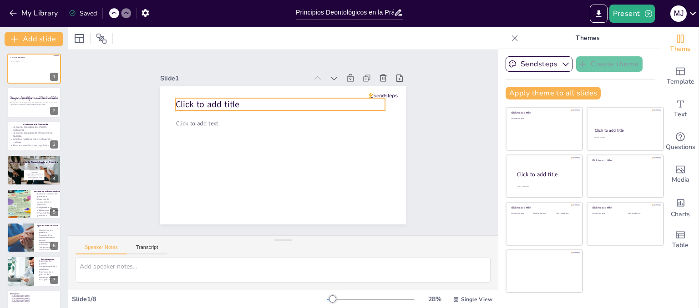
click at [261, 98] on p "Click to add title" at bounding box center [285, 104] width 210 height 34
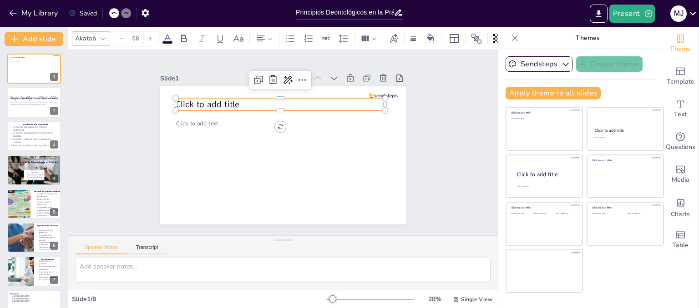
click at [230, 101] on span "Click to add title" at bounding box center [208, 104] width 64 height 12
click at [238, 100] on p "Click to add title" at bounding box center [285, 104] width 210 height 34
drag, startPoint x: 238, startPoint y: 100, endPoint x: 203, endPoint y: 100, distance: 35.0
click at [203, 100] on p "Click to add title" at bounding box center [246, 104] width 210 height 12
click at [213, 101] on p "Click to add title" at bounding box center [246, 104] width 210 height 12
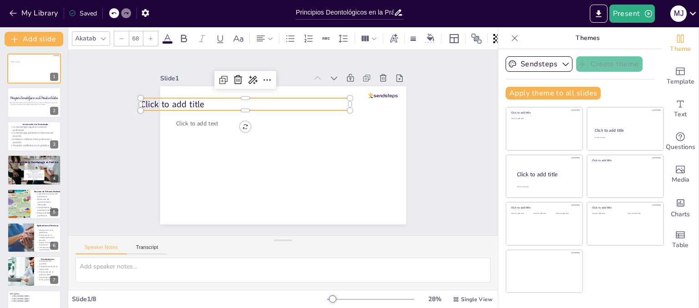
drag, startPoint x: 226, startPoint y: 101, endPoint x: 272, endPoint y: 100, distance: 46.0
click at [272, 100] on p "Click to add title" at bounding box center [250, 101] width 210 height 34
drag, startPoint x: 306, startPoint y: 95, endPoint x: 342, endPoint y: 93, distance: 36.0
click at [342, 93] on div "Click to add text Click to add title" at bounding box center [280, 155] width 269 height 186
click at [311, 100] on p "Click to add title" at bounding box center [250, 101] width 210 height 34
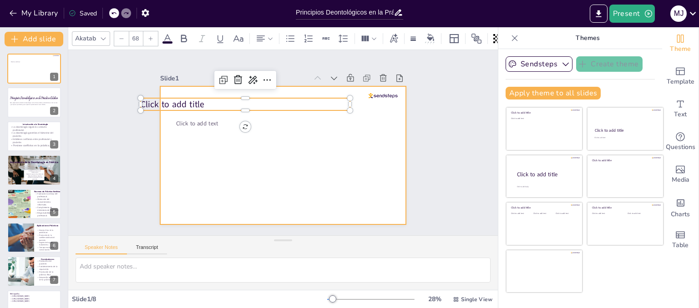
drag, startPoint x: 332, startPoint y: 95, endPoint x: 353, endPoint y: 97, distance: 20.6
click at [353, 97] on div "Click to add text Click to add title" at bounding box center [281, 155] width 259 height 163
drag, startPoint x: 326, startPoint y: 101, endPoint x: 366, endPoint y: 103, distance: 40.1
click at [366, 103] on div "Click to add text Click to add title" at bounding box center [283, 155] width 246 height 138
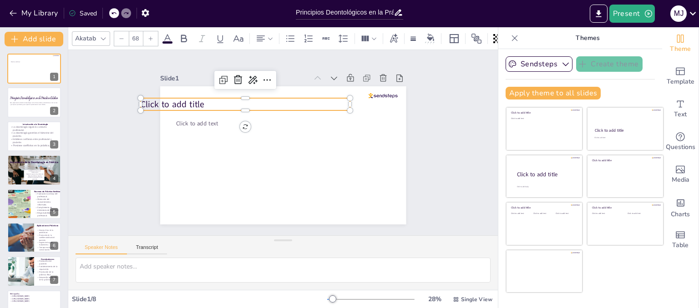
drag, startPoint x: 291, startPoint y: 101, endPoint x: 323, endPoint y: 100, distance: 31.9
click at [323, 100] on p "Click to add title" at bounding box center [246, 104] width 210 height 12
click at [282, 101] on p "Click to add title" at bounding box center [246, 104] width 210 height 12
click at [281, 103] on p at bounding box center [246, 104] width 210 height 12
click at [253, 79] on icon at bounding box center [259, 77] width 12 height 12
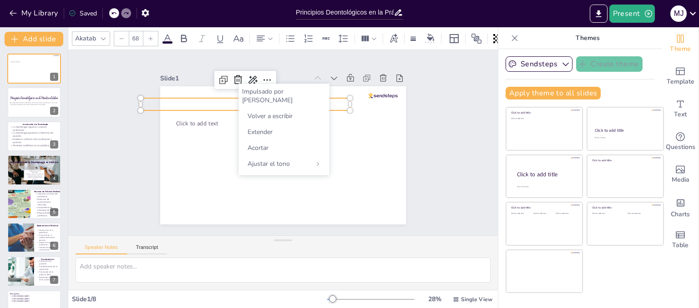
click at [295, 95] on div "Impulsado por IA" at bounding box center [284, 95] width 84 height 17
click at [287, 90] on font "Impulsado por IA" at bounding box center [267, 95] width 50 height 17
click at [273, 93] on font "Impulsado por IA" at bounding box center [267, 95] width 50 height 17
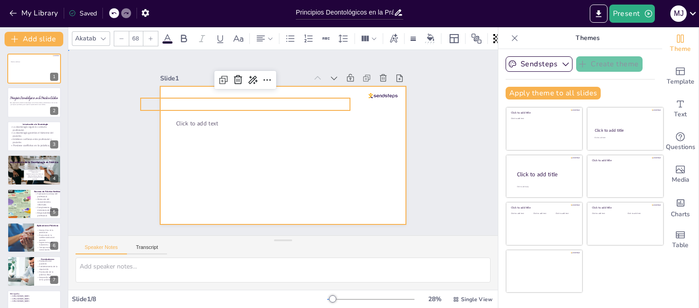
click at [362, 136] on div at bounding box center [281, 155] width 259 height 163
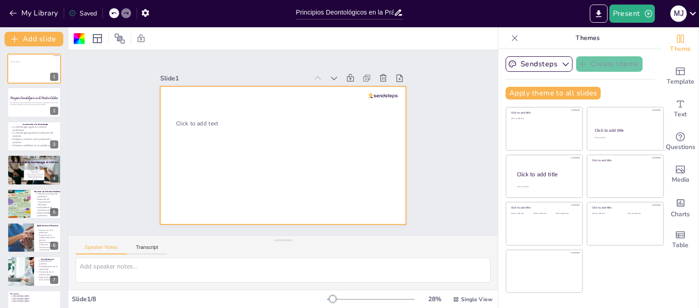
click at [306, 101] on p at bounding box center [250, 101] width 210 height 34
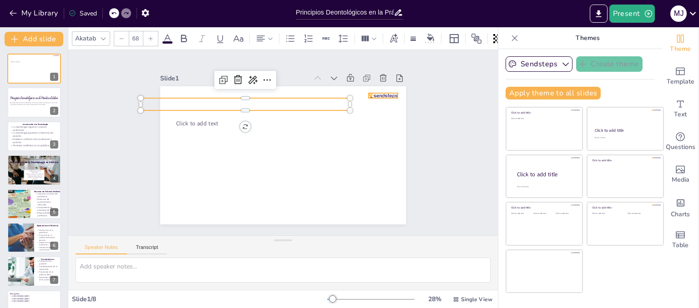
click at [378, 102] on div at bounding box center [388, 106] width 30 height 8
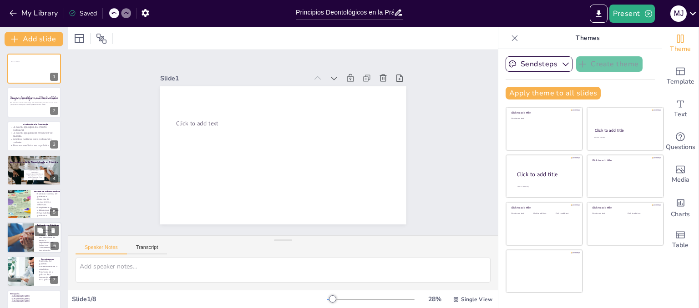
scroll to position [20, 0]
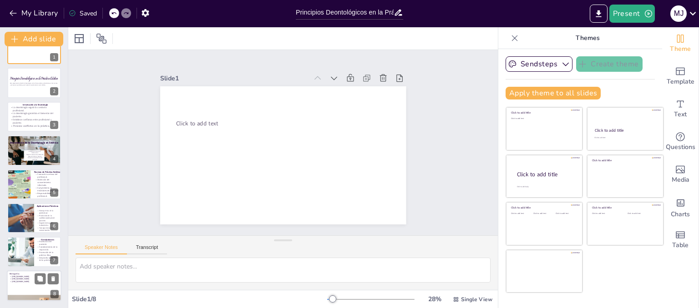
click at [34, 292] on div at bounding box center [34, 286] width 55 height 31
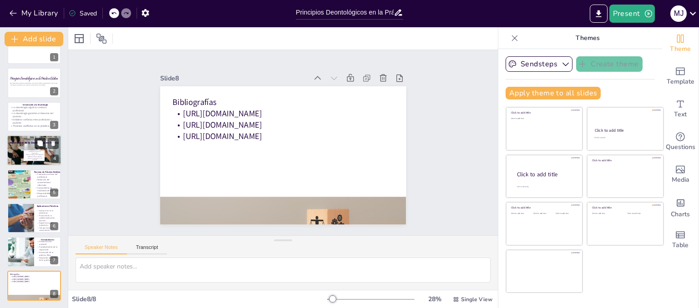
scroll to position [0, 0]
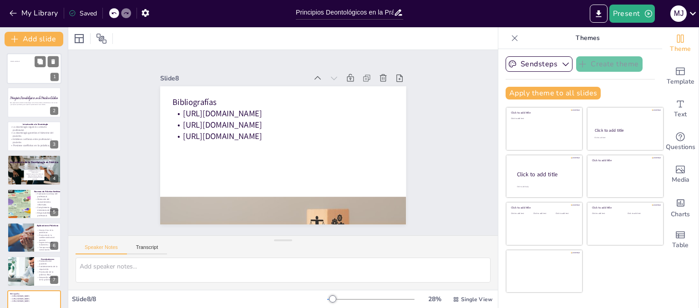
click at [13, 66] on div at bounding box center [34, 68] width 55 height 31
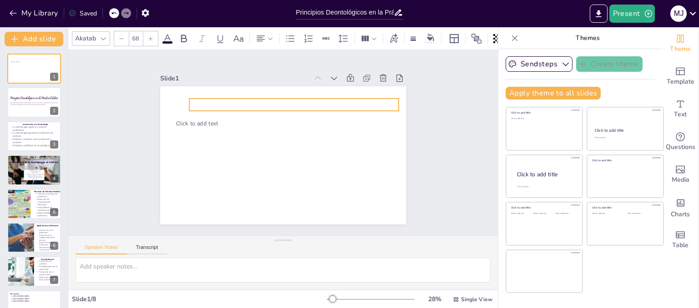
drag, startPoint x: 261, startPoint y: 95, endPoint x: 309, endPoint y: 96, distance: 48.7
click at [309, 96] on p at bounding box center [298, 106] width 210 height 34
click at [311, 97] on p at bounding box center [298, 106] width 210 height 34
click at [341, 104] on p at bounding box center [294, 105] width 210 height 12
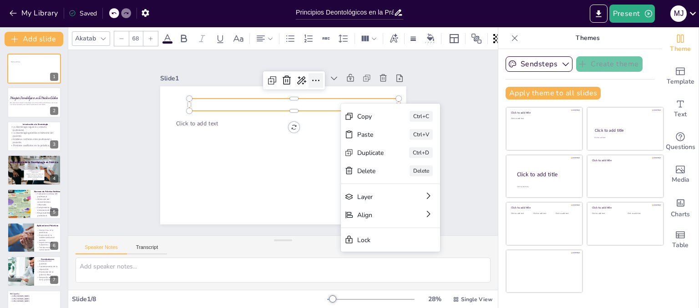
click at [316, 81] on icon at bounding box center [322, 84] width 12 height 12
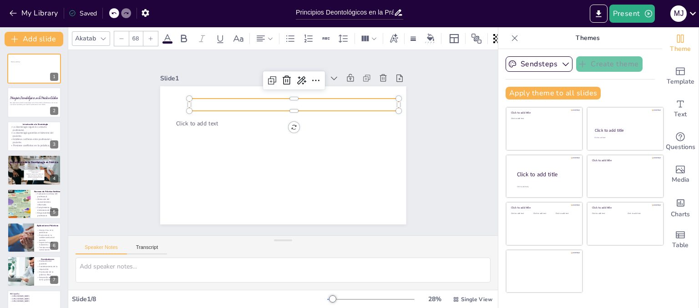
click at [360, 99] on p at bounding box center [294, 105] width 210 height 12
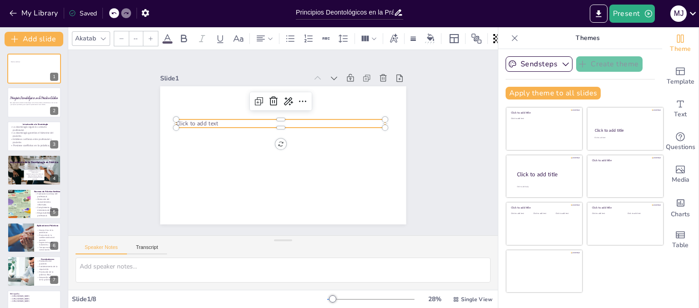
type input "45"
click at [233, 119] on p "Click to add text" at bounding box center [282, 124] width 209 height 30
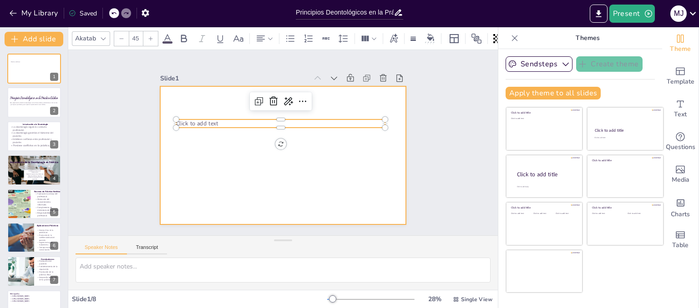
click at [329, 187] on div at bounding box center [283, 155] width 246 height 138
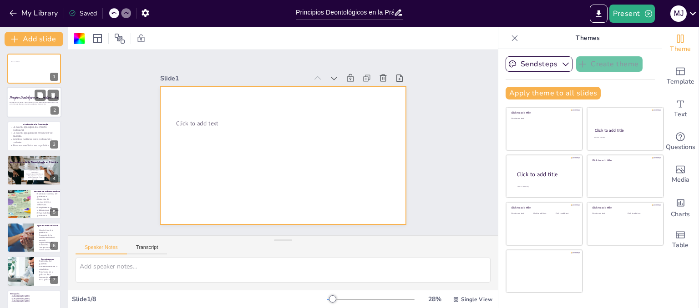
click at [15, 103] on p "Esta presentación aborda la deontología en la clínica estética, enfocándose en …" at bounding box center [34, 103] width 49 height 3
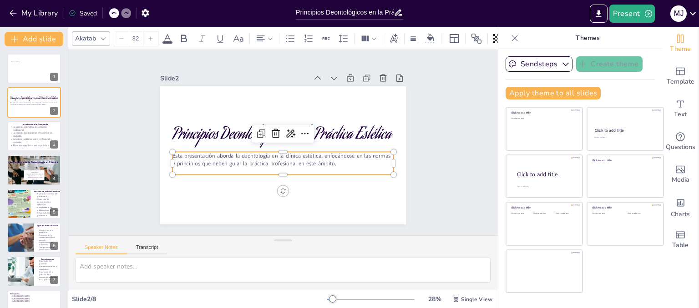
click at [333, 163] on p "Esta presentación aborda la deontología en la clínica estética, enfocándose en …" at bounding box center [281, 160] width 222 height 38
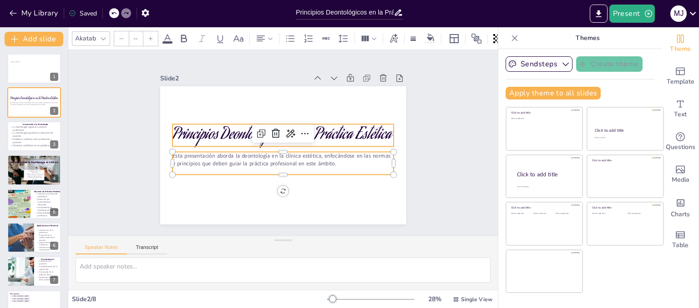
click at [331, 136] on p "Principios Deontológicos en la Práctica Estética" at bounding box center [283, 135] width 222 height 45
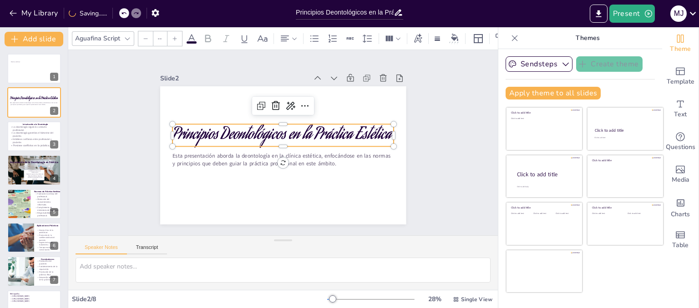
type input "125"
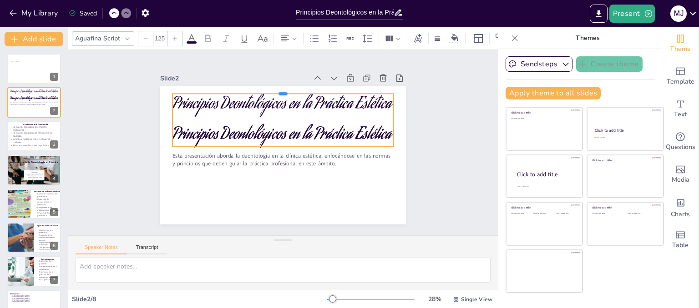
drag, startPoint x: 299, startPoint y: 121, endPoint x: 295, endPoint y: 90, distance: 30.7
click at [295, 90] on div "Principios Deontológicos en la Práctica Estética Esta presentación aborda la de…" at bounding box center [283, 155] width 246 height 138
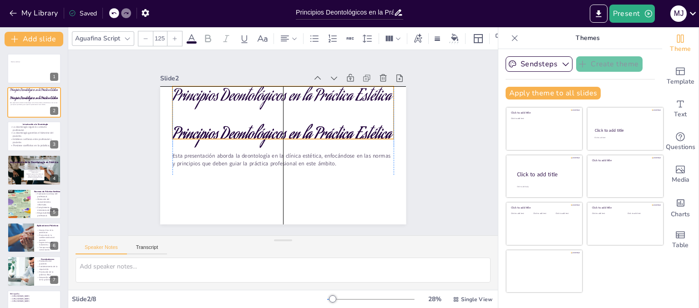
drag, startPoint x: 298, startPoint y: 130, endPoint x: 297, endPoint y: 125, distance: 5.1
click at [297, 125] on div "Principios Deontológicos en la Práctica Estética" at bounding box center [286, 113] width 226 height 76
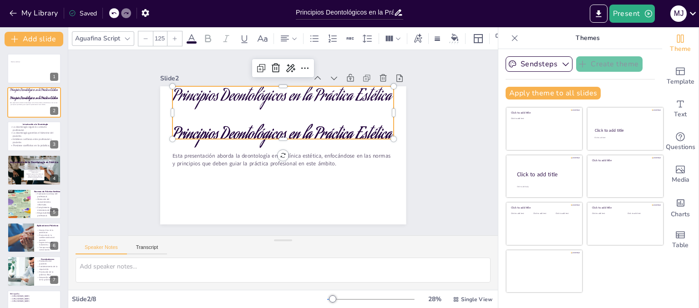
click at [346, 107] on div "Principios Deontológicos en la Práctica Estética" at bounding box center [286, 113] width 226 height 76
click at [345, 108] on div "Principios Deontológicos en la Práctica Estética" at bounding box center [286, 113] width 226 height 76
click at [385, 96] on p "Principios Deontológicos en la Práctica Estética" at bounding box center [282, 97] width 221 height 22
click at [385, 97] on p "Principios Deontológicos en la Práctica Estética" at bounding box center [287, 97] width 222 height 45
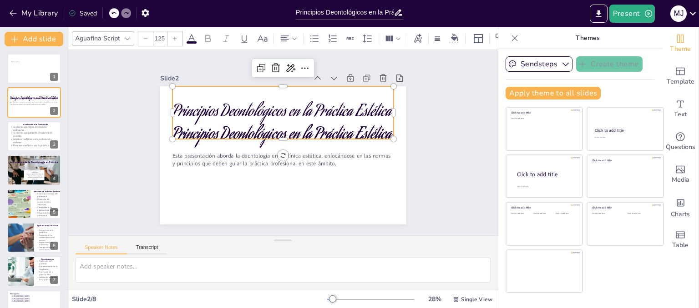
click at [351, 118] on p "Principios Deontológicos en la Práctica Estética" at bounding box center [286, 113] width 222 height 45
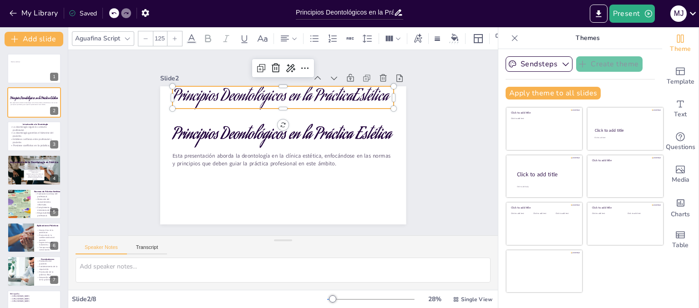
click at [360, 101] on p "Principios Deontológicos en la PrácticaEstética" at bounding box center [287, 97] width 222 height 45
click at [373, 106] on div at bounding box center [286, 112] width 221 height 30
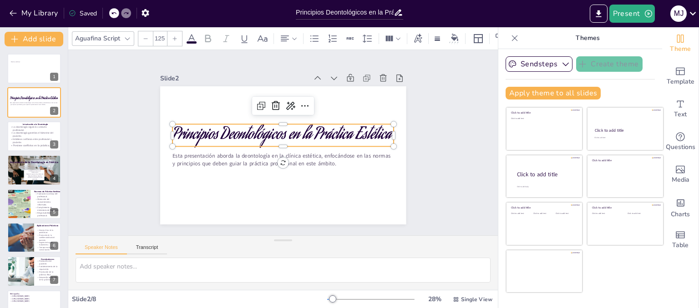
click at [294, 132] on p "Principios Deontológicos en la Práctica Estética" at bounding box center [283, 135] width 222 height 45
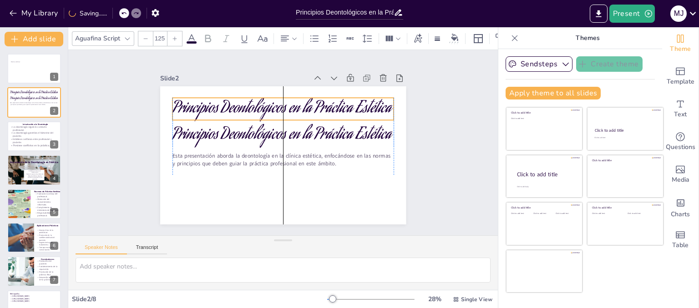
drag, startPoint x: 294, startPoint y: 132, endPoint x: 293, endPoint y: 106, distance: 26.4
click at [293, 106] on p "Principios Deontológicos en la Práctica Estética" at bounding box center [312, 126] width 130 height 203
click at [290, 117] on div at bounding box center [285, 124] width 221 height 30
click at [291, 117] on div at bounding box center [285, 124] width 221 height 30
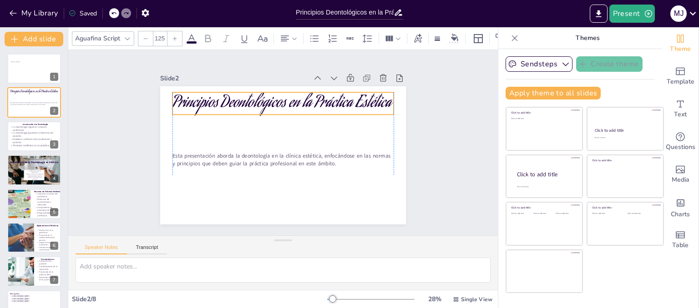
drag, startPoint x: 297, startPoint y: 140, endPoint x: 295, endPoint y: 108, distance: 31.9
click at [295, 108] on p "Principios Deontológicos en la Práctica Estética" at bounding box center [282, 103] width 221 height 22
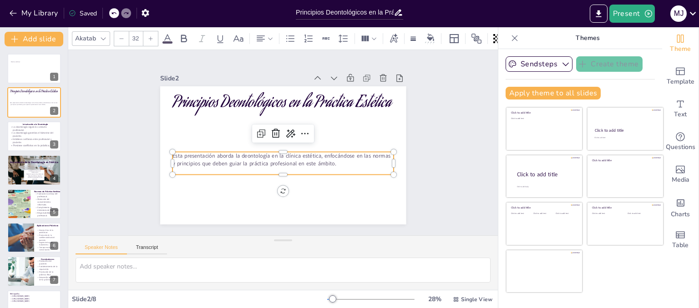
click at [315, 152] on p "Esta presentación aborda la deontología en la clínica estética, enfocándose en …" at bounding box center [282, 159] width 221 height 15
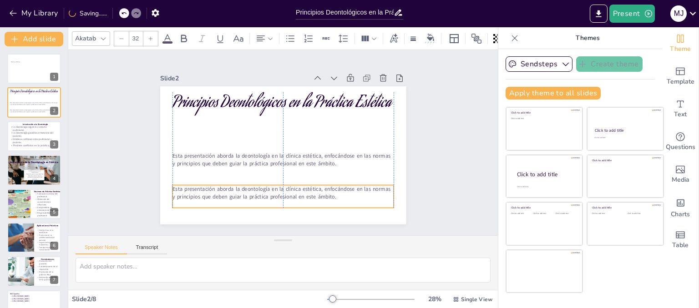
drag, startPoint x: 316, startPoint y: 161, endPoint x: 317, endPoint y: 194, distance: 33.2
click at [317, 194] on p "Esta presentación aborda la deontología en la clínica estética, enfocándose en …" at bounding box center [282, 192] width 221 height 15
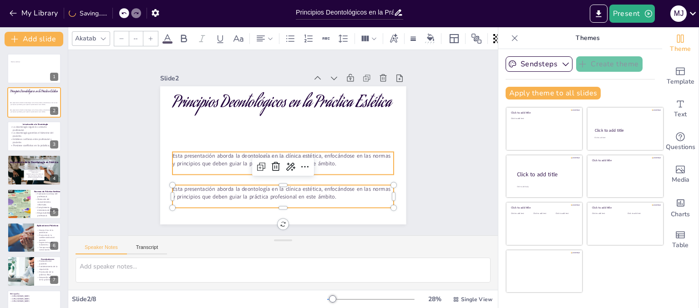
type input "32"
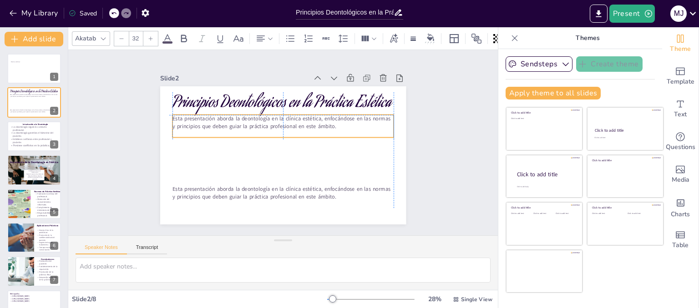
drag, startPoint x: 324, startPoint y: 154, endPoint x: 321, endPoint y: 118, distance: 35.6
click at [321, 118] on p "Esta presentación aborda la deontología en la clínica estética, enfocándose en …" at bounding box center [282, 122] width 221 height 15
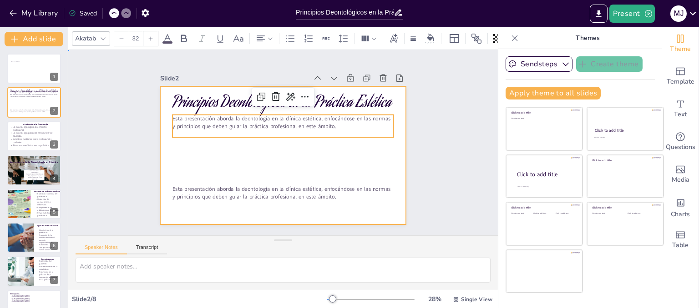
click at [329, 175] on div at bounding box center [281, 155] width 259 height 163
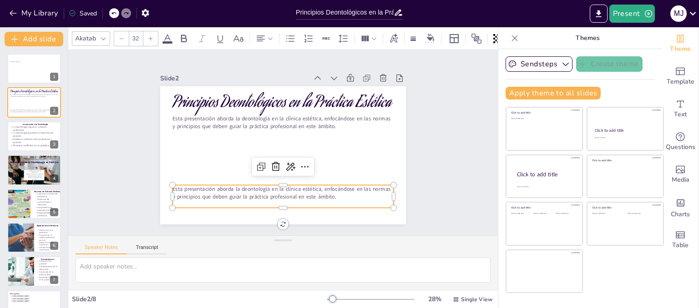
click at [264, 195] on p "Esta presentación aborda la deontología en la clínica estética, enfocándose en …" at bounding box center [233, 154] width 61 height 220
click at [329, 191] on p "Esta presentación aborda la deontología en la clínica estética, enfocándose en …" at bounding box center [278, 192] width 222 height 38
click at [329, 191] on p "Esta presentación aborda la deontología en la clínica estética, enfocándose en …" at bounding box center [282, 192] width 221 height 15
click at [329, 194] on p "Esta presentación aborda la deontología en la clínica estética, enfocándose en …" at bounding box center [282, 192] width 221 height 15
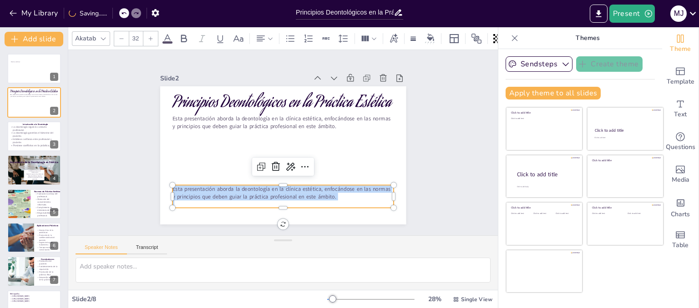
drag, startPoint x: 329, startPoint y: 194, endPoint x: 168, endPoint y: 188, distance: 161.1
click at [168, 188] on p "Esta presentación aborda la deontología en la clínica estética, enfocándose en …" at bounding box center [278, 193] width 222 height 38
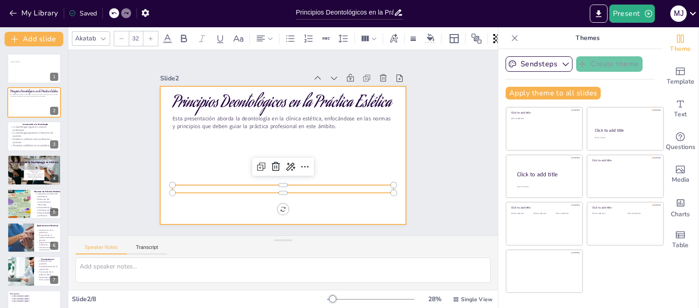
drag, startPoint x: 275, startPoint y: 182, endPoint x: 276, endPoint y: 140, distance: 42.8
click at [276, 140] on div "Principios Deontológicos en la Práctica Estética Esta presentación aborda la de…" at bounding box center [281, 155] width 259 height 163
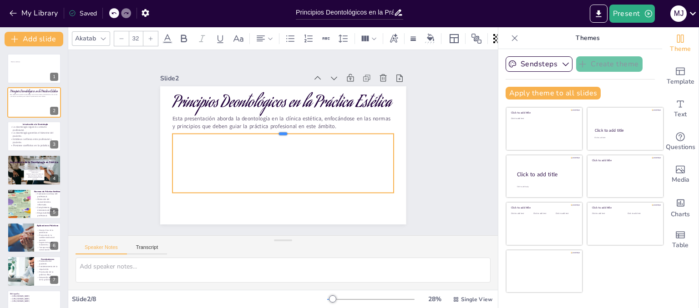
drag, startPoint x: 277, startPoint y: 181, endPoint x: 276, endPoint y: 129, distance: 51.4
click at [276, 129] on div at bounding box center [282, 129] width 221 height 7
click at [274, 141] on div at bounding box center [281, 163] width 226 height 82
click at [218, 144] on div at bounding box center [281, 163] width 226 height 82
click at [218, 144] on div at bounding box center [282, 163] width 221 height 59
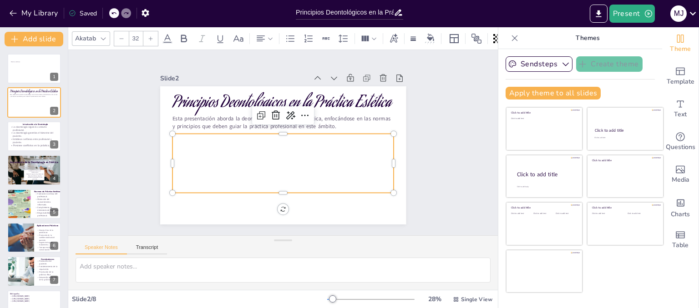
click at [221, 140] on div at bounding box center [282, 163] width 221 height 59
click at [222, 140] on div at bounding box center [282, 163] width 221 height 59
click at [242, 138] on div at bounding box center [282, 163] width 221 height 59
click at [242, 138] on div at bounding box center [281, 163] width 226 height 82
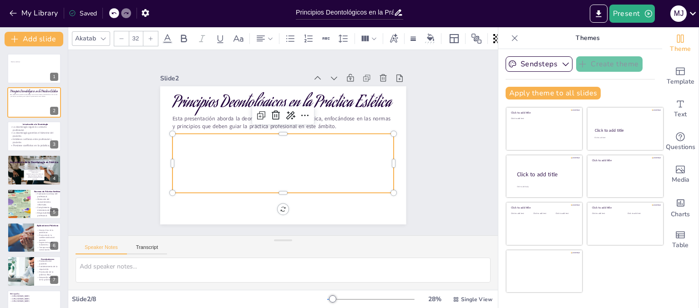
click at [243, 138] on div at bounding box center [281, 163] width 226 height 82
click at [277, 140] on div at bounding box center [281, 163] width 226 height 82
click at [236, 153] on div at bounding box center [281, 163] width 226 height 82
click at [236, 152] on div at bounding box center [278, 163] width 229 height 104
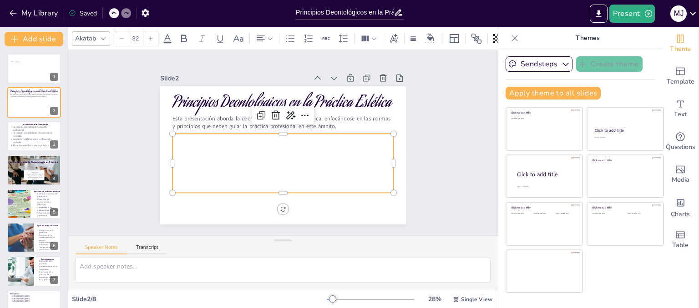
click at [236, 151] on div at bounding box center [281, 163] width 226 height 82
click at [246, 146] on div at bounding box center [282, 163] width 221 height 59
click at [283, 141] on div at bounding box center [281, 163] width 226 height 82
click at [283, 141] on div at bounding box center [278, 163] width 229 height 104
click at [283, 141] on div at bounding box center [281, 163] width 226 height 82
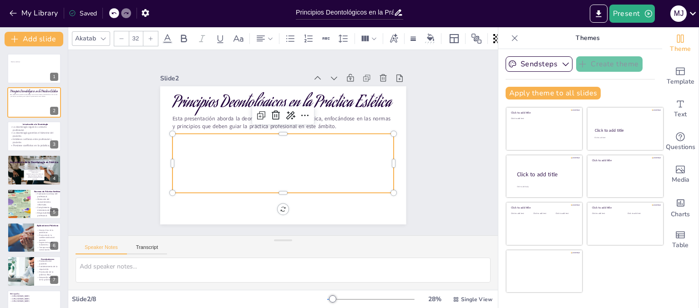
click at [283, 141] on div at bounding box center [281, 163] width 226 height 82
click at [299, 141] on div at bounding box center [282, 163] width 221 height 59
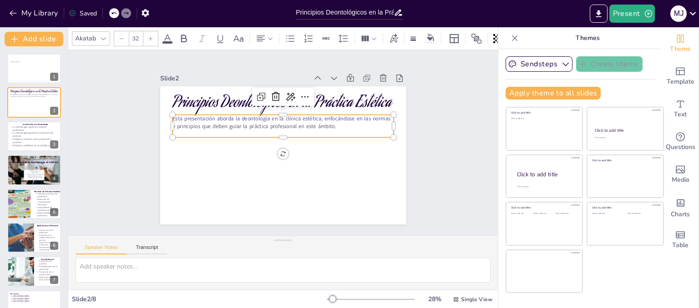
click at [297, 130] on p at bounding box center [282, 134] width 221 height 8
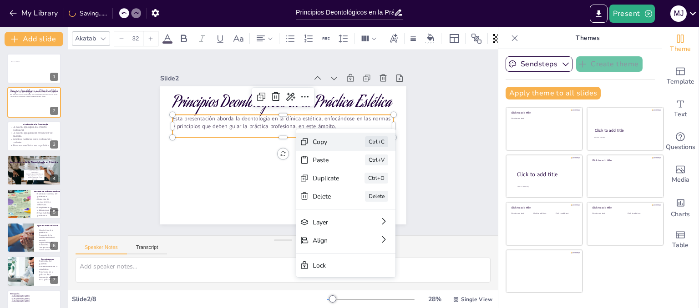
click at [375, 197] on div "Copy" at bounding box center [389, 202] width 28 height 11
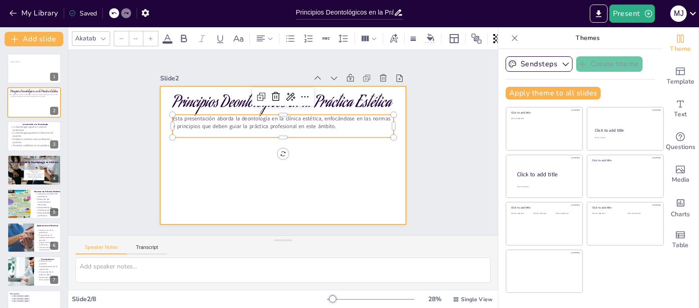
type input "32"
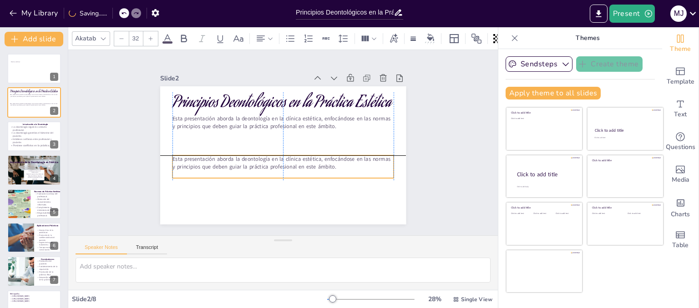
drag, startPoint x: 316, startPoint y: 128, endPoint x: 317, endPoint y: 171, distance: 42.8
click at [317, 171] on p at bounding box center [279, 174] width 221 height 30
click at [333, 165] on p "Esta presentación aborda la deontología en la clínica estética, enfocándose en …" at bounding box center [281, 163] width 222 height 38
click at [332, 164] on p "Esta presentación aborda la deontología en la clínica estética, enfocándose en …" at bounding box center [282, 163] width 221 height 15
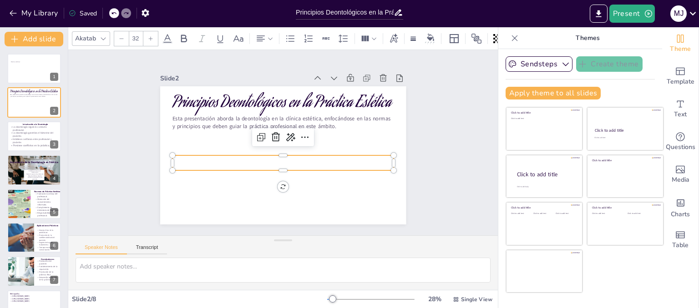
click at [307, 157] on p at bounding box center [282, 160] width 221 height 8
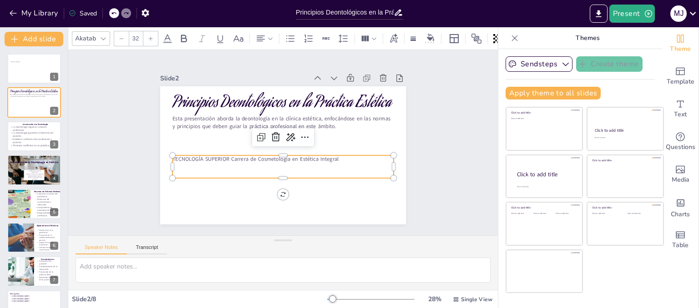
click at [334, 157] on p "TECNOLOGÍA SUPERIOR Carrera de Cosmetología en Estética Integral" at bounding box center [282, 160] width 221 height 8
click at [333, 163] on p at bounding box center [282, 167] width 221 height 8
click at [332, 153] on p "TECNOLOGÍA SUPERIOR Carrera de Cosmetología en Estética Integral" at bounding box center [281, 159] width 221 height 30
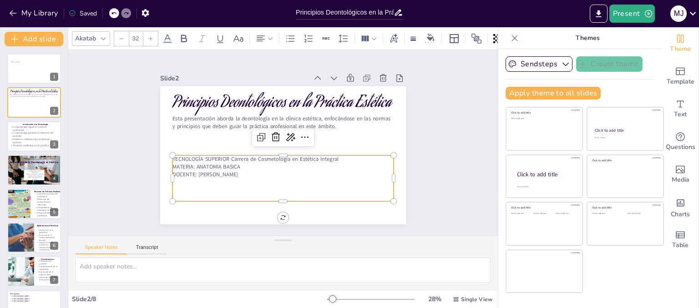
click at [278, 178] on p at bounding box center [282, 182] width 221 height 8
click at [284, 170] on p "DOCENTE: MARTINEZ RODRIGUEZ MILAGROS" at bounding box center [279, 174] width 221 height 30
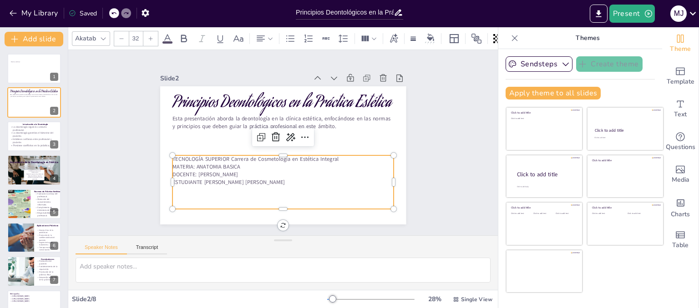
drag, startPoint x: 326, startPoint y: 169, endPoint x: 327, endPoint y: 151, distance: 17.8
click at [327, 151] on div "Principios Deontológicos en la Práctica Estética Esta presentación aborda la de…" at bounding box center [281, 155] width 259 height 163
click at [308, 194] on p at bounding box center [277, 197] width 221 height 31
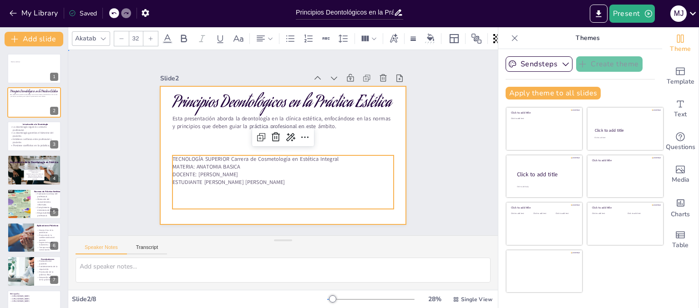
click at [338, 138] on div at bounding box center [283, 155] width 246 height 138
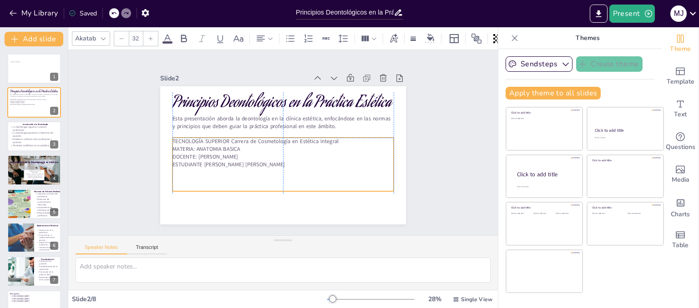
drag, startPoint x: 318, startPoint y: 184, endPoint x: 318, endPoint y: 169, distance: 15.5
click at [318, 169] on p at bounding box center [280, 172] width 221 height 30
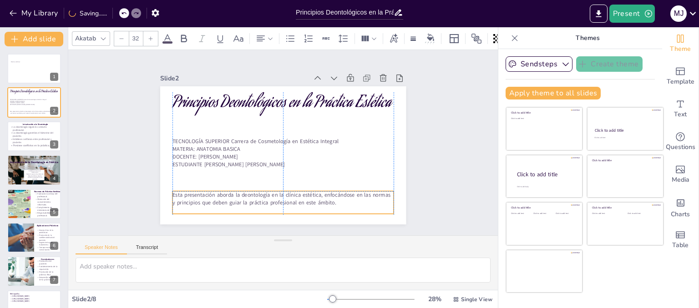
drag, startPoint x: 322, startPoint y: 124, endPoint x: 322, endPoint y: 201, distance: 77.3
click at [322, 201] on p "Esta presentación aborda la deontología en la clínica estética, enfocándose en …" at bounding box center [277, 199] width 222 height 38
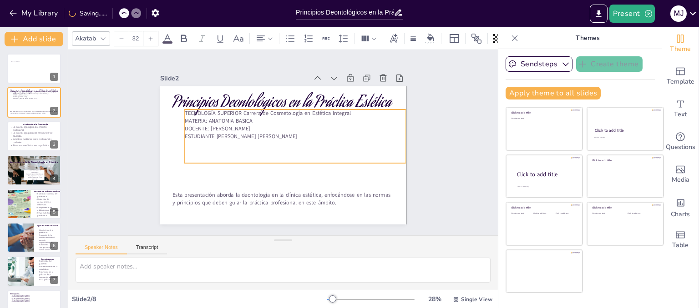
drag, startPoint x: 324, startPoint y: 169, endPoint x: 333, endPoint y: 141, distance: 29.6
click at [333, 141] on p at bounding box center [295, 145] width 221 height 31
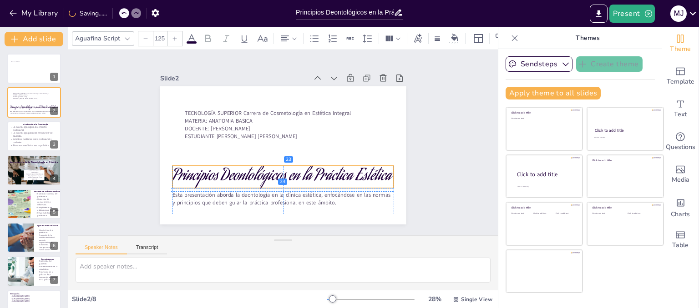
drag, startPoint x: 339, startPoint y: 97, endPoint x: 336, endPoint y: 153, distance: 56.5
click at [337, 169] on p "Principios Deontológicos en la Práctica Estética" at bounding box center [282, 177] width 221 height 22
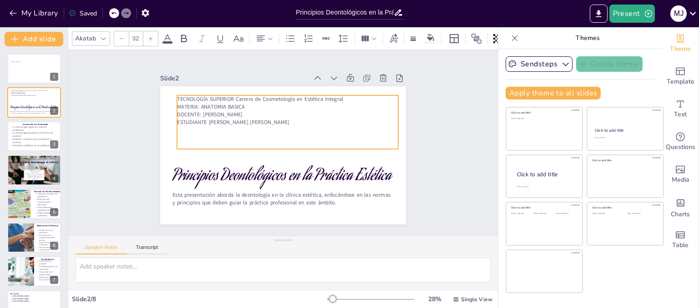
drag, startPoint x: 328, startPoint y: 127, endPoint x: 321, endPoint y: 113, distance: 16.1
click at [321, 113] on p "DOCENTE: MARTINEZ RODRIGUEZ MILAGROS" at bounding box center [293, 117] width 218 height 54
click at [314, 121] on p "ESTUDIANTE VELÁSQUEZ INTRIAGO MADDELINE JAMILETH" at bounding box center [289, 122] width 221 height 31
drag, startPoint x: 313, startPoint y: 117, endPoint x: 170, endPoint y: 97, distance: 144.7
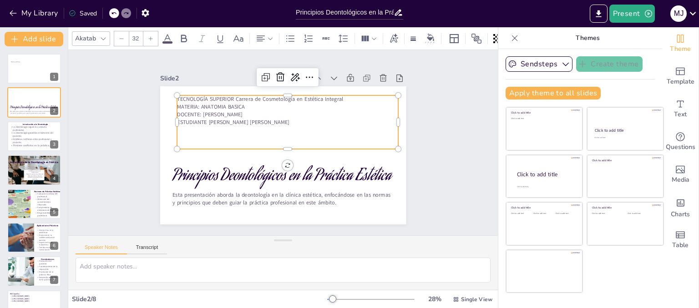
click at [170, 97] on div "Principios Deontológicos en la Práctica Estética Esta presentación aborda la de…" at bounding box center [281, 155] width 259 height 163
click at [272, 35] on icon at bounding box center [270, 38] width 6 height 6
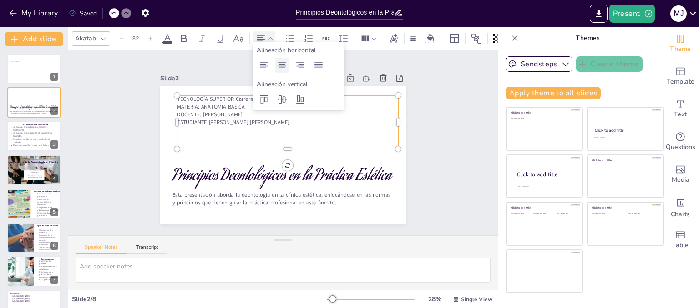
click at [287, 65] on icon at bounding box center [282, 65] width 11 height 11
click at [315, 65] on icon at bounding box center [318, 65] width 11 height 11
click at [282, 70] on icon at bounding box center [282, 65] width 11 height 11
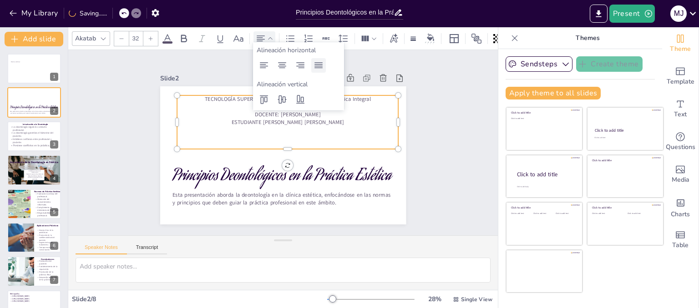
click at [318, 62] on icon at bounding box center [318, 65] width 8 height 6
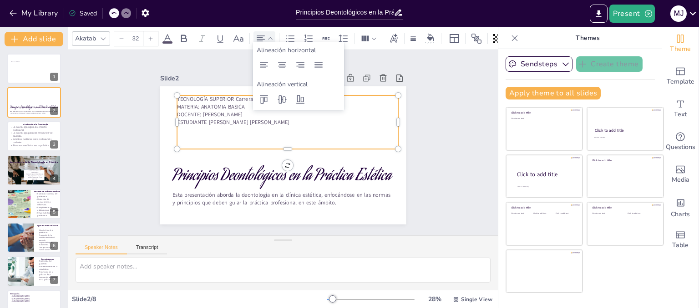
click at [207, 129] on p at bounding box center [288, 130] width 221 height 31
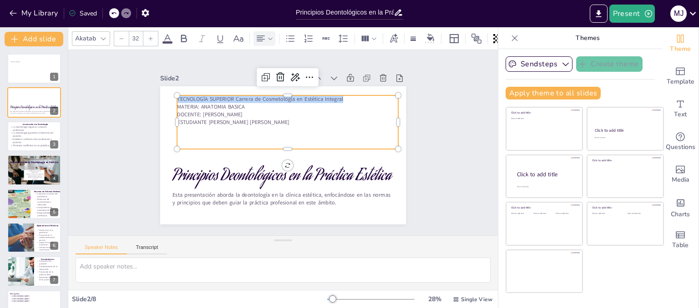
drag, startPoint x: 351, startPoint y: 96, endPoint x: 166, endPoint y: 91, distance: 185.2
click at [166, 91] on div "Principios Deontológicos en la Práctica Estética Esta presentación aborda la de…" at bounding box center [281, 155] width 259 height 163
click at [152, 36] on icon at bounding box center [150, 38] width 5 height 5
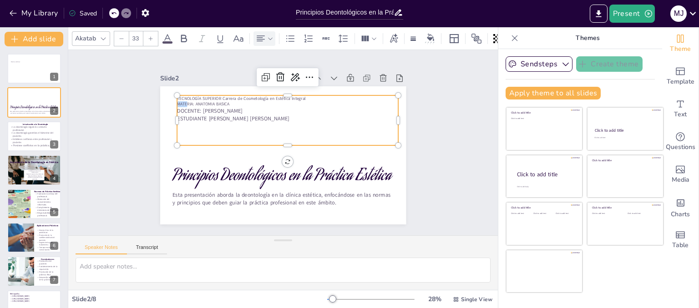
click at [152, 36] on icon at bounding box center [150, 38] width 5 height 5
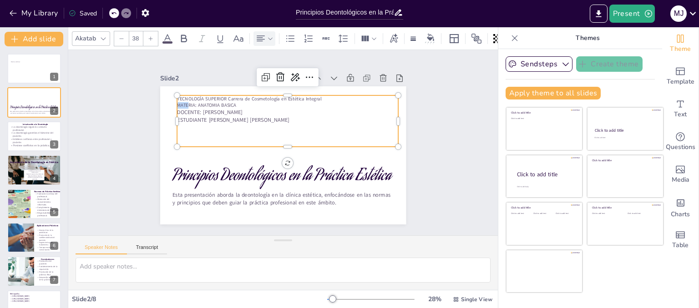
click at [152, 36] on icon at bounding box center [150, 38] width 5 height 5
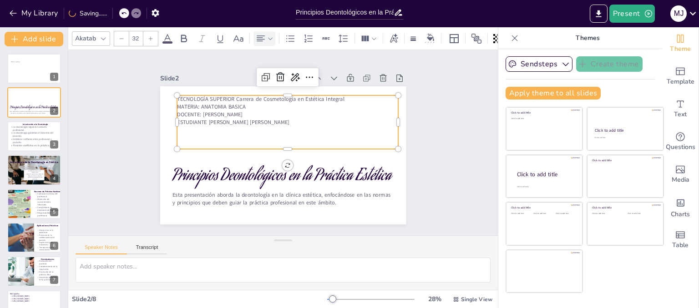
click at [367, 126] on p at bounding box center [287, 130] width 221 height 8
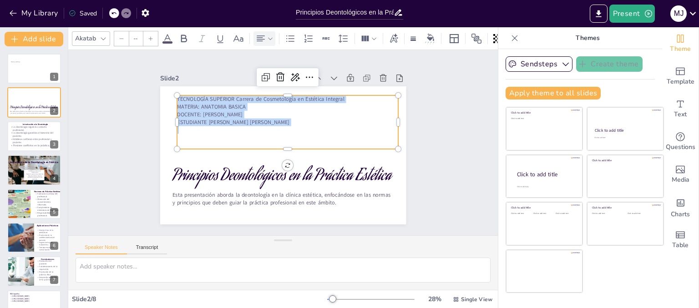
drag, startPoint x: 325, startPoint y: 124, endPoint x: 169, endPoint y: 93, distance: 159.0
click at [169, 93] on div "Principios Deontológicos en la Práctica Estética Esta presentación aborda la de…" at bounding box center [280, 155] width 269 height 186
click at [150, 36] on icon at bounding box center [150, 38] width 5 height 5
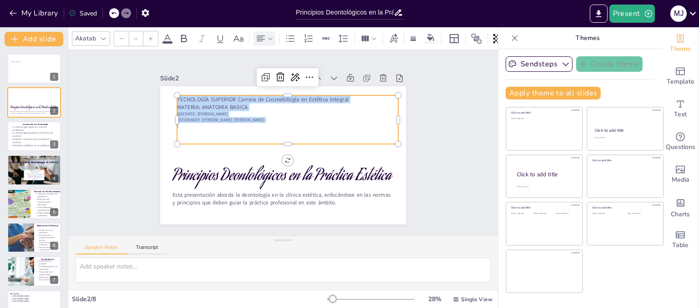
click at [150, 36] on icon at bounding box center [150, 38] width 5 height 5
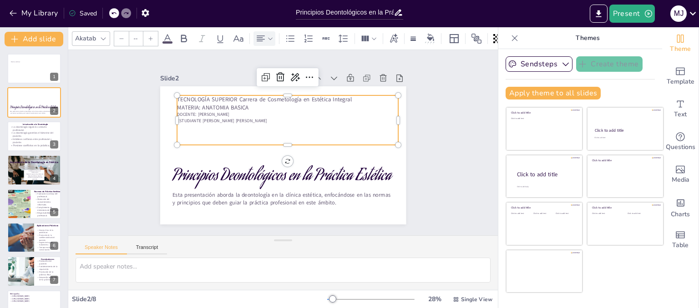
click at [149, 36] on icon at bounding box center [150, 38] width 5 height 5
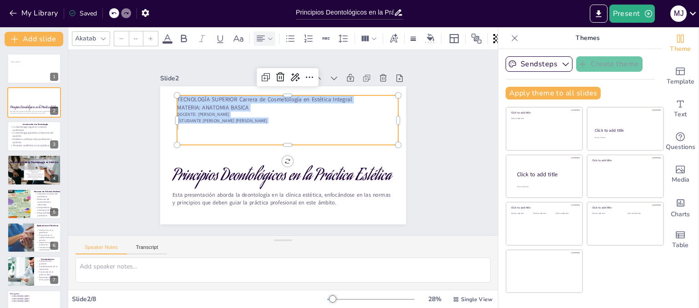
click at [149, 36] on icon at bounding box center [150, 38] width 5 height 5
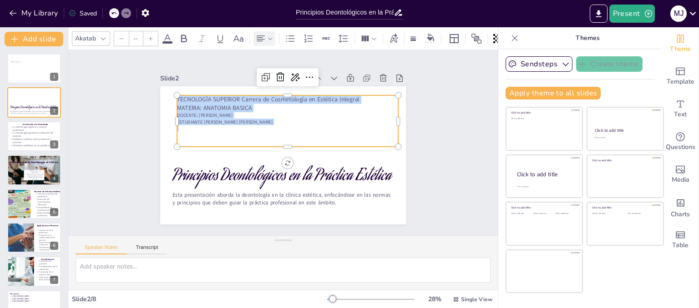
click at [149, 36] on icon at bounding box center [150, 38] width 5 height 5
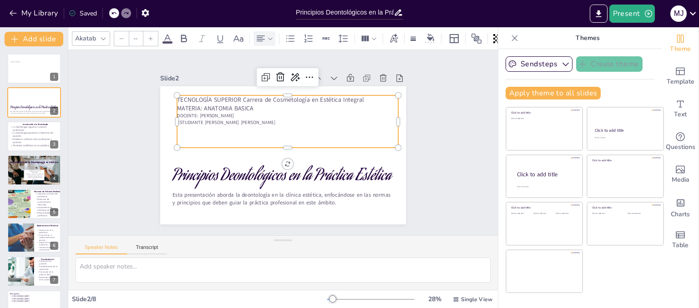
click at [149, 36] on icon at bounding box center [150, 38] width 5 height 5
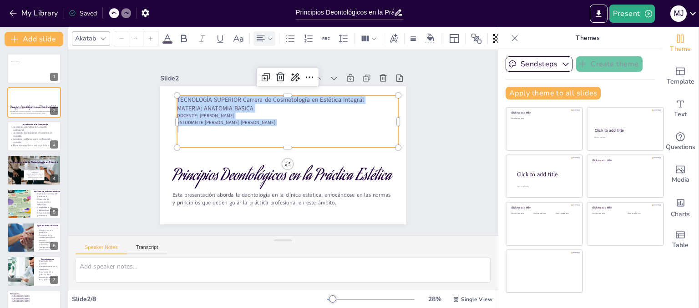
click at [149, 36] on icon at bounding box center [150, 38] width 5 height 5
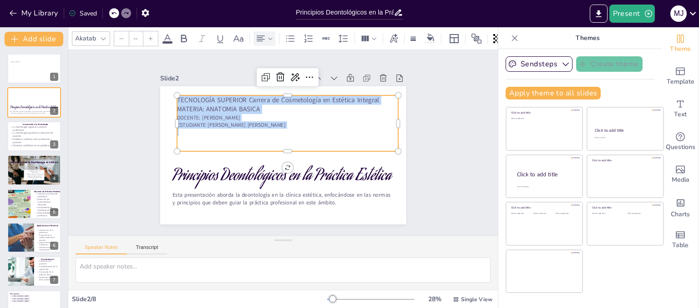
click at [149, 36] on icon at bounding box center [150, 38] width 5 height 5
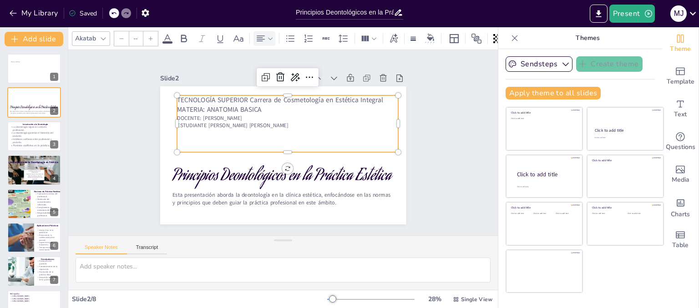
click at [149, 36] on icon at bounding box center [150, 38] width 5 height 5
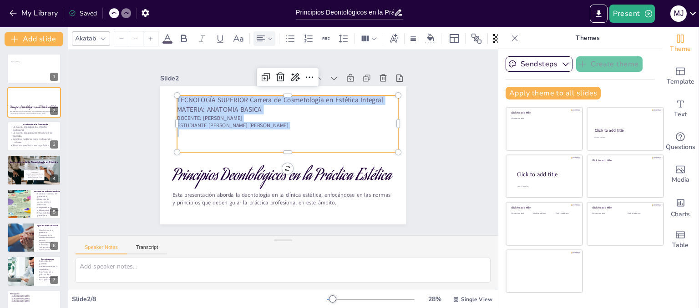
click at [149, 36] on icon at bounding box center [150, 38] width 5 height 5
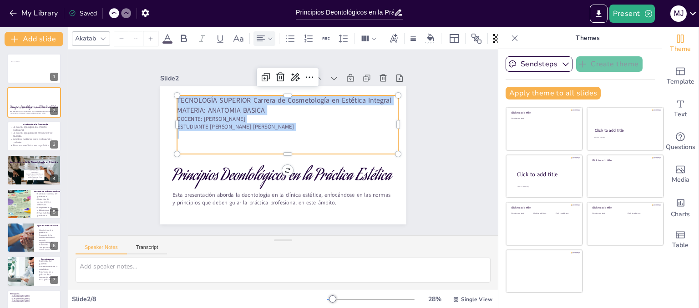
click at [149, 36] on icon at bounding box center [150, 38] width 5 height 5
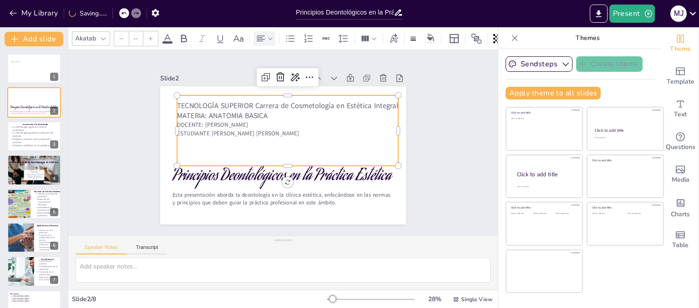
click at [149, 36] on icon at bounding box center [150, 38] width 5 height 5
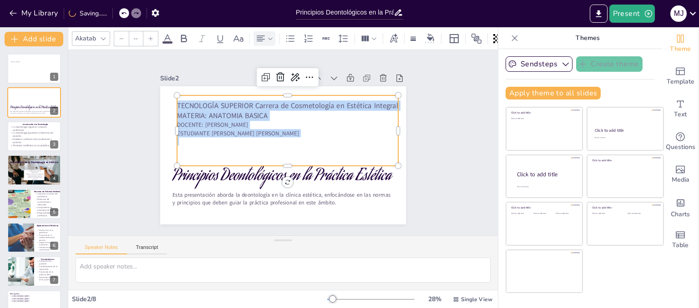
click at [149, 36] on icon at bounding box center [150, 38] width 5 height 5
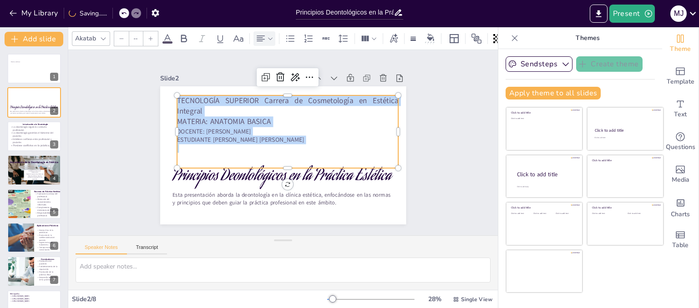
click at [149, 36] on icon at bounding box center [150, 38] width 5 height 5
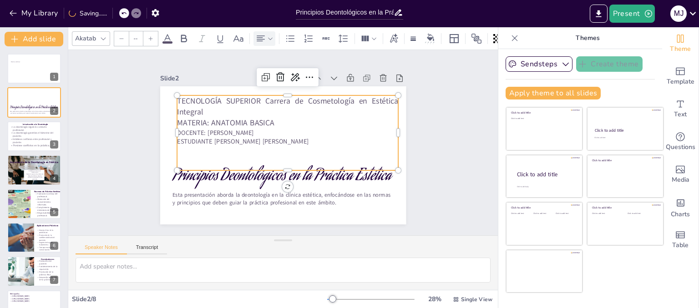
click at [149, 36] on icon at bounding box center [150, 38] width 5 height 5
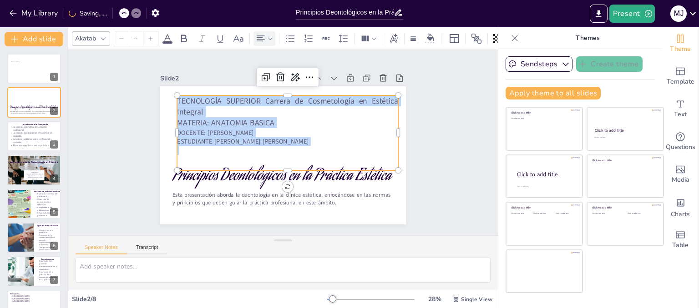
click at [149, 36] on icon at bounding box center [150, 38] width 5 height 5
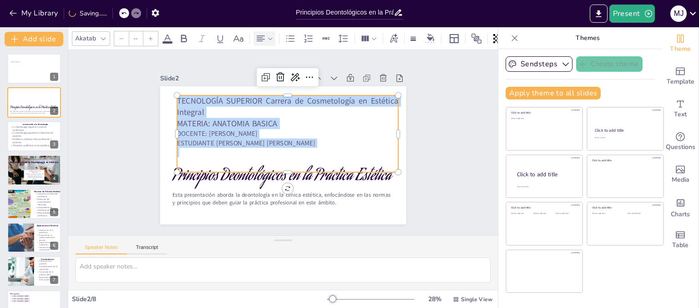
click at [149, 36] on icon at bounding box center [150, 38] width 5 height 5
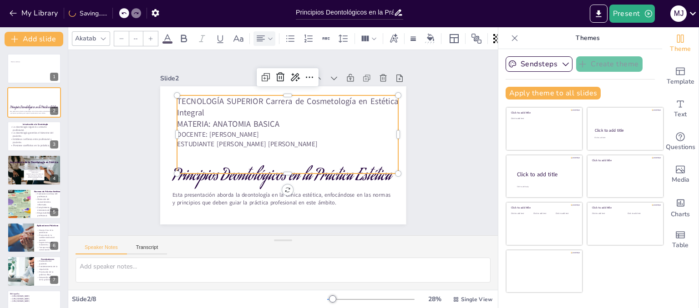
click at [149, 36] on icon at bounding box center [150, 38] width 5 height 5
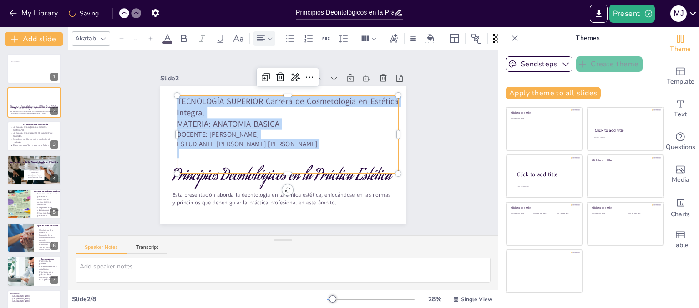
click at [149, 36] on icon at bounding box center [150, 38] width 5 height 5
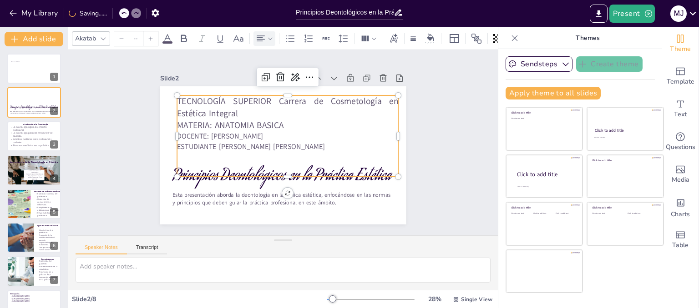
click at [117, 33] on div at bounding box center [121, 38] width 15 height 15
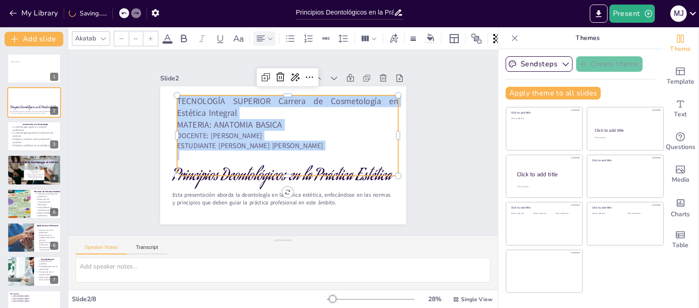
click at [117, 33] on div at bounding box center [121, 38] width 15 height 15
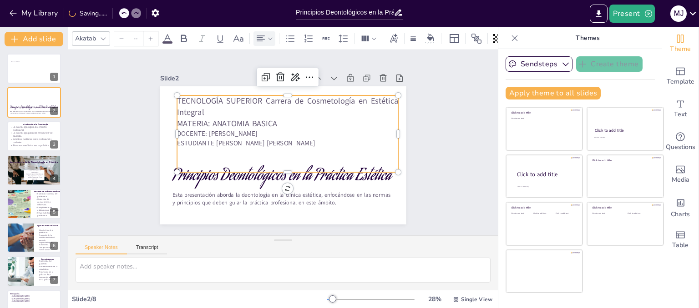
click at [117, 33] on div at bounding box center [121, 38] width 15 height 15
click at [116, 33] on div at bounding box center [121, 38] width 15 height 15
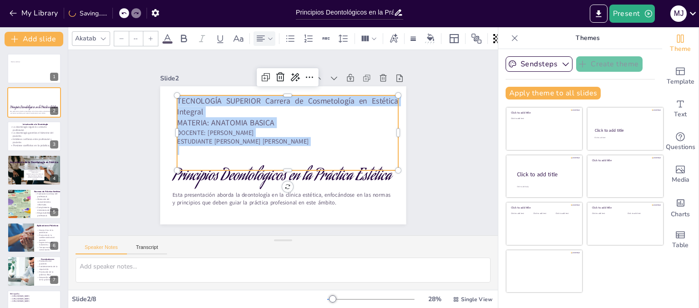
click at [116, 33] on div at bounding box center [121, 38] width 15 height 15
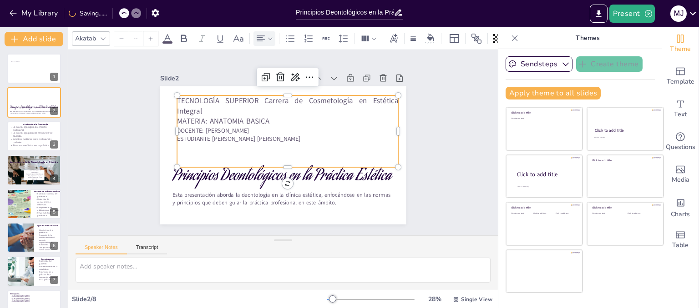
click at [116, 33] on div at bounding box center [121, 38] width 15 height 15
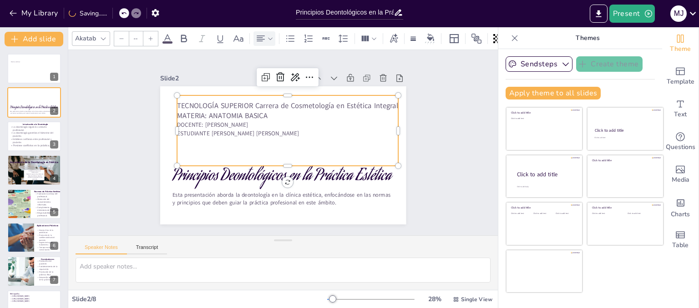
click at [116, 33] on div at bounding box center [121, 38] width 15 height 15
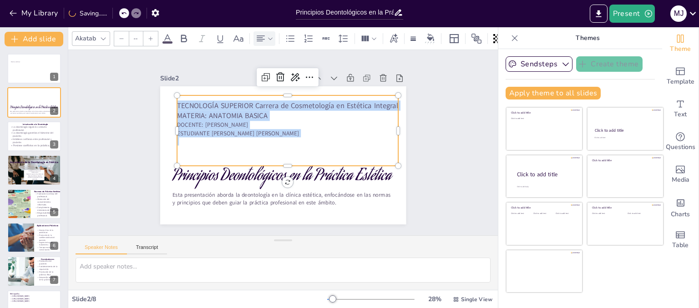
click at [116, 33] on div at bounding box center [121, 38] width 15 height 15
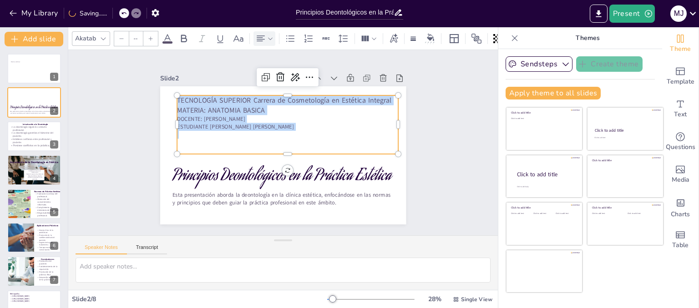
click at [116, 33] on div at bounding box center [121, 38] width 15 height 15
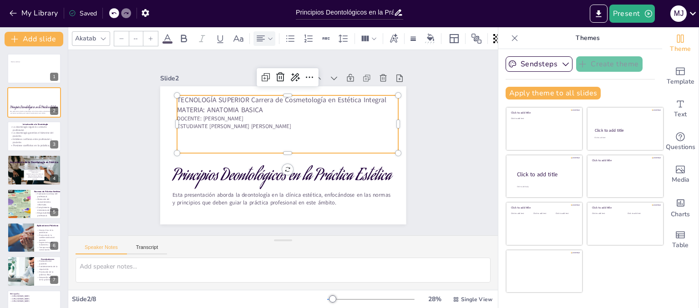
click at [327, 131] on p at bounding box center [288, 134] width 221 height 31
click at [261, 121] on p "ESTUDIANTE VELÁSQUEZ INTRIAGO MADDELINE JAMILETH" at bounding box center [289, 126] width 221 height 31
click at [247, 118] on p "DOCENTE: MARTINEZ RODRIGUEZ MILAGROS" at bounding box center [290, 119] width 221 height 31
click at [328, 99] on p "TECNOLOGÍA SUPERIOR Carrera de Cosmetología en Estética Integral" at bounding box center [300, 104] width 213 height 78
drag, startPoint x: 383, startPoint y: 98, endPoint x: 260, endPoint y: 108, distance: 123.3
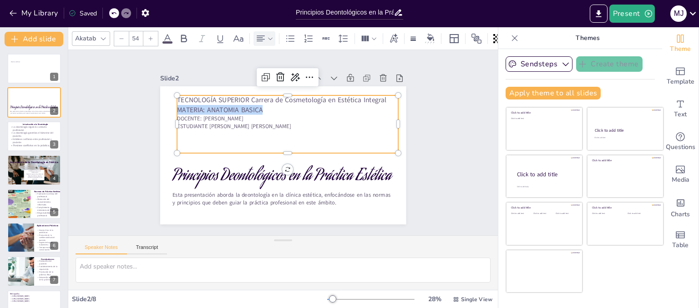
click at [260, 108] on div "TECNOLOGÍA SUPERIOR Carrera de Cosmetología en Estética Integral MATERIA: ANATO…" at bounding box center [289, 125] width 226 height 81
click at [259, 108] on p "MATERIA: ANATOMIA BASICA" at bounding box center [287, 110] width 221 height 10
drag, startPoint x: 264, startPoint y: 106, endPoint x: 220, endPoint y: 98, distance: 44.4
click at [218, 98] on div "TECNOLOGÍA SUPERIOR Carrera de Cosmetología en Estética Integral MATERIA: ANATO…" at bounding box center [289, 125] width 226 height 81
click at [248, 134] on p at bounding box center [287, 142] width 221 height 31
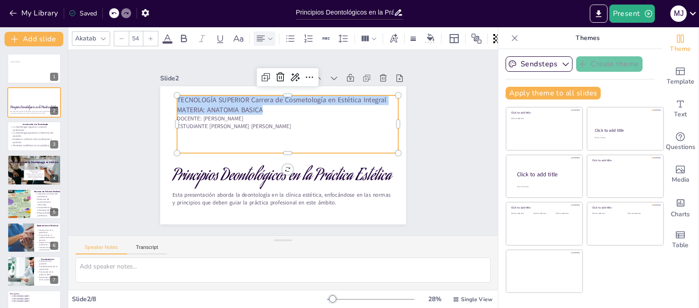
drag, startPoint x: 266, startPoint y: 105, endPoint x: 169, endPoint y: 95, distance: 97.4
click at [169, 95] on div "Principios Deontológicos en la Práctica Estética Esta presentación aborda la de…" at bounding box center [281, 155] width 259 height 163
click at [125, 34] on div at bounding box center [121, 38] width 15 height 15
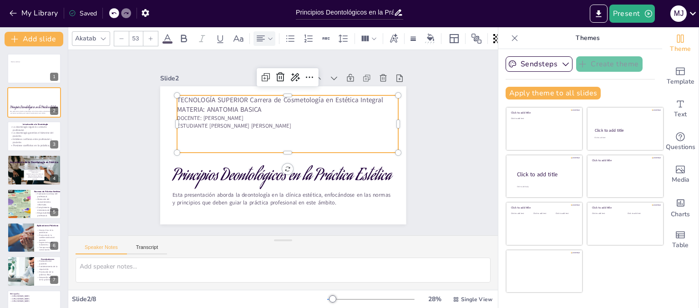
click at [121, 39] on div at bounding box center [121, 38] width 15 height 15
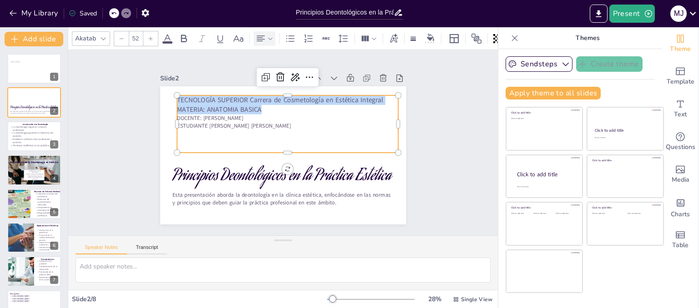
click at [121, 39] on div at bounding box center [121, 38] width 15 height 15
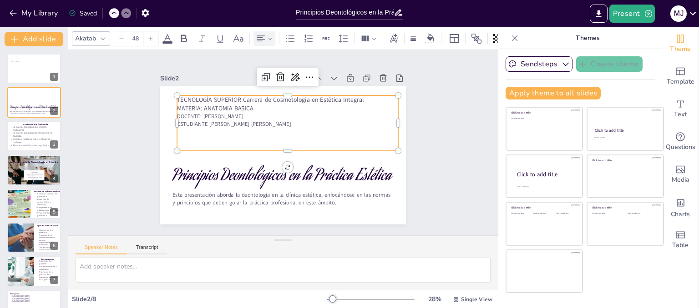
click at [121, 39] on div at bounding box center [121, 38] width 15 height 15
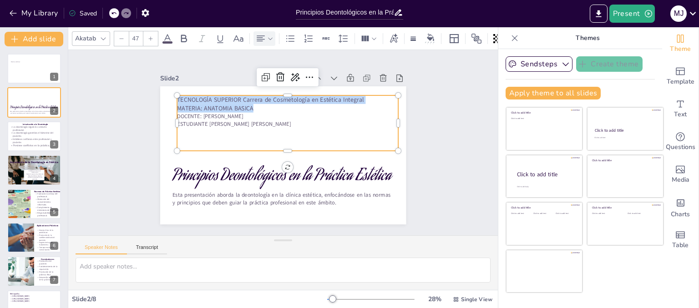
click at [121, 39] on div at bounding box center [121, 38] width 15 height 15
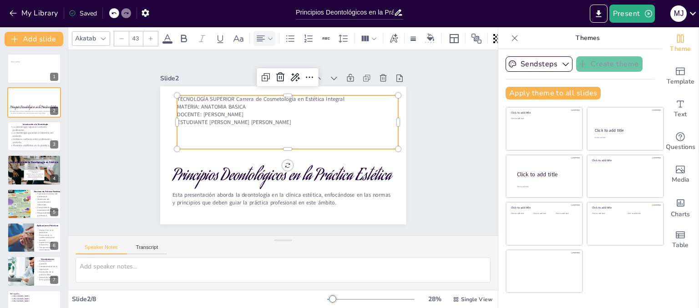
click at [121, 39] on div at bounding box center [121, 38] width 15 height 15
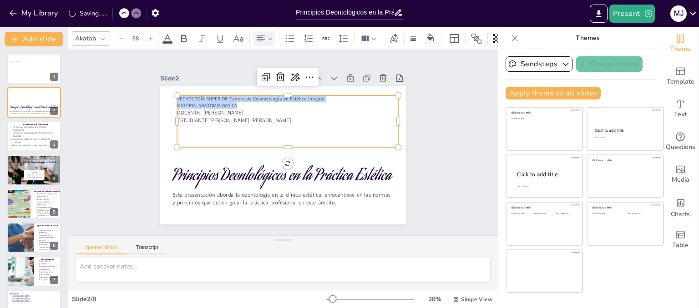
click at [121, 39] on div at bounding box center [121, 38] width 15 height 15
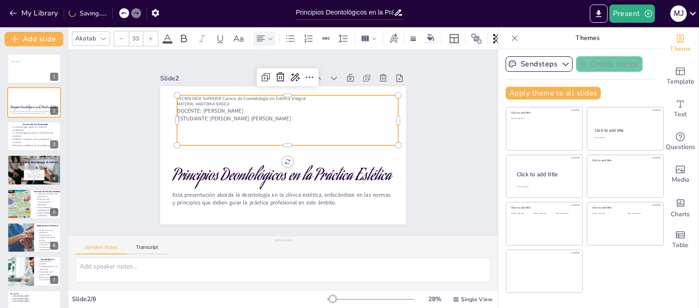
click at [121, 39] on div at bounding box center [121, 38] width 15 height 15
click at [344, 107] on p "DOCENTE: MARTINEZ RODRIGUEZ MILAGROS" at bounding box center [287, 111] width 221 height 8
drag, startPoint x: 326, startPoint y: 118, endPoint x: 169, endPoint y: 108, distance: 156.8
click at [169, 108] on div "Principios Deontológicos en la Práctica Estética Esta presentación aborda la de…" at bounding box center [281, 155] width 259 height 163
click at [121, 38] on icon at bounding box center [122, 38] width 4 height 0
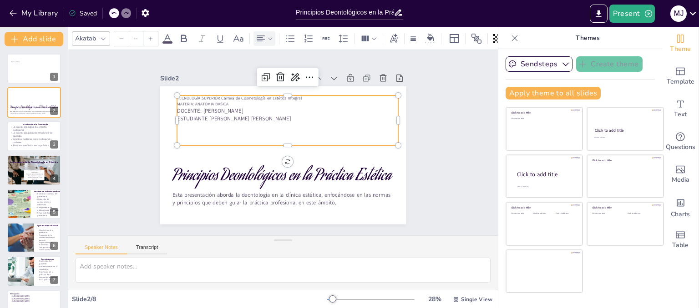
click at [121, 38] on icon at bounding box center [122, 38] width 4 height 0
click at [363, 116] on p at bounding box center [291, 125] width 218 height 54
drag, startPoint x: 236, startPoint y: 114, endPoint x: 170, endPoint y: 106, distance: 66.0
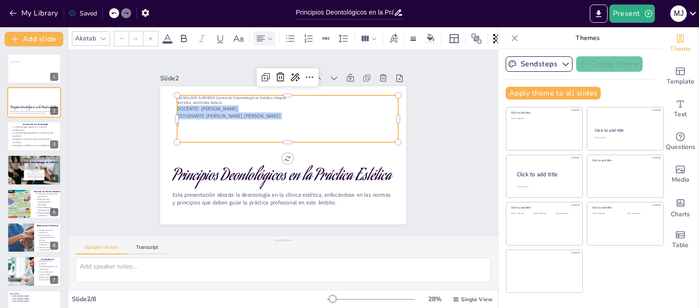
click at [177, 106] on div "TECNOLOGÍA SUPERIOR Carrera de Cosmetología en Estética Integral MATERIA: ANATO…" at bounding box center [289, 120] width 225 height 70
click at [119, 38] on div at bounding box center [121, 38] width 15 height 15
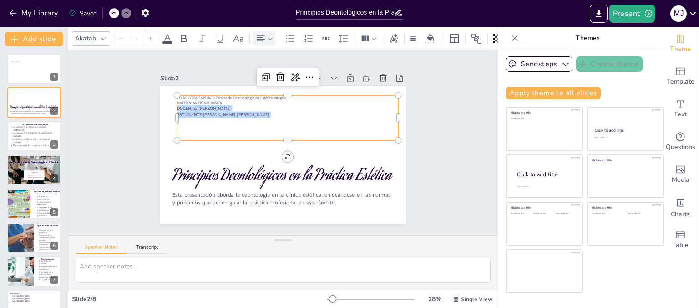
click at [119, 38] on div at bounding box center [121, 38] width 15 height 15
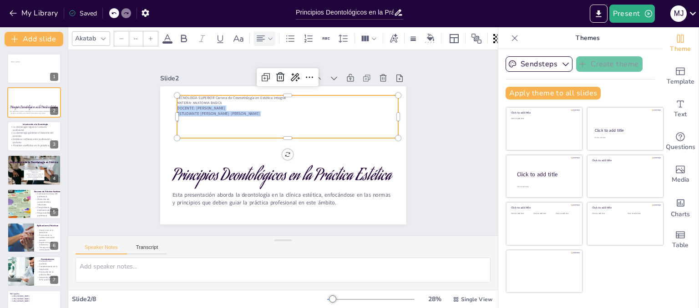
click at [119, 38] on div at bounding box center [121, 38] width 15 height 15
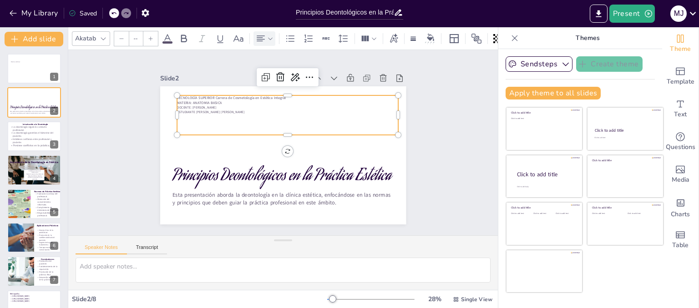
click at [153, 35] on div at bounding box center [150, 38] width 15 height 15
click at [270, 107] on p "ESTUDIANTE VELÁSQUEZ INTRIAGO MADDELINE JAMILETH" at bounding box center [290, 114] width 221 height 28
click at [264, 111] on p at bounding box center [290, 118] width 221 height 29
drag, startPoint x: 263, startPoint y: 111, endPoint x: 172, endPoint y: 95, distance: 93.0
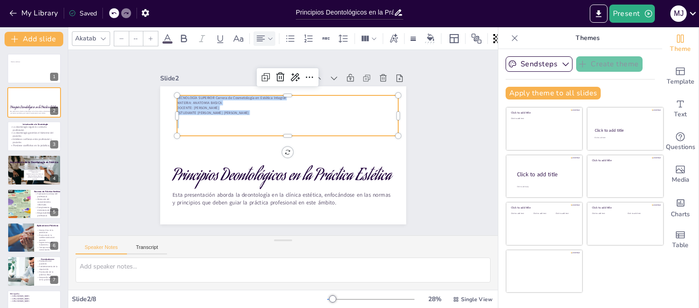
click at [172, 95] on div "Principios Deontológicos en la Práctica Estética Esta presentación aborda la de…" at bounding box center [281, 155] width 259 height 163
click at [149, 37] on icon at bounding box center [150, 38] width 5 height 5
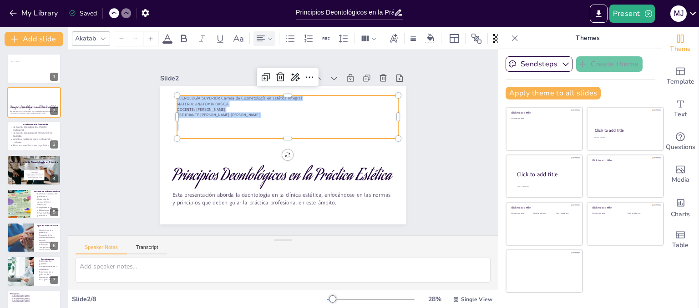
click at [149, 37] on icon at bounding box center [150, 38] width 5 height 5
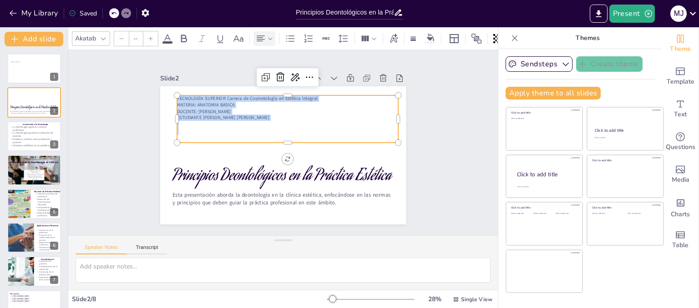
click at [149, 37] on icon at bounding box center [150, 38] width 5 height 5
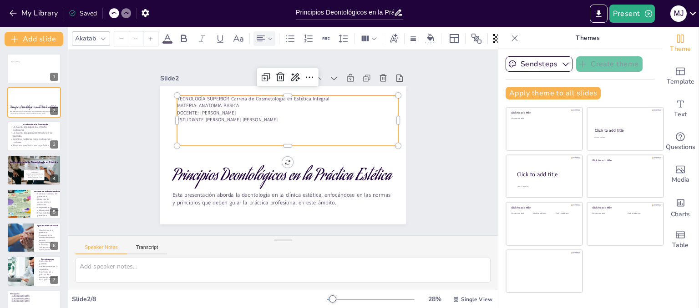
click at [149, 37] on icon at bounding box center [150, 38] width 5 height 5
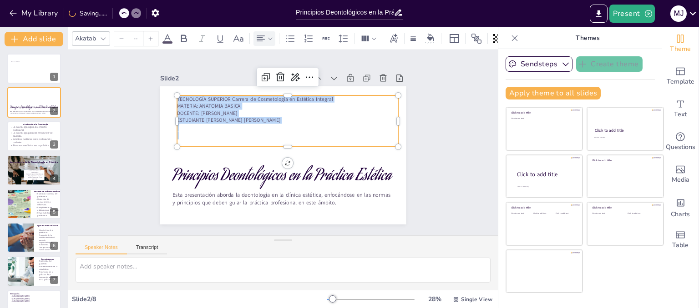
click at [149, 37] on icon at bounding box center [150, 38] width 5 height 5
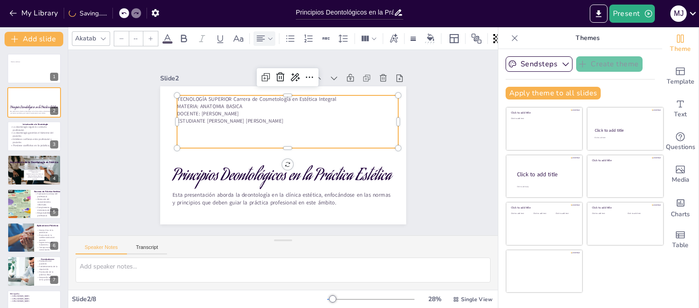
click at [149, 37] on icon at bounding box center [150, 38] width 5 height 5
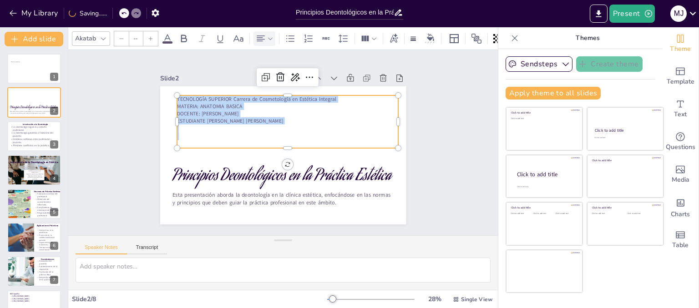
click at [149, 37] on icon at bounding box center [150, 38] width 5 height 5
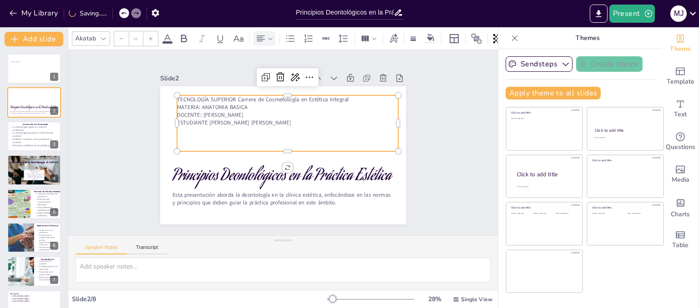
click at [149, 37] on icon at bounding box center [150, 38] width 5 height 5
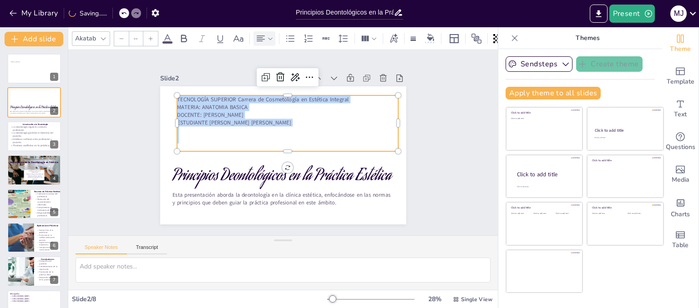
click at [149, 37] on icon at bounding box center [150, 38] width 5 height 5
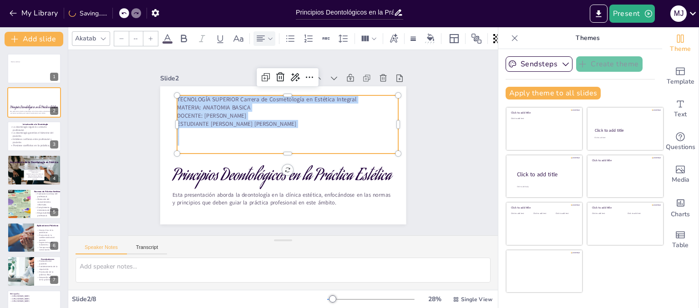
click at [149, 37] on icon at bounding box center [150, 38] width 5 height 5
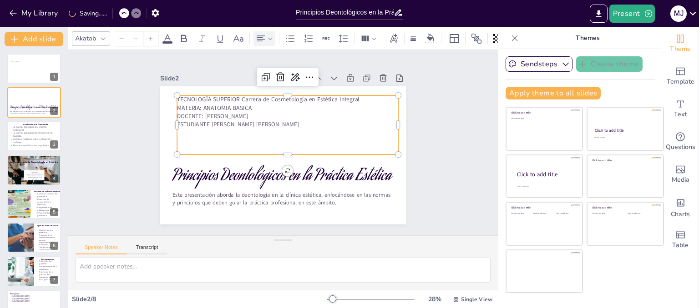
click at [219, 122] on p "ESTUDIANTE VELÁSQUEZ INTRIAGO MADDELINE JAMILETH" at bounding box center [289, 125] width 221 height 31
drag, startPoint x: 204, startPoint y: 121, endPoint x: 169, endPoint y: 122, distance: 35.0
click at [177, 122] on div "Principios Deontológicos en la Práctica Estética Esta presentación aborda la de…" at bounding box center [270, 139] width 186 height 269
click at [200, 125] on p "ESTUDIANTE VELÁSQUEZ INTRIAGO MADDELINE JAMILETH" at bounding box center [289, 125] width 221 height 31
drag, startPoint x: 202, startPoint y: 121, endPoint x: 171, endPoint y: 124, distance: 31.0
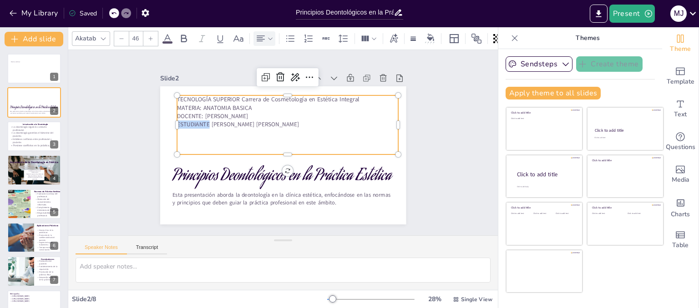
click at [179, 124] on p "ESTUDIANTE VELÁSQUEZ INTRIAGO MADDELINE JAMILETH" at bounding box center [289, 125] width 221 height 31
click at [105, 35] on icon at bounding box center [103, 38] width 7 height 7
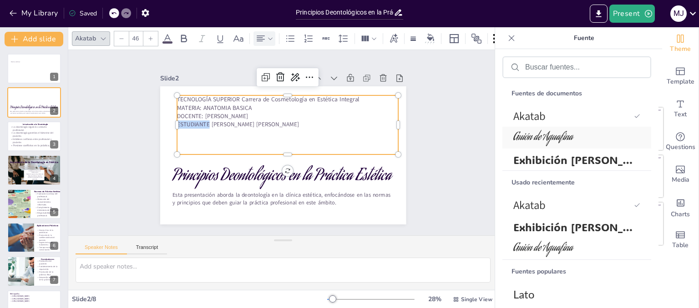
click at [543, 140] on font "Guión de Aguafina" at bounding box center [543, 138] width 60 height 17
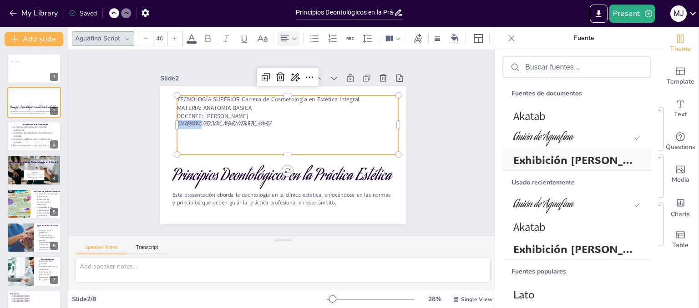
click at [549, 159] on font "Exhibición [PERSON_NAME]" at bounding box center [586, 160] width 146 height 14
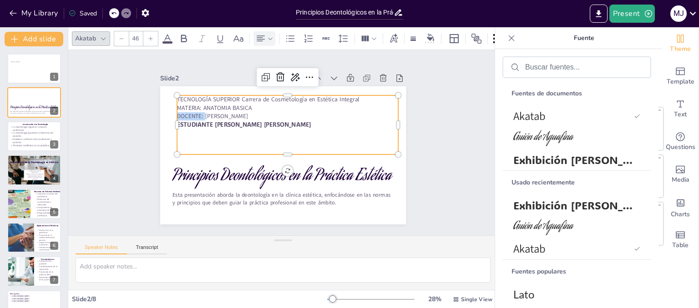
drag, startPoint x: 198, startPoint y: 115, endPoint x: 171, endPoint y: 116, distance: 27.4
click at [184, 116] on p "DOCENTE: MARTINEZ RODRIGUEZ MILAGROS" at bounding box center [293, 118] width 218 height 54
click at [520, 156] on font "Exhibición [PERSON_NAME]" at bounding box center [586, 160] width 146 height 14
drag, startPoint x: 195, startPoint y: 104, endPoint x: 172, endPoint y: 105, distance: 22.7
click at [181, 105] on p "MATERIA: ANATOMIA BASICA" at bounding box center [291, 108] width 221 height 31
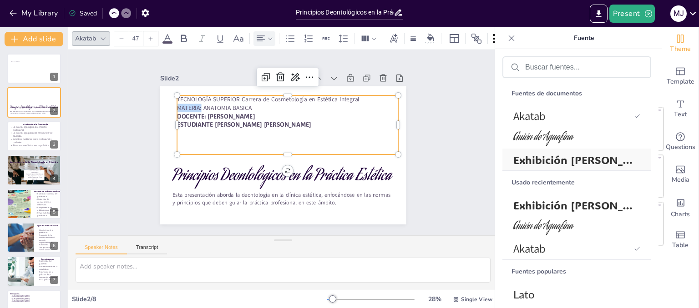
click at [531, 158] on font "Exhibición [PERSON_NAME]" at bounding box center [586, 160] width 146 height 14
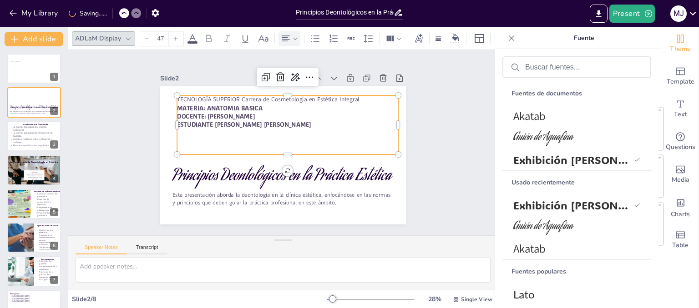
drag, startPoint x: 296, startPoint y: 106, endPoint x: 302, endPoint y: 106, distance: 5.9
click at [296, 106] on p "MATERIA: ANATOMIA BASICA" at bounding box center [291, 108] width 221 height 31
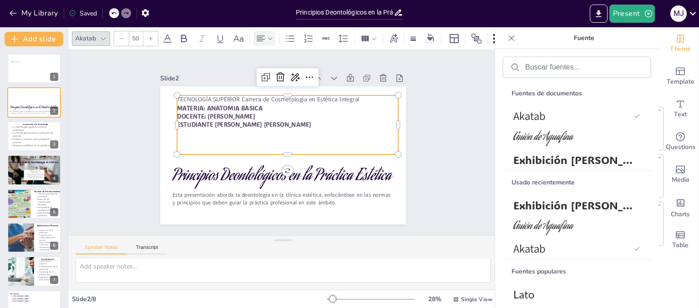
click at [347, 132] on p at bounding box center [288, 134] width 221 height 32
drag, startPoint x: 358, startPoint y: 95, endPoint x: 136, endPoint y: 103, distance: 221.7
click at [136, 103] on div "Slide 1 Click to add text Slide 2 Principios Deontológicos en la Práctica Estét…" at bounding box center [283, 143] width 312 height 194
click at [151, 39] on div at bounding box center [150, 38] width 15 height 15
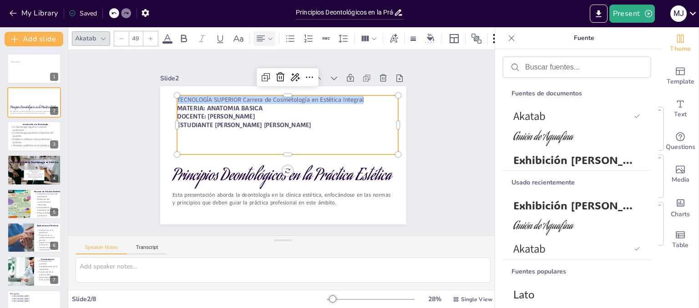
click at [151, 39] on div at bounding box center [150, 38] width 15 height 15
type input "52"
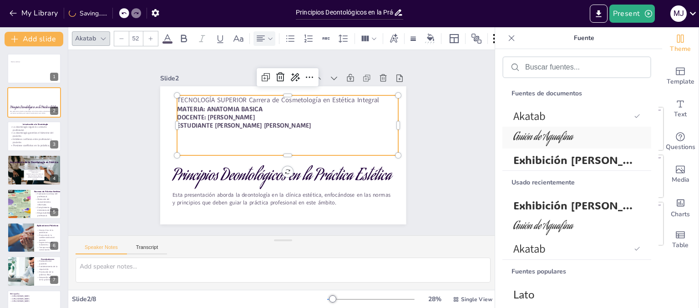
click at [571, 139] on font "Guión de Aguafina" at bounding box center [543, 138] width 60 height 17
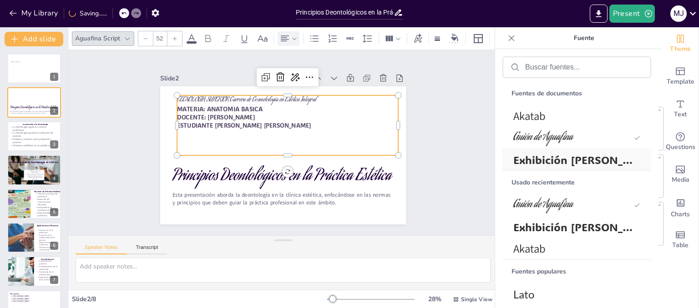
click at [574, 157] on font "Exhibición [PERSON_NAME]" at bounding box center [586, 160] width 146 height 14
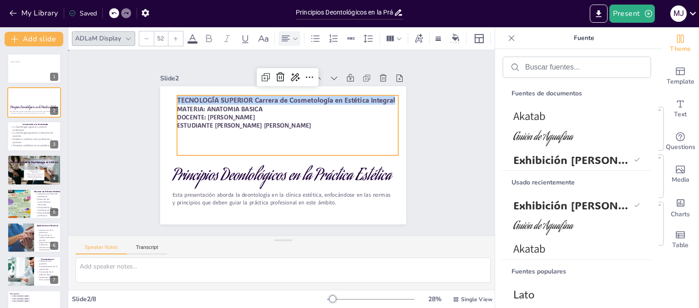
click at [451, 135] on div "Slide 1 Click to add text Slide 2 Principios Deontológicos en la Práctica Estét…" at bounding box center [283, 142] width 446 height 229
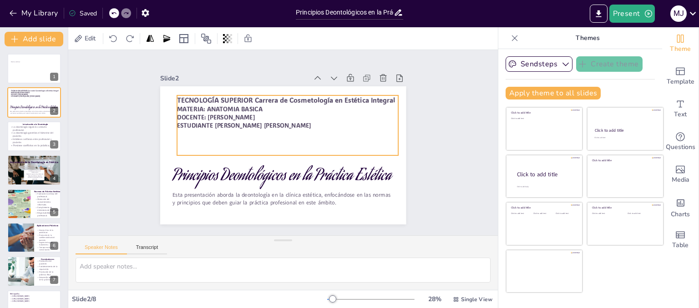
click at [288, 141] on p at bounding box center [287, 144] width 221 height 32
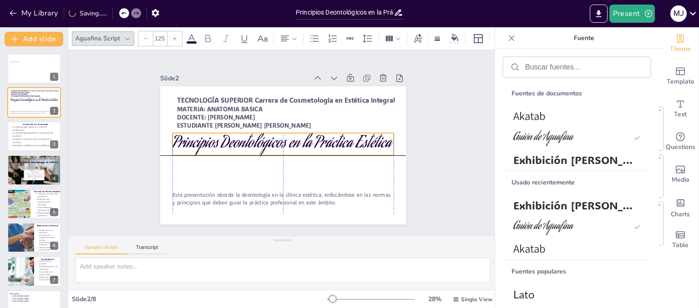
drag, startPoint x: 297, startPoint y: 176, endPoint x: 293, endPoint y: 146, distance: 31.1
click at [293, 99] on div "Principios Deontológicos en la Práctica Estética Esta presentación aborda la de…" at bounding box center [288, 86] width 244 height 25
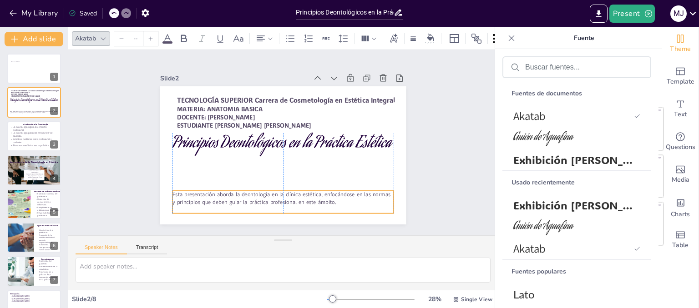
type input "32"
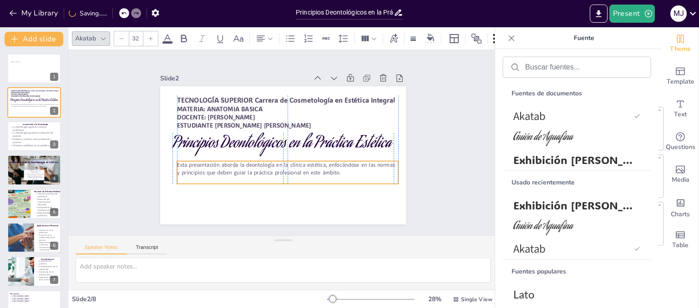
drag, startPoint x: 306, startPoint y: 200, endPoint x: 307, endPoint y: 170, distance: 30.1
click at [307, 170] on p "Esta presentación aborda la deontología en la clínica estética, enfocándose en …" at bounding box center [287, 168] width 221 height 15
click at [433, 186] on div "Slide 1 Click to add text Slide 2 Principios Deontológicos en la Práctica Estét…" at bounding box center [283, 142] width 458 height 271
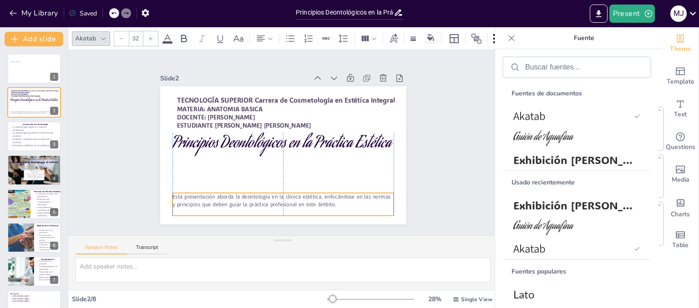
drag, startPoint x: 345, startPoint y: 171, endPoint x: 338, endPoint y: 202, distance: 32.5
click at [338, 202] on p "Esta presentación aborda la deontología en la clínica estética, enfocándose en …" at bounding box center [277, 200] width 222 height 38
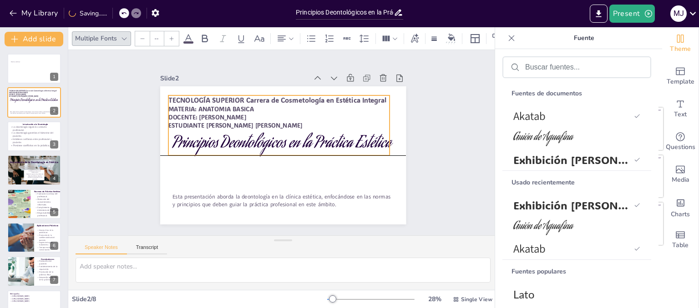
drag, startPoint x: 340, startPoint y: 142, endPoint x: 331, endPoint y: 139, distance: 9.2
click at [331, 139] on p at bounding box center [278, 143] width 221 height 32
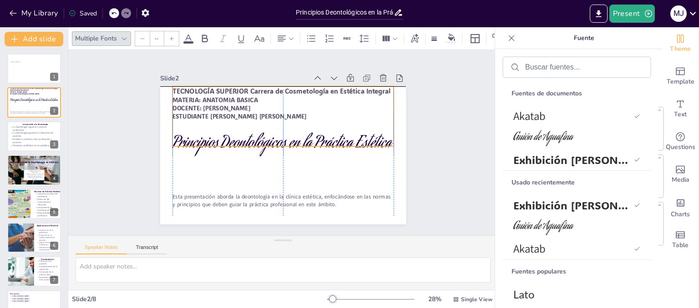
drag, startPoint x: 302, startPoint y: 141, endPoint x: 302, endPoint y: 135, distance: 5.5
click at [302, 135] on div "TECNOLOGÍA SUPERIOR Carrera de Cosmetología en Estética Integral MATERIA: ANATO…" at bounding box center [300, 123] width 205 height 192
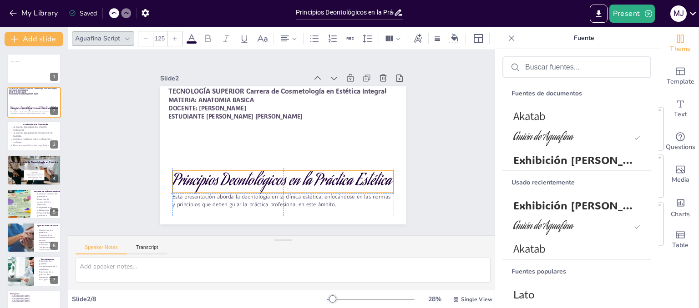
drag, startPoint x: 313, startPoint y: 147, endPoint x: 312, endPoint y: 182, distance: 35.1
click at [312, 182] on p "Principios Deontológicos en la Práctica Estética" at bounding box center [279, 181] width 222 height 45
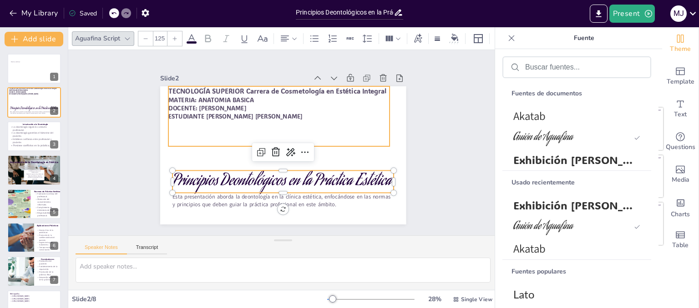
type input "--"
click at [345, 120] on p at bounding box center [299, 150] width 137 height 184
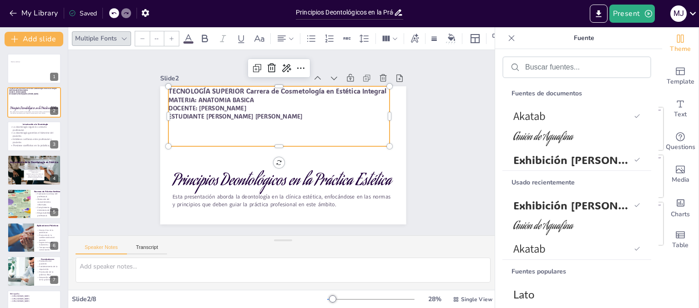
click at [339, 116] on p "ESTUDIANTE VELÁSQUEZ INTRIAGO MADDELINE JAMILETH" at bounding box center [278, 116] width 221 height 8
click at [332, 153] on p "ESTUDIANTE VELÁSQUEZ INTRIAGO MADDELINE JAMILETH" at bounding box center [289, 168] width 221 height 31
click at [288, 37] on icon at bounding box center [291, 38] width 6 height 6
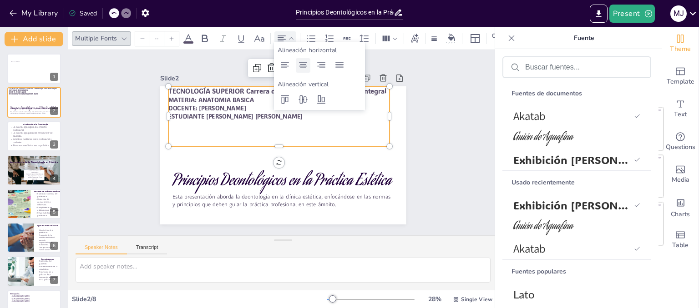
click at [307, 67] on icon at bounding box center [302, 65] width 11 height 11
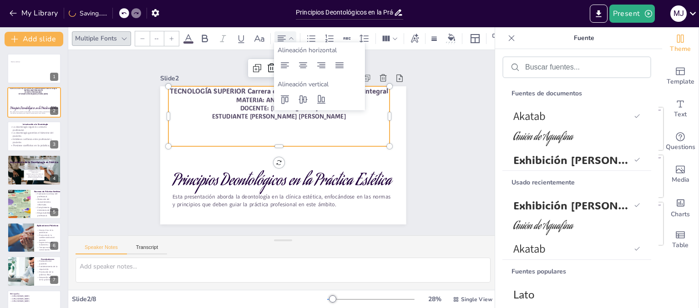
click at [349, 128] on p at bounding box center [279, 134] width 221 height 32
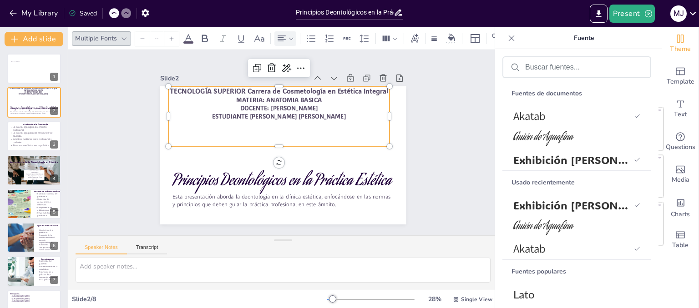
drag, startPoint x: 363, startPoint y: 116, endPoint x: 353, endPoint y: 117, distance: 10.5
click at [361, 117] on div "TECNOLOGÍA SUPERIOR Carrera de Cosmetología en Estética Integral MATERIA: ANATO…" at bounding box center [281, 116] width 226 height 83
click at [419, 182] on div "Slide 1 Click to add text Slide 2 Principios Deontológicos en la Práctica Estét…" at bounding box center [283, 143] width 312 height 194
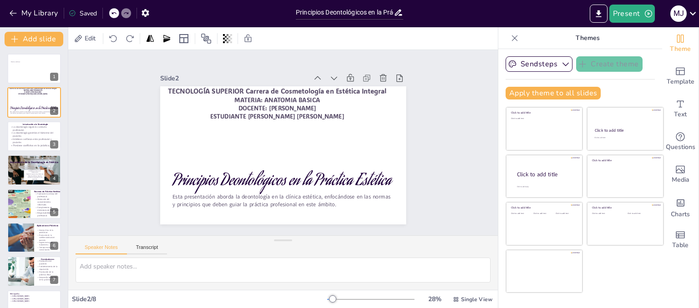
click at [493, 12] on div "Present M j" at bounding box center [553, 14] width 291 height 18
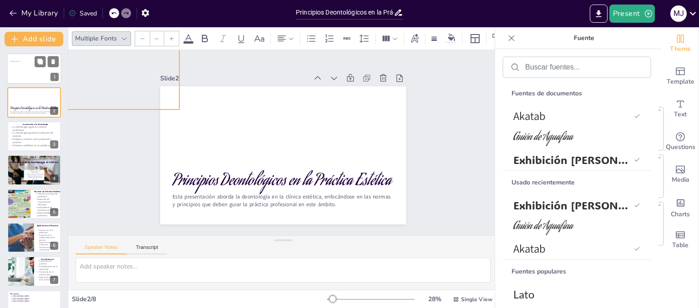
drag, startPoint x: 239, startPoint y: 109, endPoint x: 31, endPoint y: 72, distance: 211.6
click at [31, 72] on div "Document fonts Akatab Aguafina Script ADLaM Display Recently used ADLaM Display…" at bounding box center [349, 167] width 699 height 281
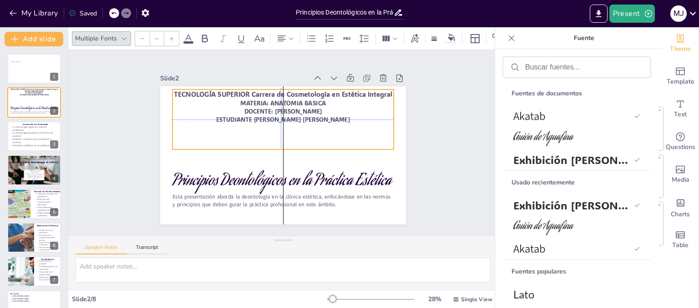
drag, startPoint x: 107, startPoint y: 72, endPoint x: 321, endPoint y: 111, distance: 216.8
click at [321, 111] on div "Slide 1 Click to add text Slide 2 Principios Deontológicos en la Práctica Estét…" at bounding box center [283, 142] width 446 height 229
click at [344, 138] on p at bounding box center [283, 137] width 221 height 32
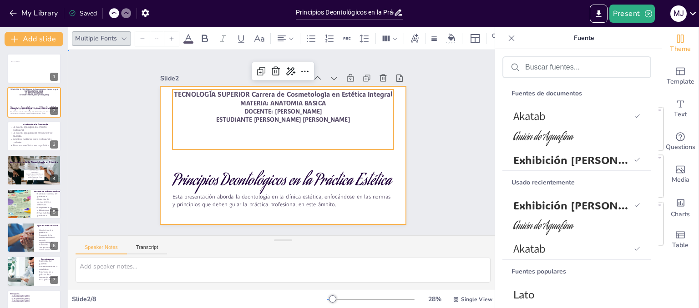
click at [353, 158] on div at bounding box center [281, 155] width 259 height 163
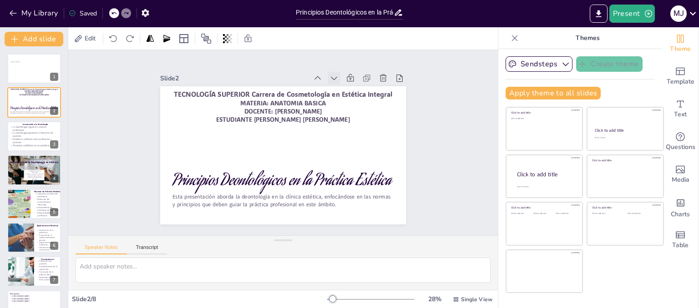
click at [329, 77] on icon at bounding box center [333, 78] width 9 height 9
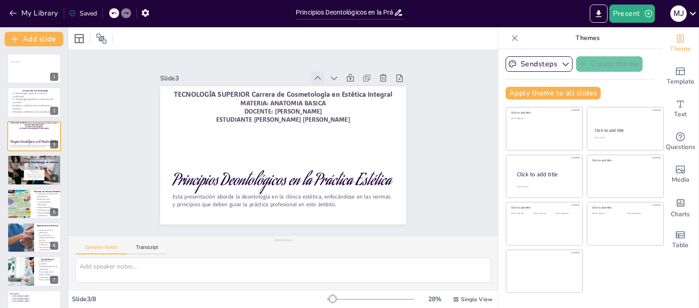
click at [313, 74] on icon at bounding box center [317, 78] width 9 height 9
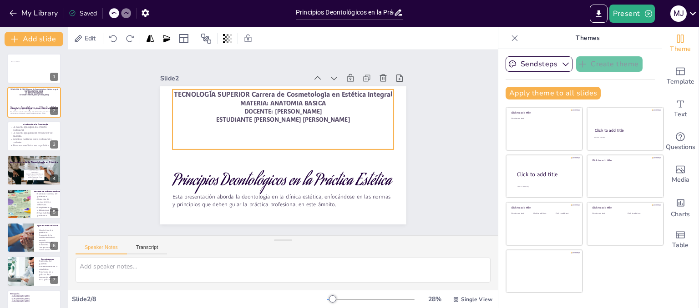
click at [364, 133] on p at bounding box center [283, 137] width 221 height 32
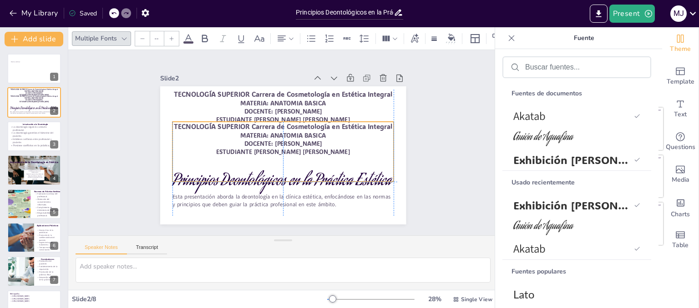
drag, startPoint x: 364, startPoint y: 133, endPoint x: 368, endPoint y: 165, distance: 32.5
click at [368, 165] on p at bounding box center [277, 168] width 218 height 55
click at [367, 150] on p "ESTUDIANTE VELÁSQUEZ INTRIAGO MADDELINE JAMILETH" at bounding box center [282, 152] width 221 height 8
click at [362, 146] on p "ESTUDIANTE VELÁSQUEZ INTRIAGO MADDELINE JAMILETH" at bounding box center [281, 151] width 221 height 31
click at [361, 146] on p "ESTUDIANTE VELÁSQUEZ INTRIAGO MADDELINE JAMILETH" at bounding box center [281, 151] width 221 height 31
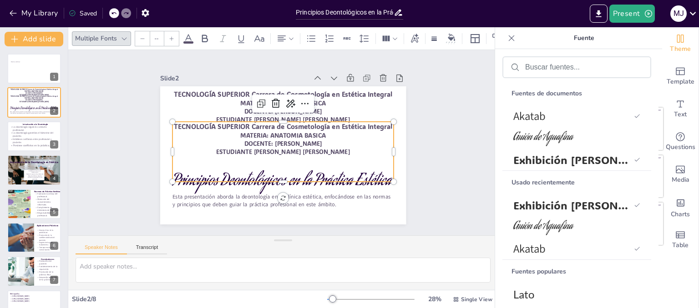
click at [361, 148] on p "ESTUDIANTE VELÁSQUEZ INTRIAGO MADDELINE JAMILETH" at bounding box center [281, 151] width 221 height 31
click at [358, 148] on p "ESTUDIANTE VELÁSQUEZ INTRIAGO MADDELINE JAMILETH" at bounding box center [281, 151] width 221 height 31
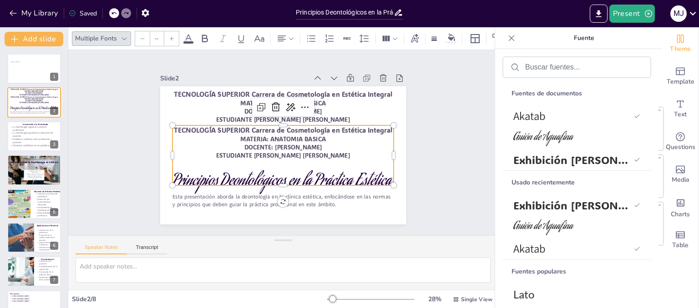
click at [358, 151] on p "ESTUDIANTE VELÁSQUEZ INTRIAGO MADDELINE JAMILETH" at bounding box center [282, 155] width 221 height 8
click at [356, 152] on p "ESTUDIANTE VELÁSQUEZ INTRIAGO MADDELINE JAMILETH" at bounding box center [278, 130] width 213 height 76
click at [357, 153] on p "ESTUDIANTE VELÁSQUEZ INTRIAGO MADDELINE JAMILETH" at bounding box center [281, 155] width 221 height 31
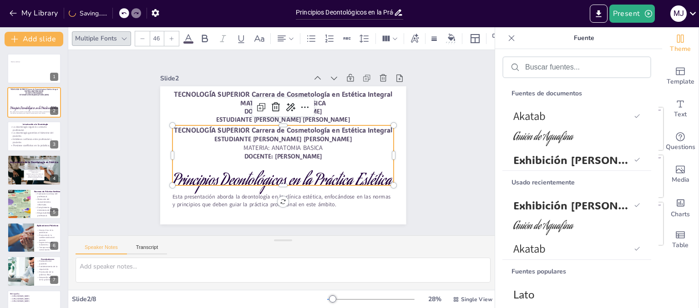
click at [349, 153] on p "DOCENTE: MARTINEZ RODRIGUEZ MILAGROS" at bounding box center [282, 156] width 221 height 8
drag, startPoint x: 342, startPoint y: 156, endPoint x: 167, endPoint y: 123, distance: 177.3
click at [167, 123] on div "Principios Deontológicos en la Práctica Estética Esta presentación aborda la de…" at bounding box center [273, 150] width 257 height 280
type input "52"
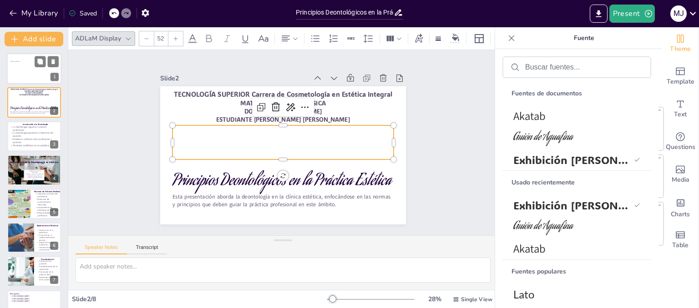
click at [27, 61] on p "Click to add text" at bounding box center [33, 62] width 46 height 2
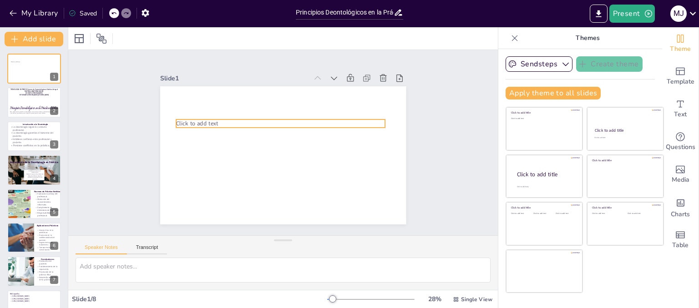
click at [228, 122] on p "Click to add text" at bounding box center [280, 124] width 209 height 8
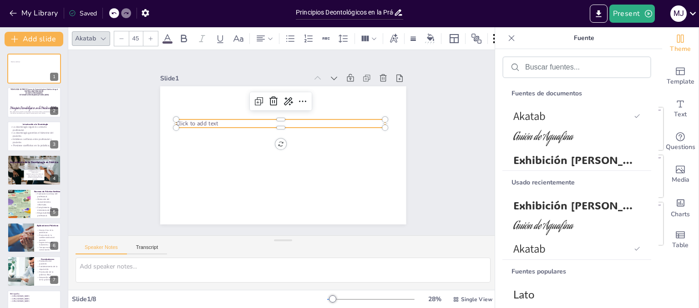
type input "--"
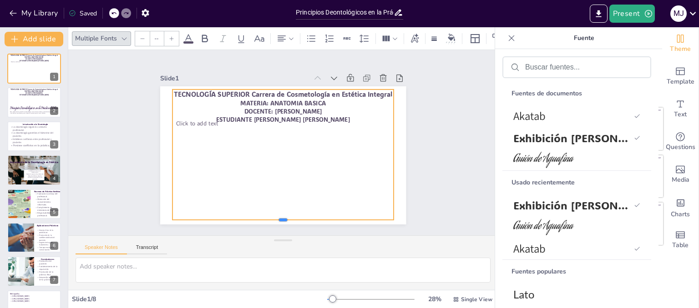
drag, startPoint x: 277, startPoint y: 147, endPoint x: 286, endPoint y: 218, distance: 71.0
click at [286, 218] on div at bounding box center [266, 222] width 218 height 53
click at [364, 116] on p "ESTUDIANTE VELÁSQUEZ INTRIAGO MADDELINE JAMILETH" at bounding box center [285, 119] width 221 height 31
click at [363, 117] on p "ESTUDIANTE VELÁSQUEZ INTRIAGO MADDELINE JAMILETH" at bounding box center [288, 120] width 218 height 54
click at [360, 117] on p "ESTUDIANTE VELÁSQUEZ INTRIAGO MADDELINE JAMILETH" at bounding box center [282, 120] width 221 height 8
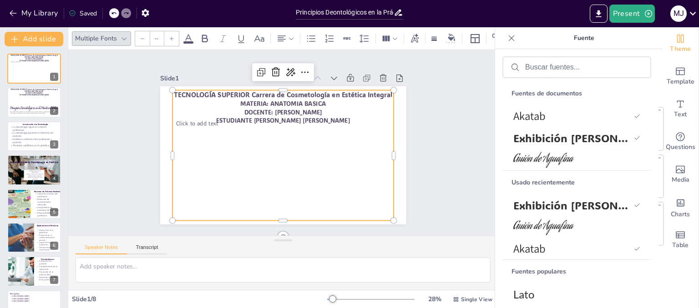
click at [358, 115] on p "ESTUDIANTE VELÁSQUEZ INTRIAGO MADDELINE JAMILETH" at bounding box center [285, 120] width 221 height 31
click at [357, 118] on p "ESTUDIANTE VELÁSQUEZ INTRIAGO MADDELINE JAMILETH" at bounding box center [285, 120] width 221 height 31
click at [360, 120] on p "ESTUDIANTE VELÁSQUEZ INTRIAGO MADDELINE JAMILETH" at bounding box center [285, 120] width 221 height 31
click at [27, 102] on p at bounding box center [34, 103] width 49 height 2
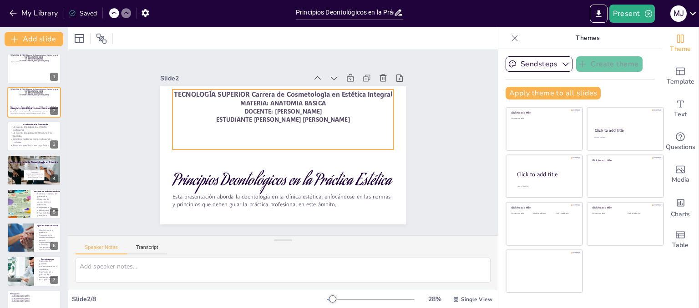
click at [282, 116] on p "ESTUDIANTE VELÁSQUEZ INTRIAGO MADDELINE JAMILETH" at bounding box center [282, 120] width 221 height 8
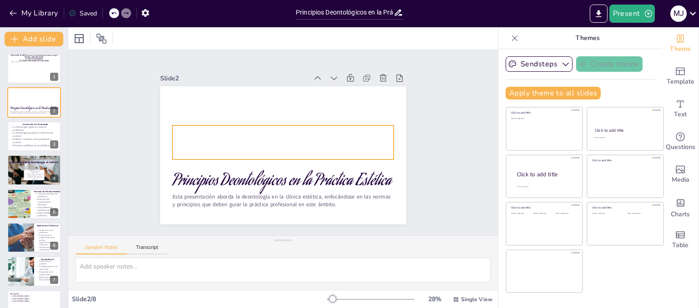
click at [277, 157] on div at bounding box center [283, 155] width 246 height 138
click at [282, 145] on p at bounding box center [282, 147] width 221 height 32
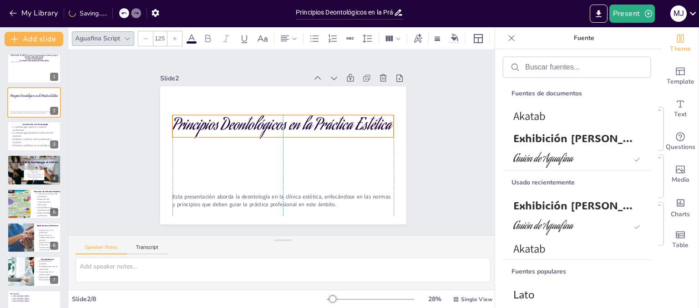
drag, startPoint x: 281, startPoint y: 174, endPoint x: 284, endPoint y: 119, distance: 55.6
click at [284, 119] on p "Principios Deontológicos en la Práctica Estética" at bounding box center [284, 126] width 222 height 45
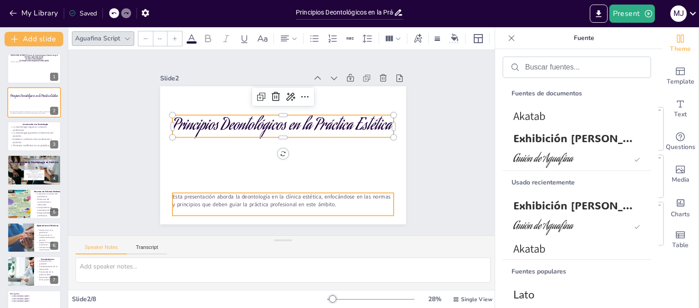
type input "32"
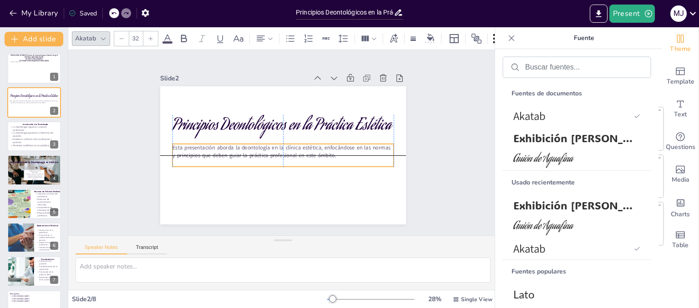
drag, startPoint x: 284, startPoint y: 197, endPoint x: 286, endPoint y: 149, distance: 48.7
click at [286, 149] on p "Esta presentación aborda la deontología en la clínica estética, enfocándose en …" at bounding box center [282, 151] width 222 height 38
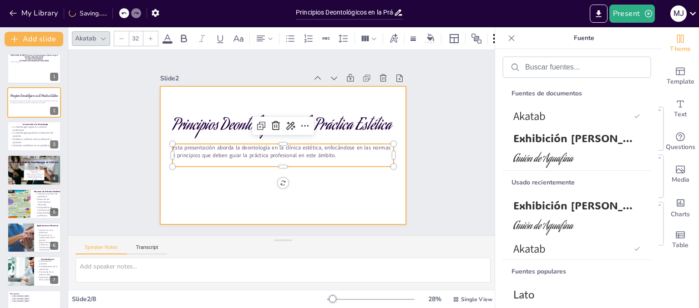
click at [324, 199] on div at bounding box center [281, 155] width 259 height 163
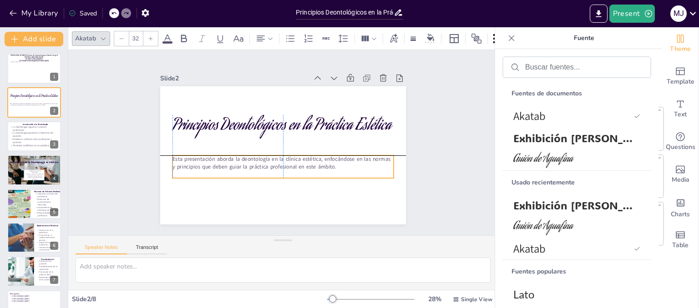
drag, startPoint x: 270, startPoint y: 148, endPoint x: 271, endPoint y: 159, distance: 11.4
click at [271, 159] on p "Esta presentación aborda la deontología en la clínica estética, enfocándose en …" at bounding box center [281, 163] width 222 height 38
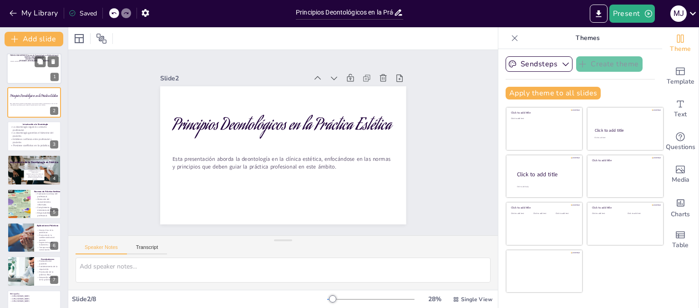
click at [19, 65] on p at bounding box center [34, 65] width 49 height 2
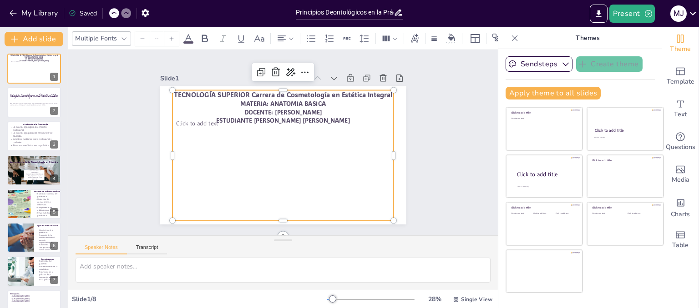
click at [267, 216] on div "TECNOLOGÍA SUPERIOR Carrera de Cosmetología en Estética Integral MATERIA: ANATO…" at bounding box center [275, 152] width 252 height 245
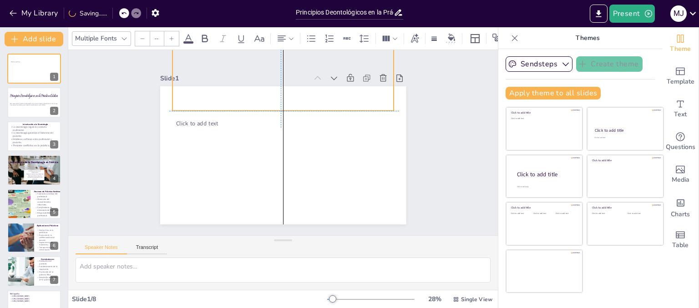
drag, startPoint x: 274, startPoint y: 217, endPoint x: 271, endPoint y: 110, distance: 106.5
click at [271, 100] on div "Click to add text TECNOLOGÍA SUPERIOR Carrera de Cosmetología en Estética Integ…" at bounding box center [288, 86] width 245 height 25
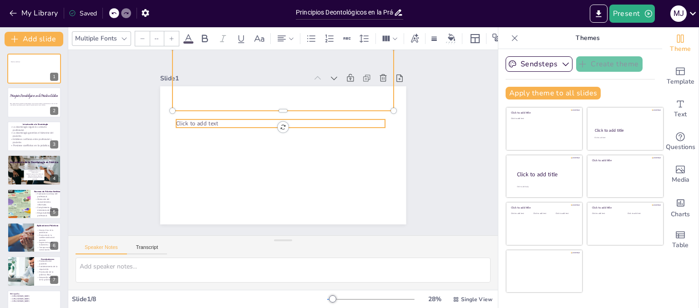
type input "45"
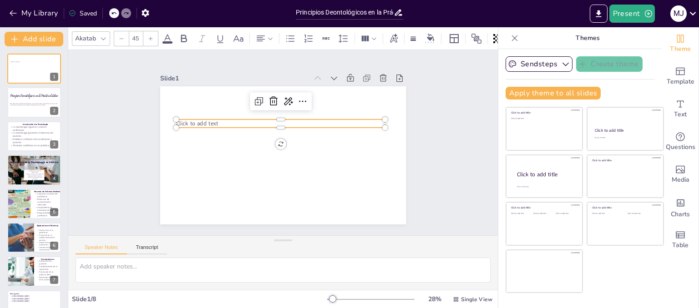
click at [246, 121] on p "Click to add text" at bounding box center [282, 124] width 209 height 30
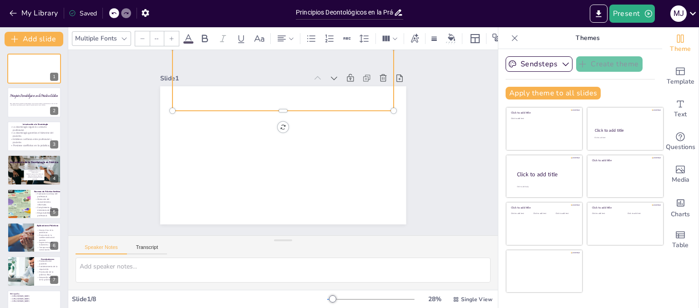
click at [249, 101] on div "TECNOLOGÍA SUPERIOR Carrera de Cosmetología en Estética Integral MATERIA: ANATO…" at bounding box center [293, 46] width 234 height 153
drag, startPoint x: 261, startPoint y: 107, endPoint x: 268, endPoint y: 101, distance: 10.0
click at [268, 101] on div at bounding box center [306, 168] width 169 height 153
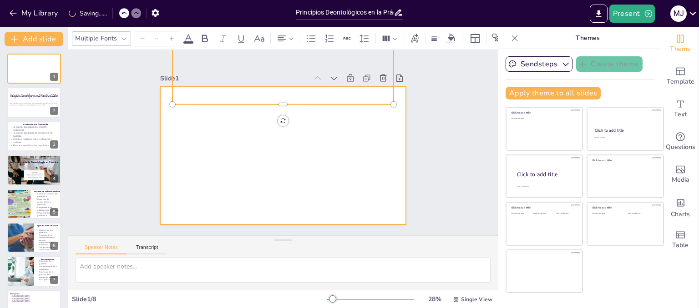
click at [326, 156] on div at bounding box center [281, 155] width 259 height 163
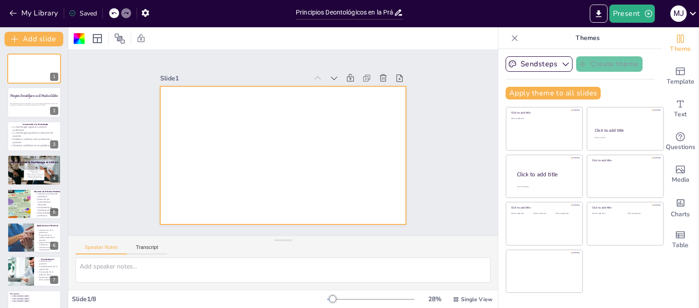
drag, startPoint x: 311, startPoint y: 79, endPoint x: 311, endPoint y: 178, distance: 99.6
click at [311, 178] on div "Slide 1 TECNOLOGÍA SUPERIOR Carrera de Cosmetología en Estética Integral MATERI…" at bounding box center [282, 149] width 261 height 178
drag, startPoint x: 242, startPoint y: 70, endPoint x: 250, endPoint y: 142, distance: 72.8
click at [250, 142] on div "Slide 1 TECNOLOGÍA SUPERIOR Carrera de Cosmetología en Estética Integral MATERI…" at bounding box center [282, 149] width 261 height 178
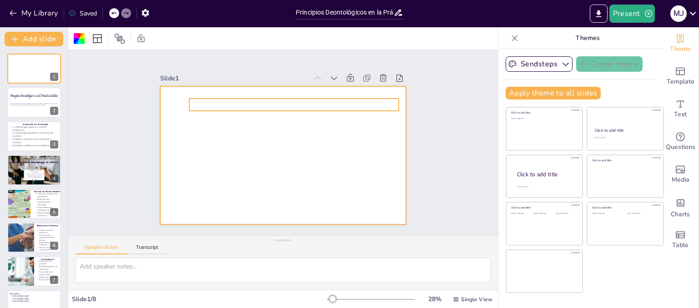
drag, startPoint x: 264, startPoint y: 86, endPoint x: 263, endPoint y: 101, distance: 15.9
click at [263, 101] on div "Slide 1 TECNOLOGÍA SUPERIOR Carrera de Cosmetología en Estética Integral MATERI…" at bounding box center [282, 148] width 261 height 177
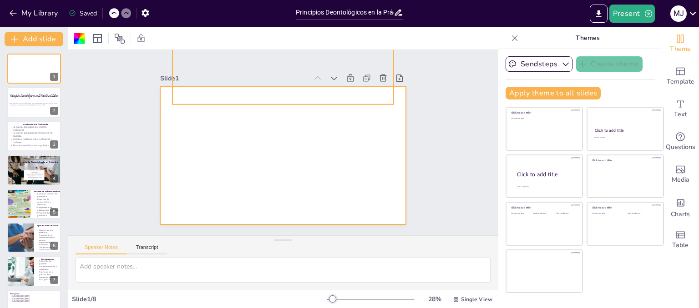
drag, startPoint x: 232, startPoint y: 69, endPoint x: 228, endPoint y: 102, distance: 33.4
click at [228, 102] on div "Slide 1 TECNOLOGÍA SUPERIOR Carrera de Cosmetología en Estética Integral MATERI…" at bounding box center [280, 148] width 287 height 240
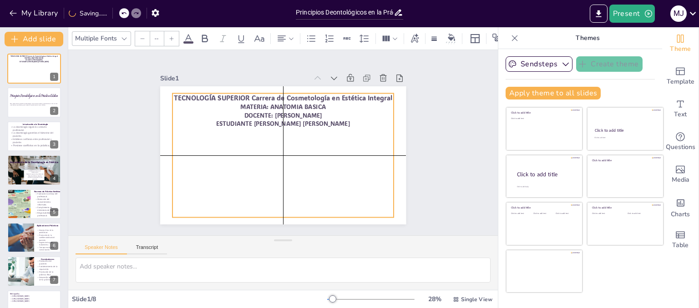
drag, startPoint x: 226, startPoint y: 92, endPoint x: 223, endPoint y: 202, distance: 110.1
click at [223, 202] on div "TECNOLOGÍA SUPERIOR Carrera de Cosmetología en Estética Integral MATERIA: ANATO…" at bounding box center [281, 155] width 233 height 146
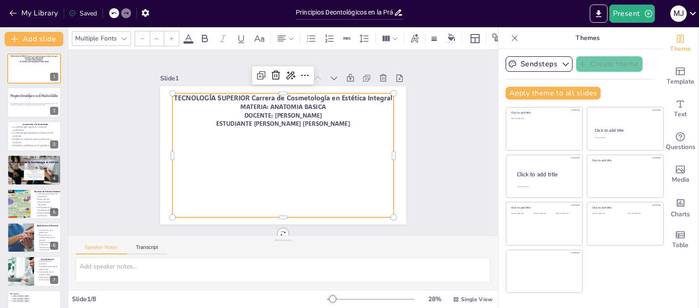
click at [361, 121] on p "ESTUDIANTE VELÁSQUEZ INTRIAGO MADDELINE JAMILETH" at bounding box center [285, 123] width 221 height 31
click at [360, 120] on p "ESTUDIANTE VELÁSQUEZ INTRIAGO MADDELINE JAMILETH" at bounding box center [285, 123] width 221 height 31
click at [359, 120] on p "ESTUDIANTE VELÁSQUEZ INTRIAGO MADDELINE JAMILETH" at bounding box center [282, 124] width 221 height 8
click at [358, 121] on p "ESTUDIANTE VELÁSQUEZ INTRIAGO MADDELINE JAMILETH" at bounding box center [285, 123] width 221 height 31
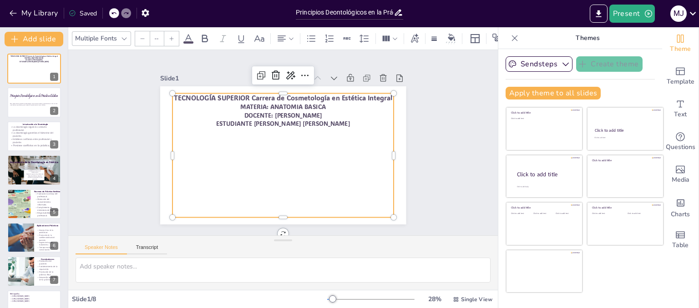
click at [358, 121] on p "ESTUDIANTE VELÁSQUEZ INTRIAGO MADDELINE JAMILETH" at bounding box center [285, 123] width 221 height 31
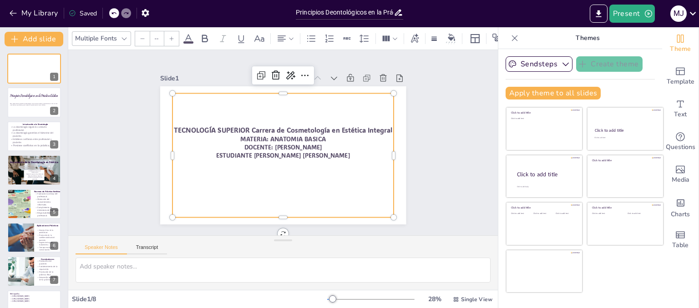
click at [358, 121] on div "TECNOLOGÍA SUPERIOR Carrera de Cosmetología en Estética Integral MATERIA: ANATO…" at bounding box center [281, 155] width 233 height 146
type input "46"
click at [352, 144] on p "DOCENTE: MARTINEZ RODRIGUEZ MILAGROS" at bounding box center [282, 147] width 221 height 31
click at [352, 146] on p "DOCENTE: MARTINEZ RODRIGUEZ MILAGROS" at bounding box center [282, 147] width 221 height 31
click at [363, 155] on p "ESTUDIANTE VELÁSQUEZ INTRIAGO MADDELINE JAMILETH" at bounding box center [281, 155] width 221 height 31
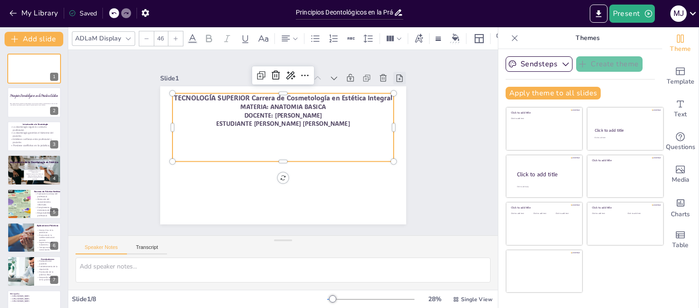
click at [402, 87] on icon at bounding box center [405, 91] width 7 height 8
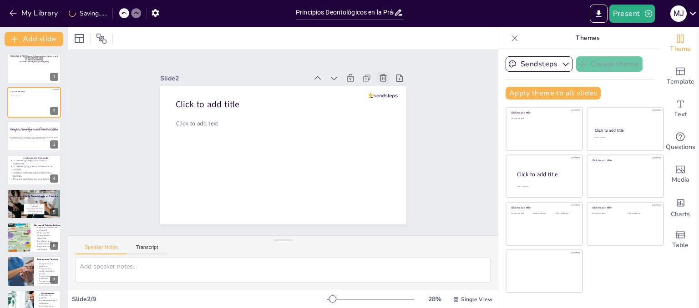
click at [384, 84] on icon at bounding box center [389, 89] width 10 height 10
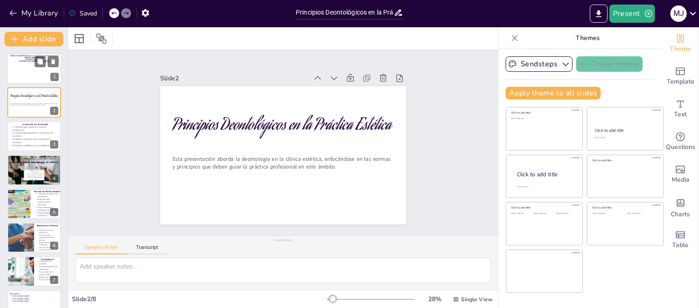
click at [27, 70] on p at bounding box center [34, 69] width 49 height 2
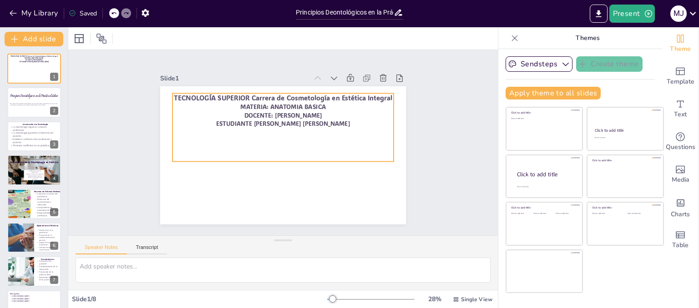
click at [361, 123] on p "ESTUDIANTE VELÁSQUEZ INTRIAGO MADDELINE JAMILETH" at bounding box center [298, 154] width 136 height 184
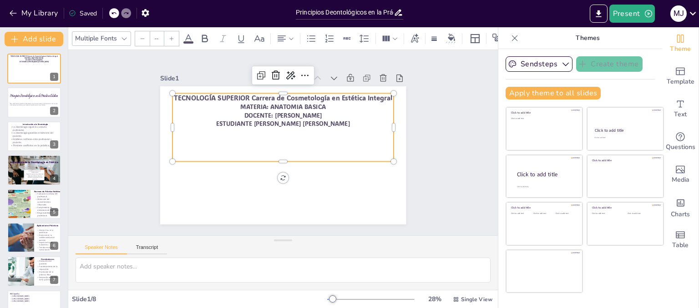
click at [361, 121] on p "ESTUDIANTE VELÁSQUEZ INTRIAGO MADDELINE JAMILETH" at bounding box center [282, 124] width 221 height 8
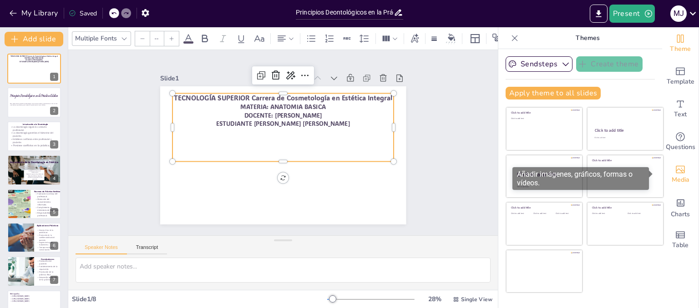
click at [680, 176] on span "Media" at bounding box center [680, 180] width 18 height 10
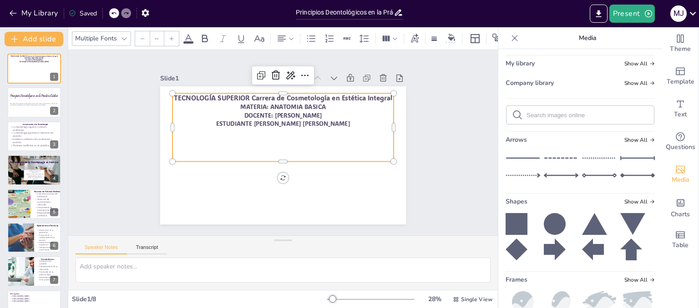
scroll to position [136, 0]
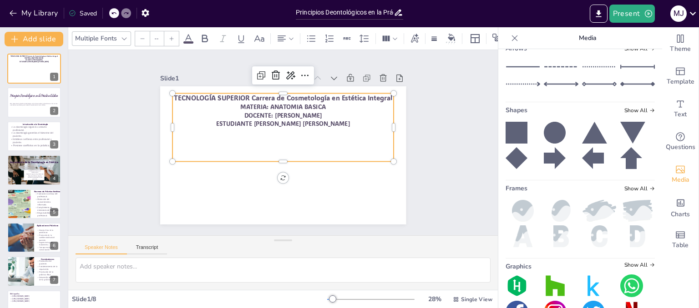
click at [515, 132] on icon at bounding box center [516, 133] width 22 height 22
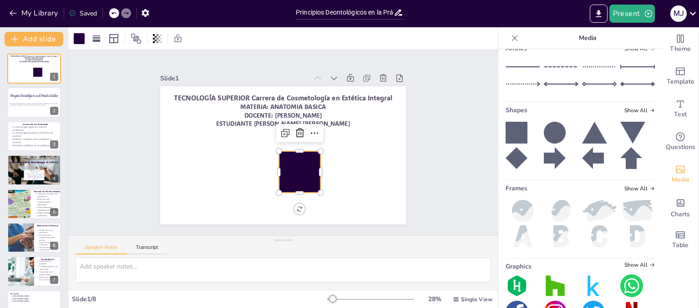
click at [281, 163] on div at bounding box center [299, 171] width 41 height 41
click at [284, 162] on div at bounding box center [299, 171] width 41 height 41
click at [284, 162] on div at bounding box center [296, 173] width 45 height 45
click at [289, 157] on div at bounding box center [299, 171] width 41 height 41
drag, startPoint x: 271, startPoint y: 170, endPoint x: 245, endPoint y: 170, distance: 25.9
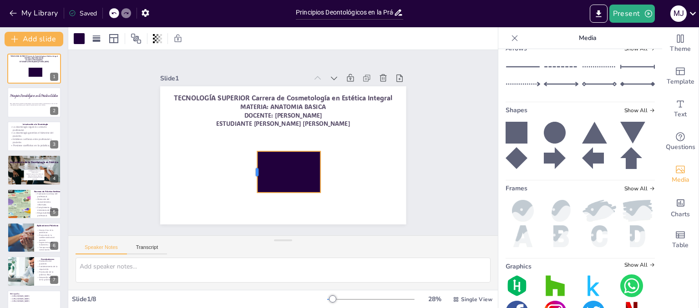
click at [245, 170] on div at bounding box center [250, 169] width 11 height 42
click at [264, 162] on div at bounding box center [257, 128] width 73 height 79
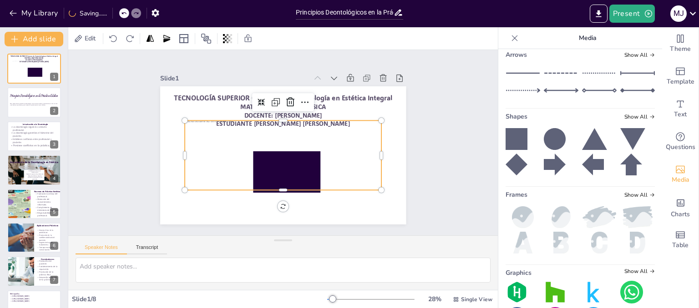
scroll to position [164, 0]
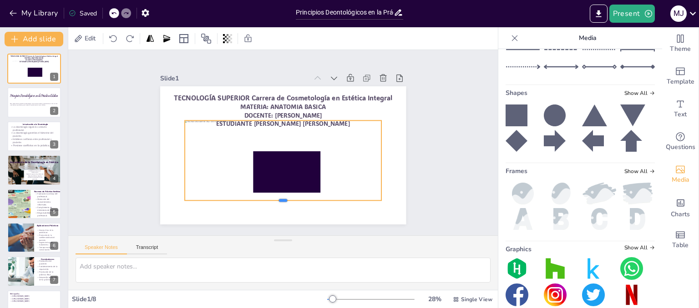
drag, startPoint x: 305, startPoint y: 189, endPoint x: 308, endPoint y: 199, distance: 10.9
click at [308, 199] on div at bounding box center [276, 204] width 196 height 28
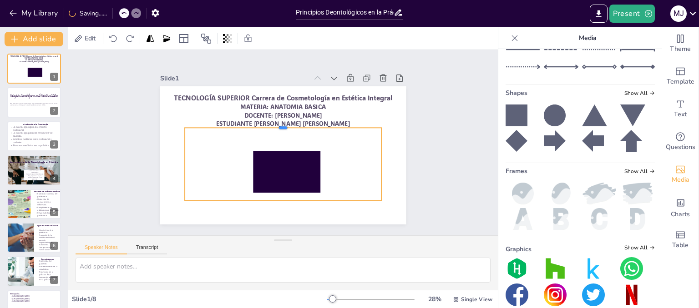
drag, startPoint x: 347, startPoint y: 116, endPoint x: 350, endPoint y: 124, distance: 8.1
click at [350, 124] on div at bounding box center [284, 125] width 196 height 28
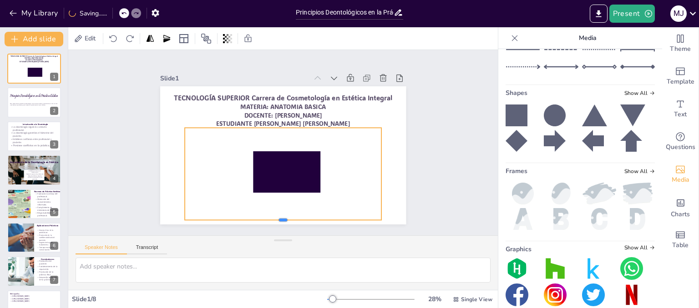
drag, startPoint x: 277, startPoint y: 197, endPoint x: 277, endPoint y: 217, distance: 19.6
click at [277, 217] on div at bounding box center [274, 224] width 196 height 28
drag, startPoint x: 430, startPoint y: 150, endPoint x: 440, endPoint y: 162, distance: 16.1
click at [430, 150] on div "Slide 1 TECNOLOGÍA SUPERIOR Carrera de Cosmetología en Estética Integral MATERI…" at bounding box center [283, 142] width 446 height 229
click at [179, 177] on div at bounding box center [285, 171] width 217 height 121
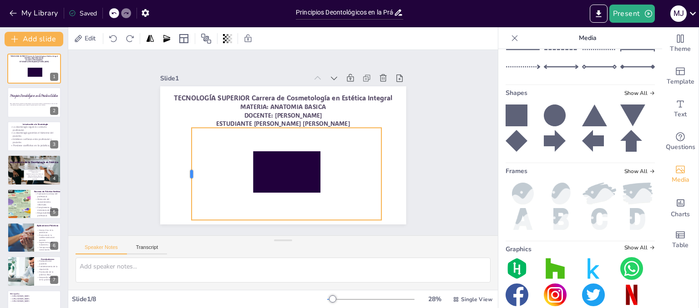
drag, startPoint x: 176, startPoint y: 171, endPoint x: 183, endPoint y: 172, distance: 6.8
click at [183, 172] on div at bounding box center [184, 164] width 17 height 93
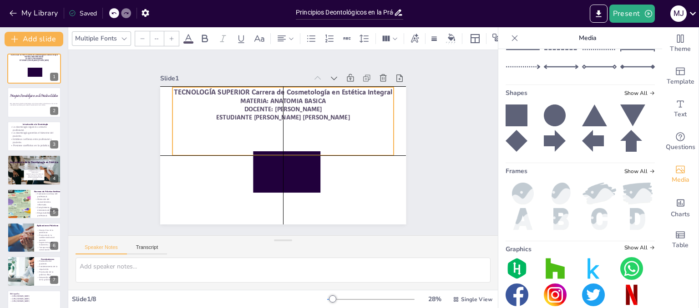
drag, startPoint x: 303, startPoint y: 93, endPoint x: 302, endPoint y: 87, distance: 6.4
click at [302, 87] on p "TECNOLOGÍA SUPERIOR Carrera de Cosmetología en Estética Integral" at bounding box center [288, 92] width 221 height 32
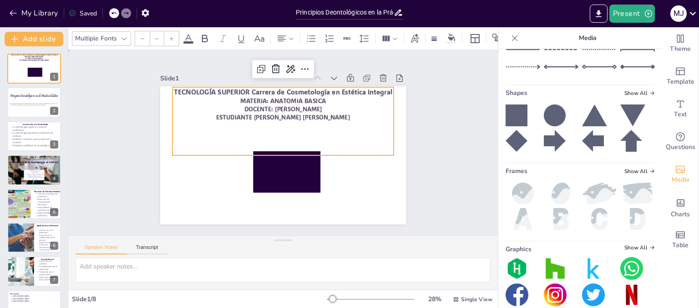
click at [442, 146] on div "Slide 1 TECNOLOGÍA SUPERIOR Carrera de Cosmetología en Estética Integral MATERI…" at bounding box center [283, 142] width 446 height 229
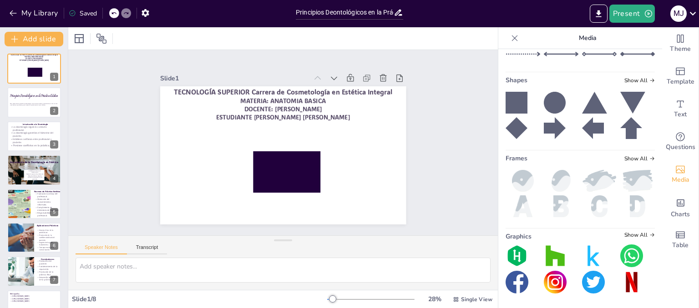
scroll to position [194, 0]
click at [590, 173] on img at bounding box center [599, 181] width 35 height 22
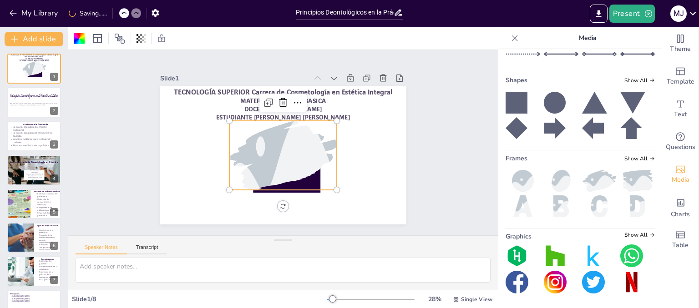
click at [287, 160] on div at bounding box center [282, 155] width 124 height 171
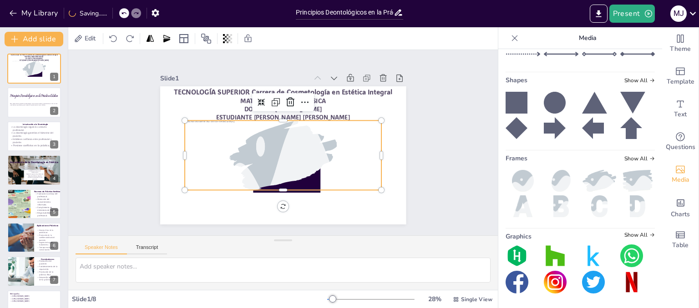
click at [294, 145] on div at bounding box center [279, 154] width 209 height 127
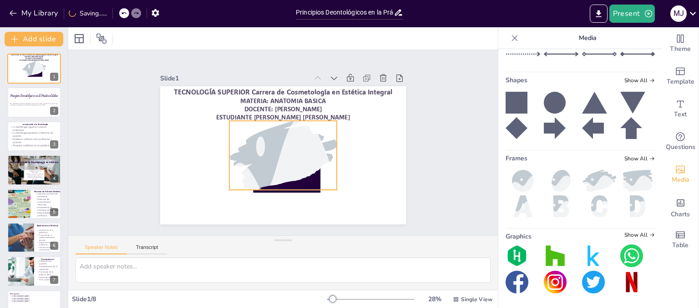
click at [297, 164] on div at bounding box center [282, 155] width 124 height 171
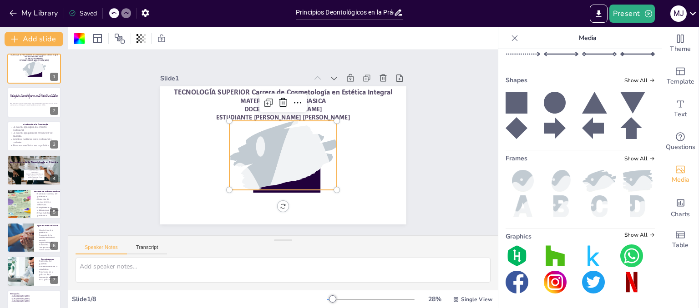
click at [272, 149] on div at bounding box center [282, 155] width 124 height 171
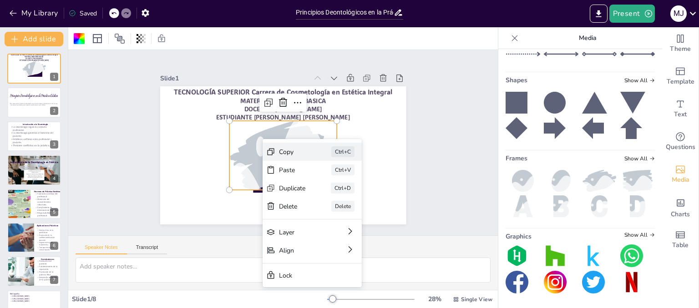
click at [205, 119] on div "Copy" at bounding box center [191, 110] width 28 height 16
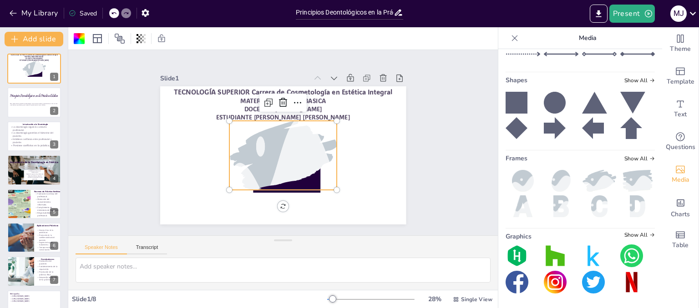
click at [284, 151] on div at bounding box center [280, 155] width 139 height 180
click at [266, 153] on div at bounding box center [282, 155] width 124 height 171
click at [276, 148] on div at bounding box center [282, 155] width 124 height 171
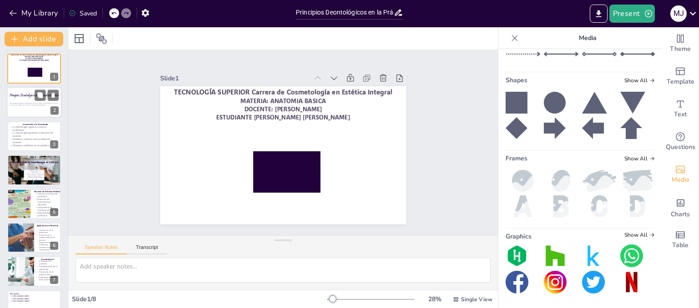
click at [20, 103] on p "Esta presentación aborda la deontología en la clínica estética, enfocándose en …" at bounding box center [34, 104] width 49 height 3
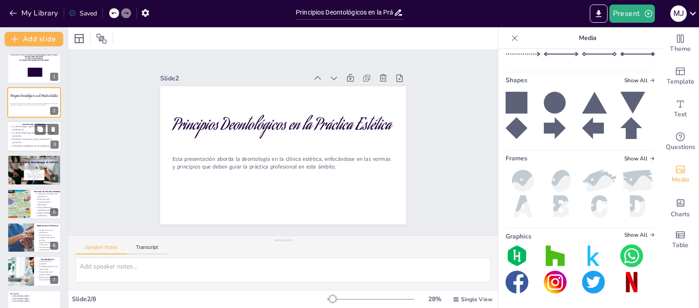
click at [19, 138] on p "Establece confianza entre profesional y paciente." at bounding box center [34, 141] width 49 height 6
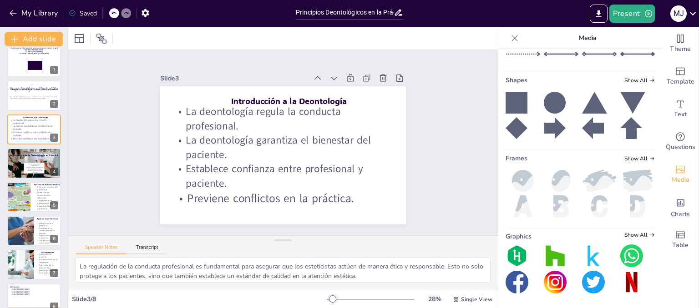
scroll to position [0, 0]
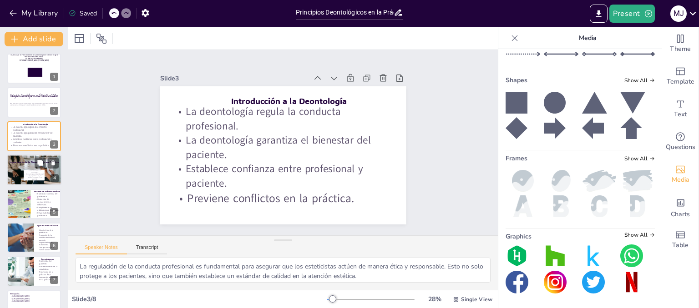
click at [38, 172] on p "Establece confianza en tratamientos." at bounding box center [34, 171] width 21 height 3
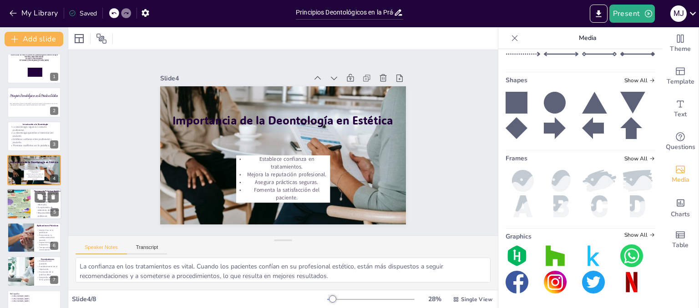
click at [31, 200] on div at bounding box center [34, 204] width 55 height 31
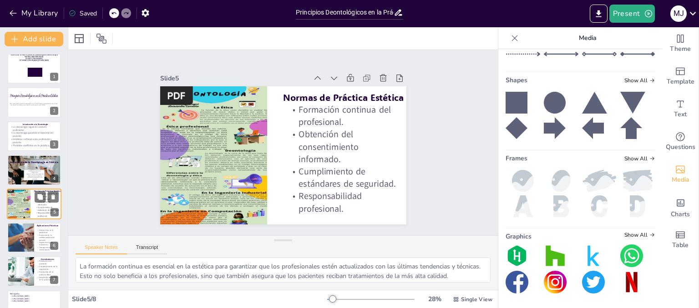
scroll to position [20, 0]
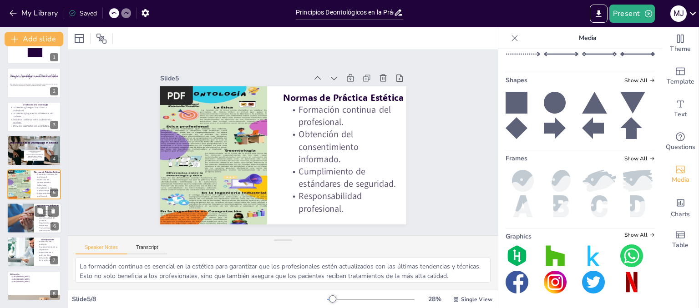
click at [18, 215] on div at bounding box center [20, 218] width 59 height 31
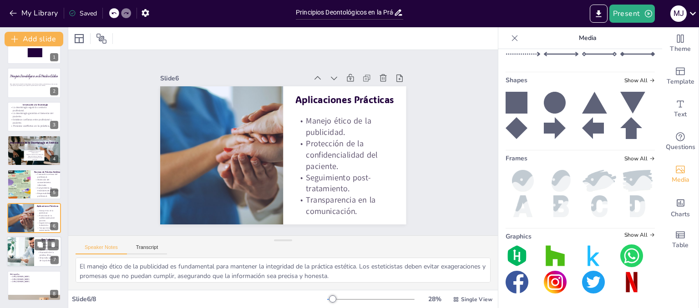
click at [27, 246] on div at bounding box center [20, 252] width 77 height 31
type textarea "La protección del paciente es el objetivo principal de la deontología. Al segui…"
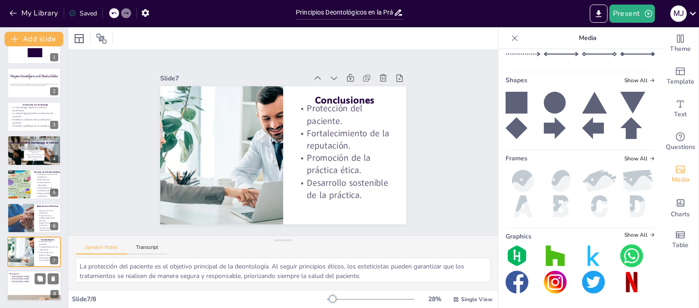
click at [26, 280] on p "[URL][DOMAIN_NAME]" at bounding box center [34, 279] width 49 height 3
